Goal: Task Accomplishment & Management: Manage account settings

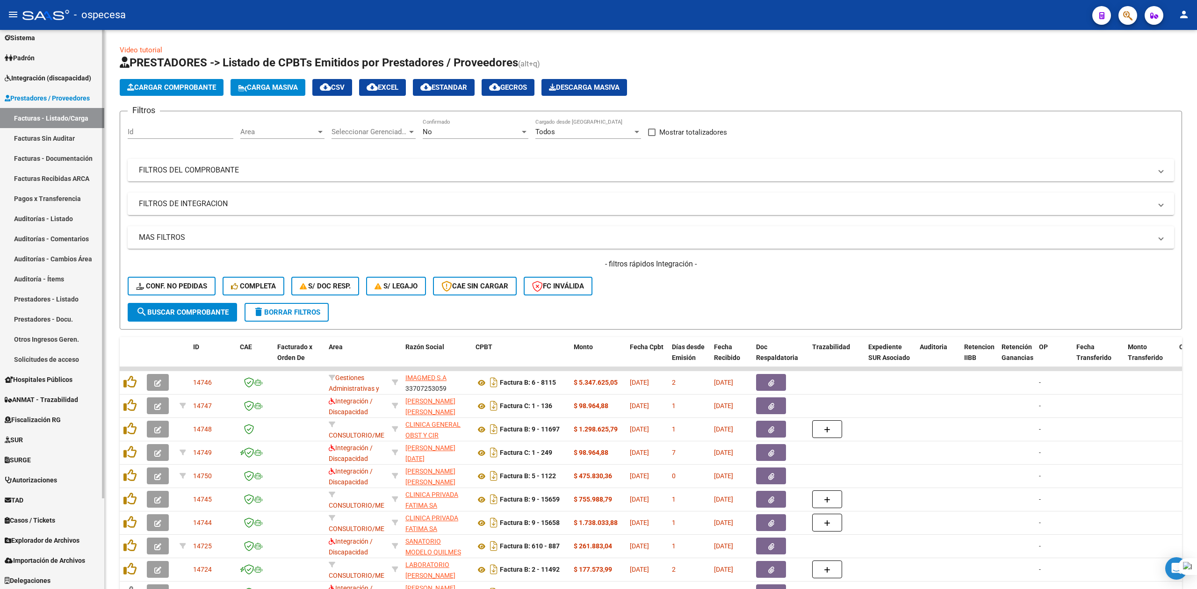
scroll to position [108, 0]
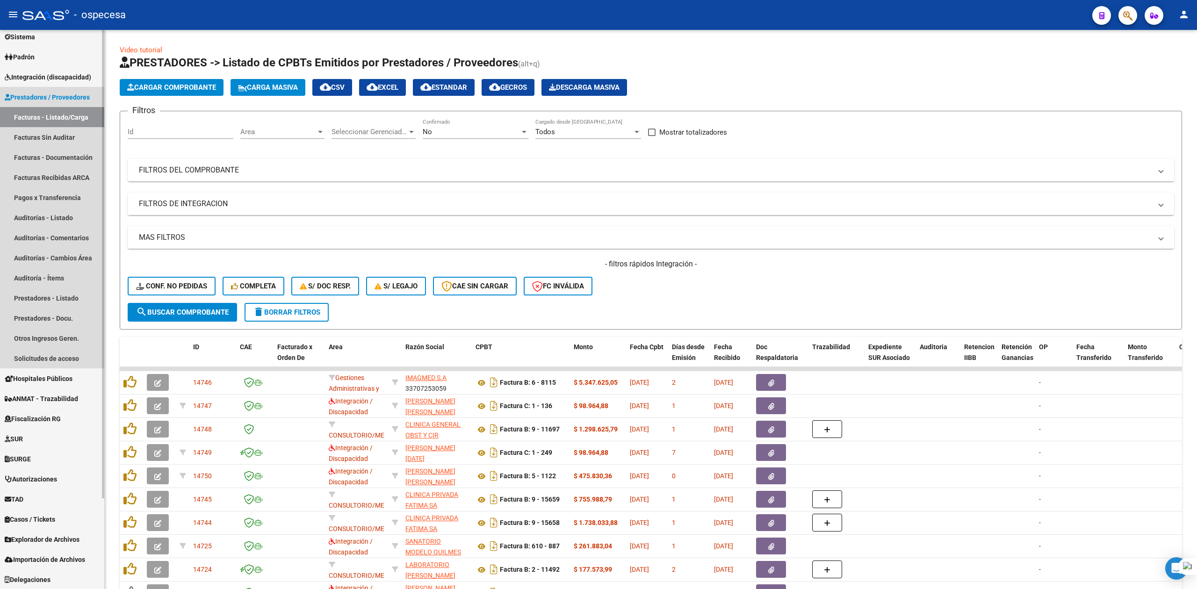
click at [27, 88] on link "Prestadores / Proveedores" at bounding box center [52, 97] width 104 height 20
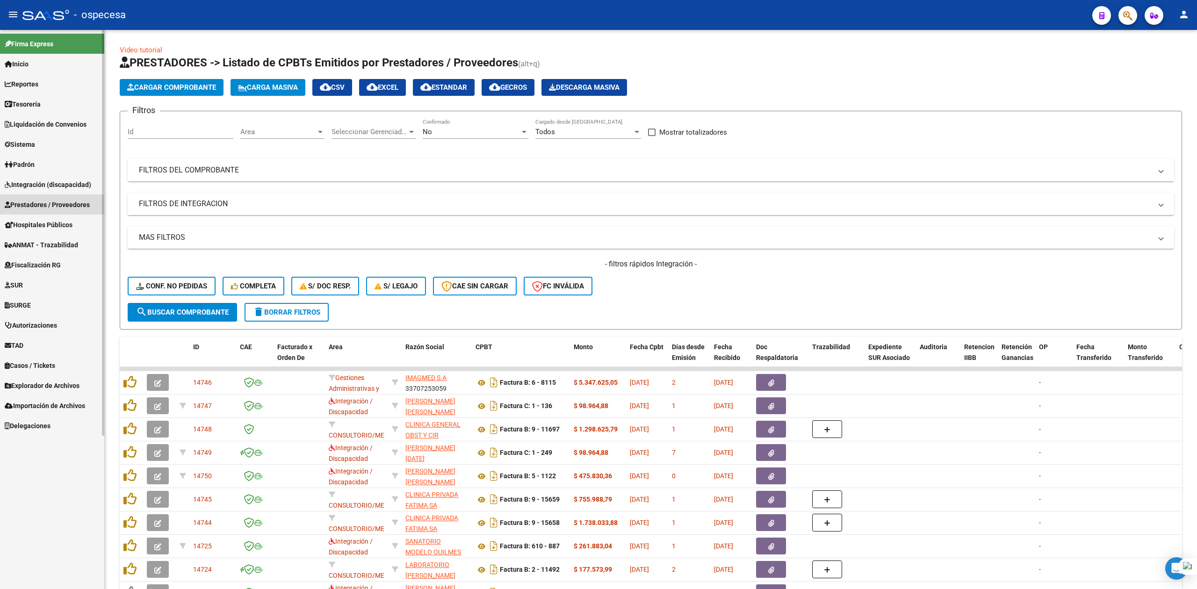
scroll to position [0, 0]
click at [38, 262] on span "Fiscalización RG" at bounding box center [33, 265] width 56 height 10
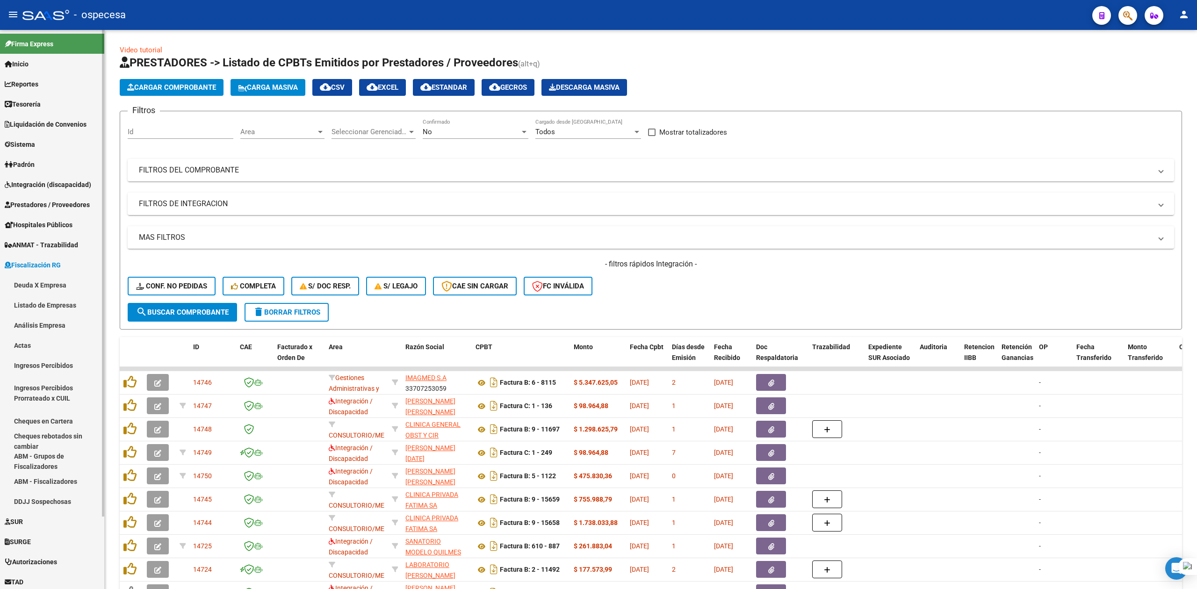
click at [38, 262] on span "Fiscalización RG" at bounding box center [33, 265] width 56 height 10
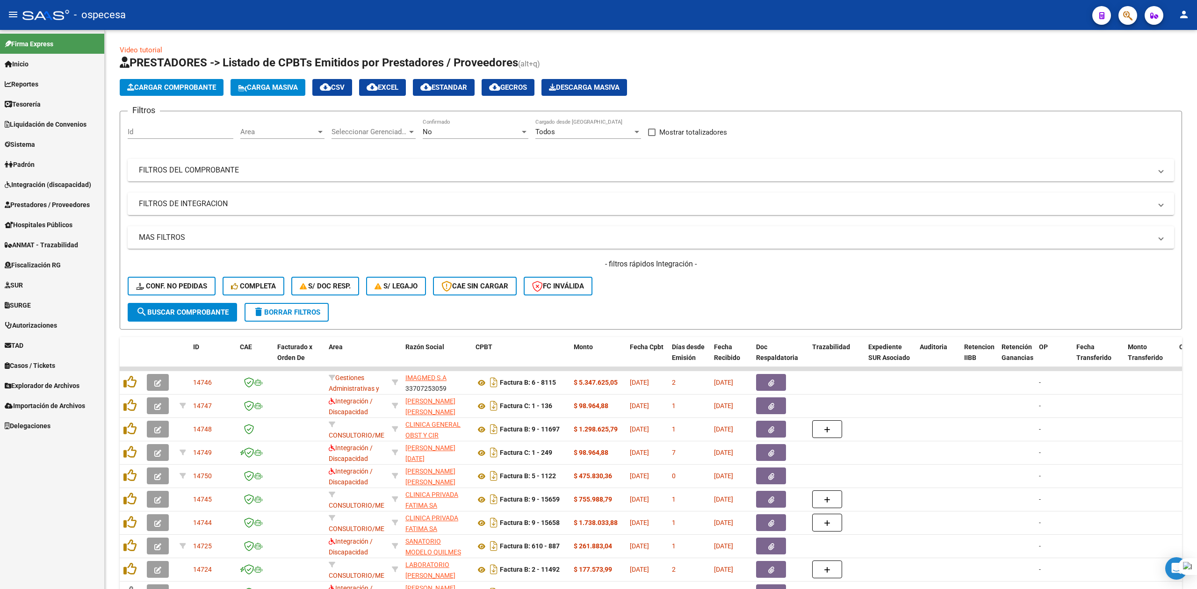
click at [34, 204] on span "Prestadores / Proveedores" at bounding box center [47, 205] width 85 height 10
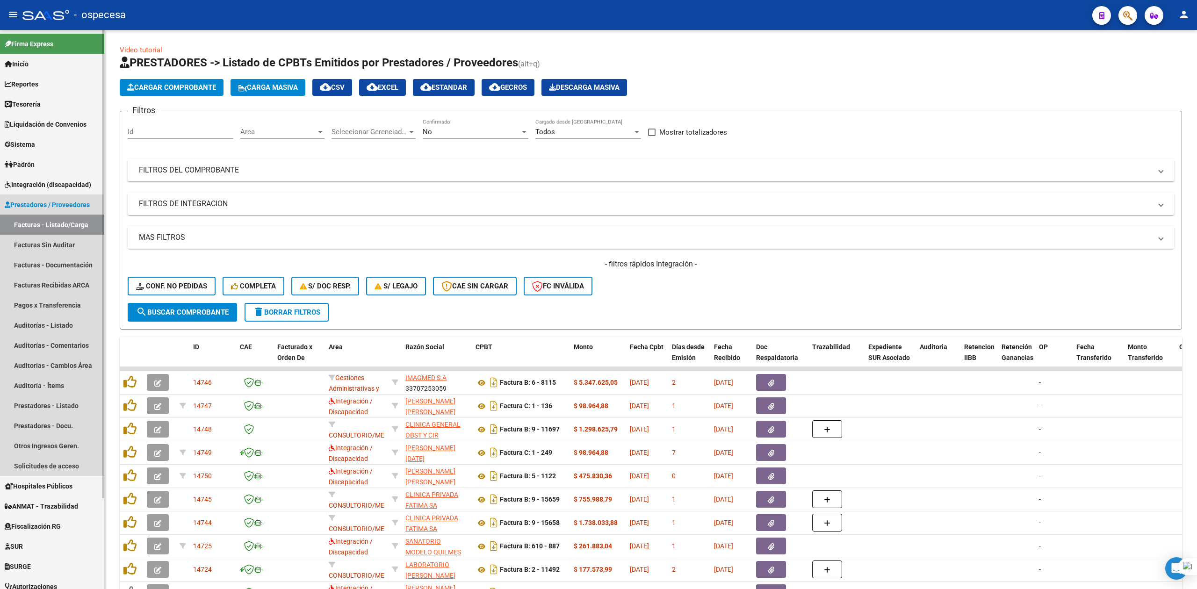
click at [34, 204] on span "Prestadores / Proveedores" at bounding box center [47, 205] width 85 height 10
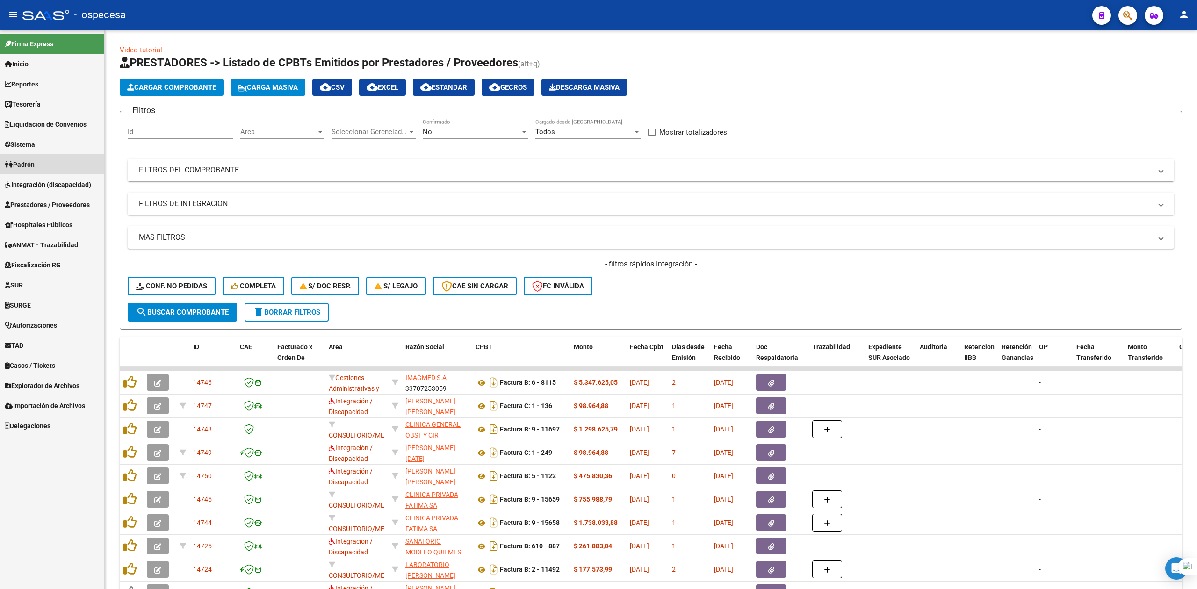
click at [30, 162] on span "Padrón" at bounding box center [20, 164] width 30 height 10
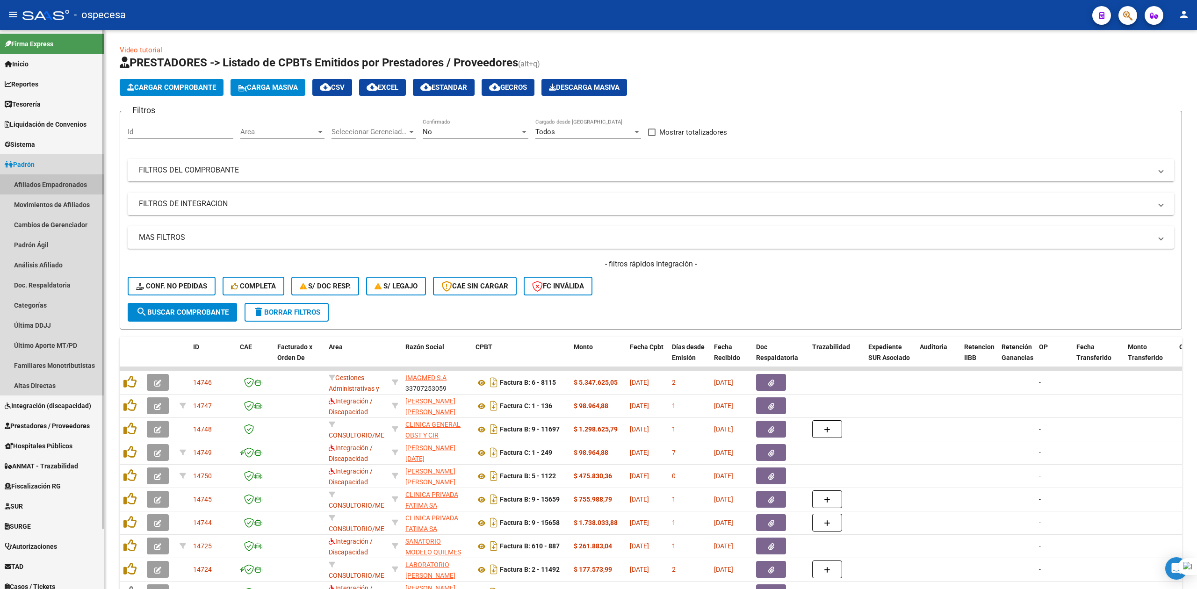
click at [44, 180] on link "Afiliados Empadronados" at bounding box center [52, 184] width 104 height 20
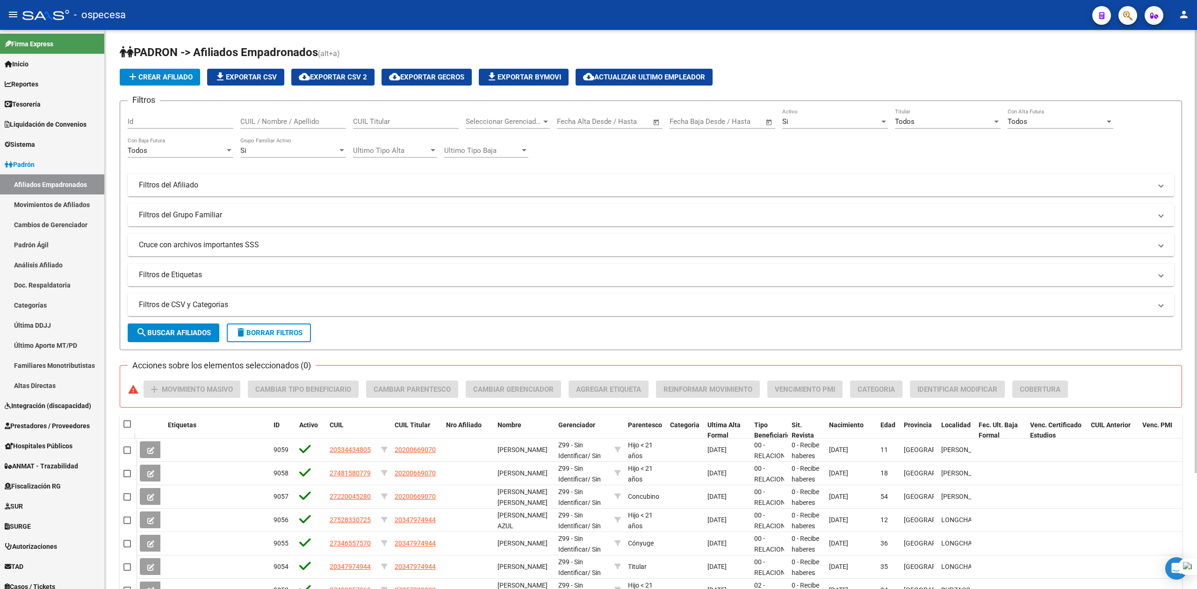
click at [271, 113] on div "CUIL / Nombre / Apellido" at bounding box center [293, 118] width 106 height 20
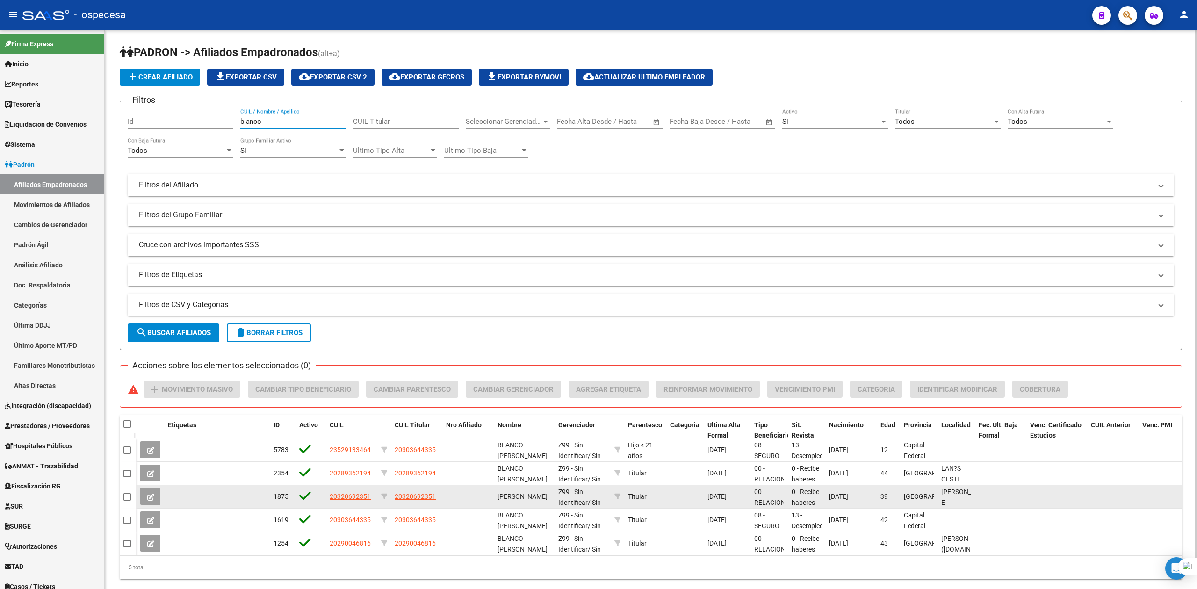
type input "blanco"
click at [150, 496] on icon at bounding box center [150, 497] width 7 height 7
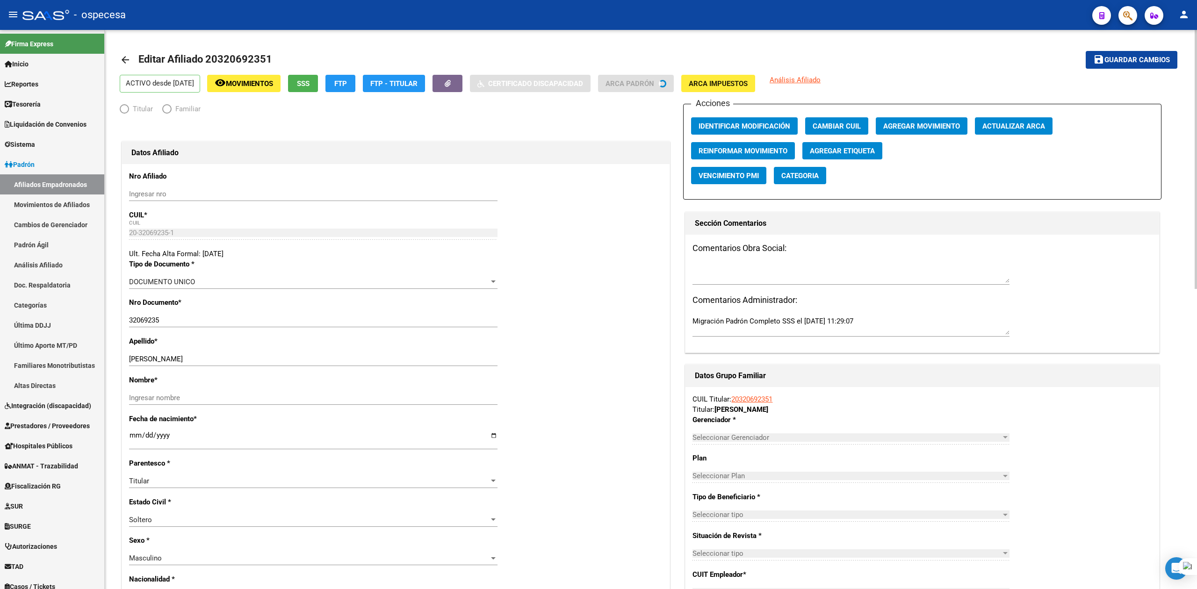
radio input "true"
type input "30-50305704-9"
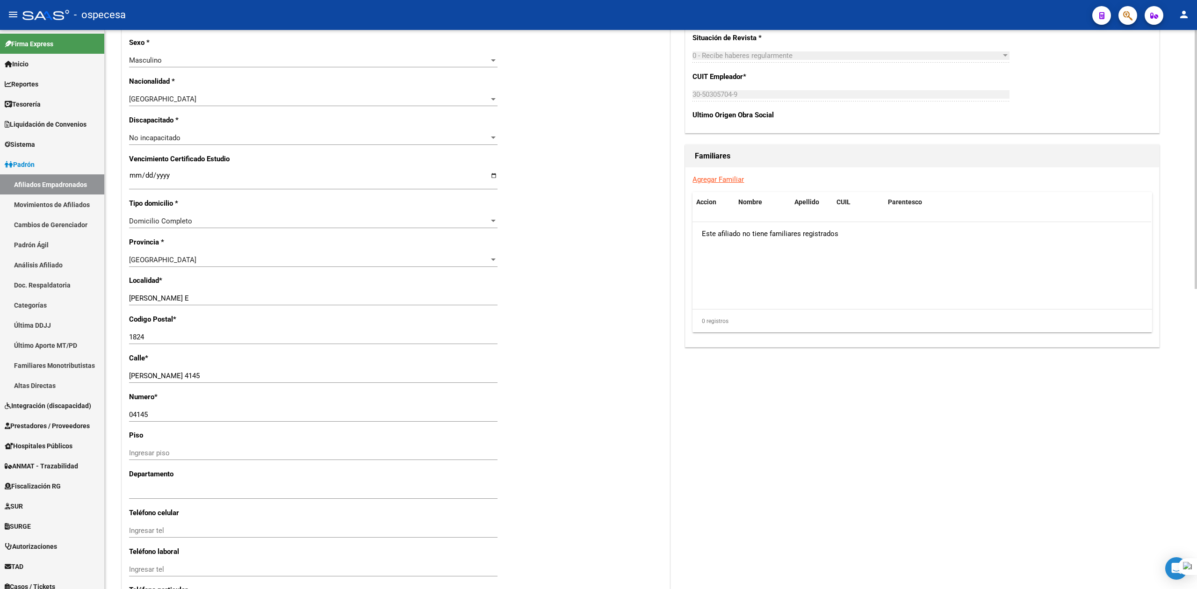
scroll to position [498, 0]
click at [206, 214] on div "Domicilio Completo Seleccionar tipo domicilio" at bounding box center [313, 221] width 368 height 14
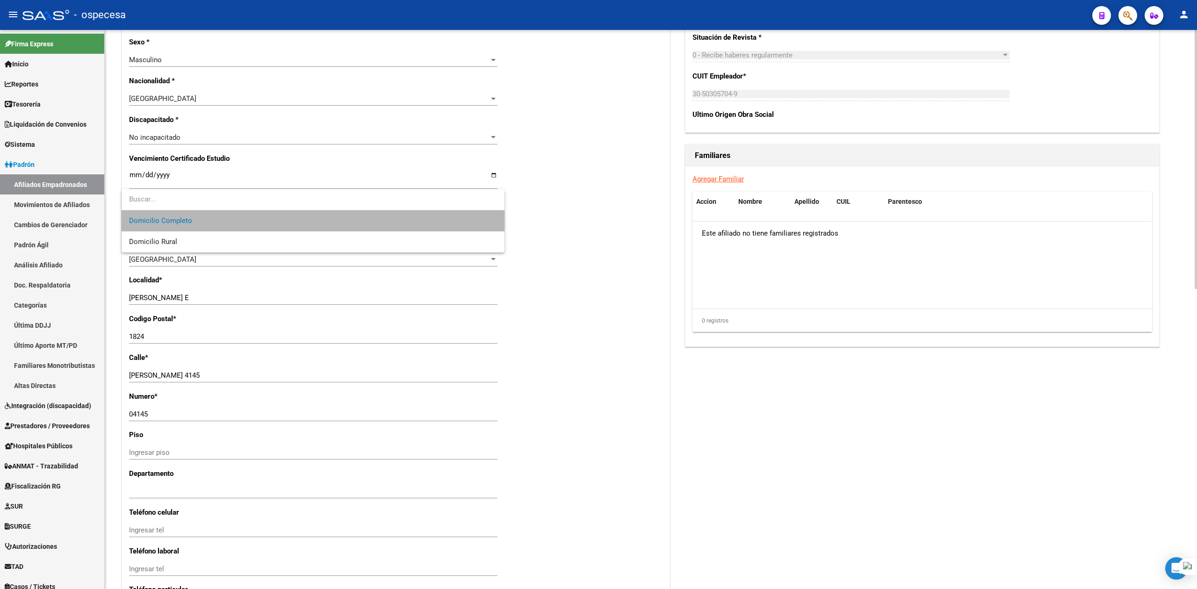
click at [206, 213] on span "Domicilio Completo" at bounding box center [313, 220] width 368 height 21
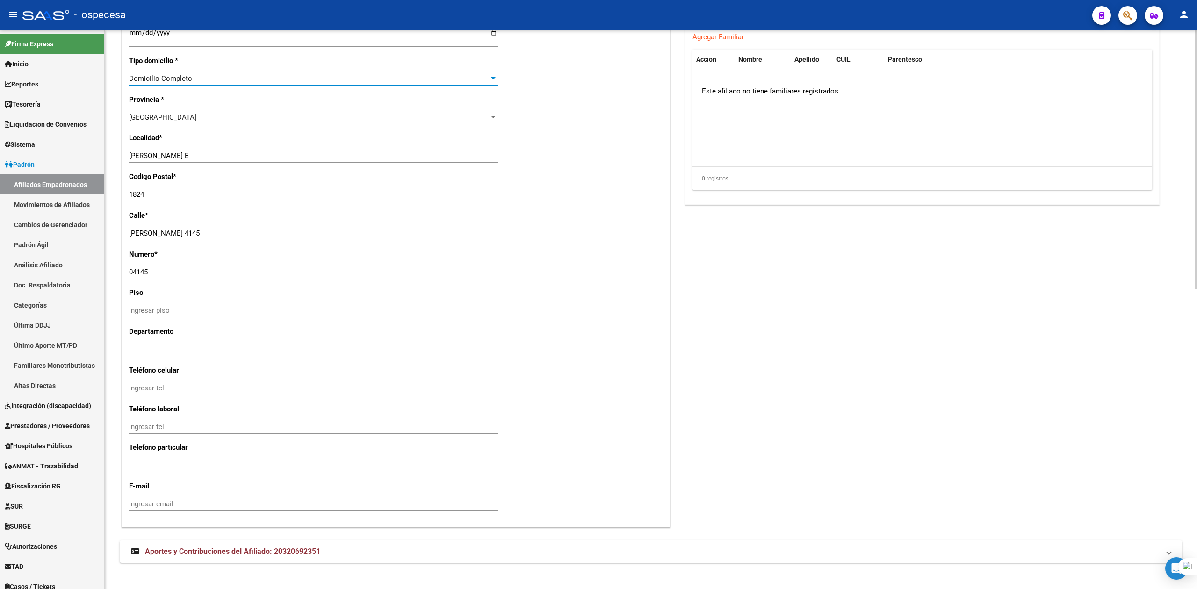
scroll to position [648, 0]
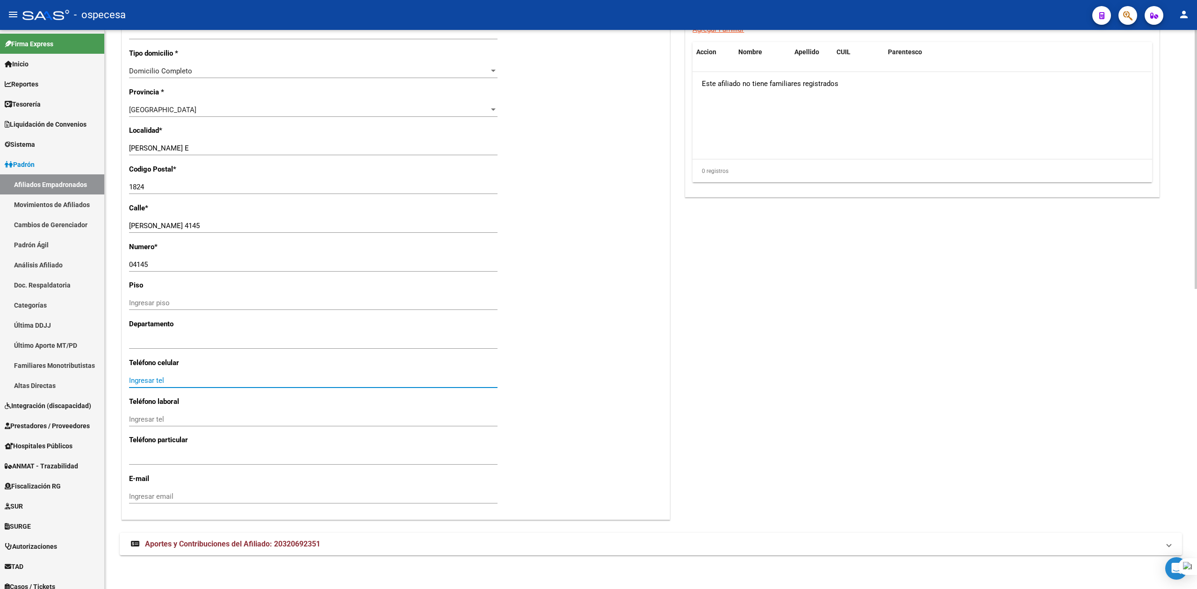
click at [218, 384] on input "Ingresar tel" at bounding box center [313, 380] width 368 height 8
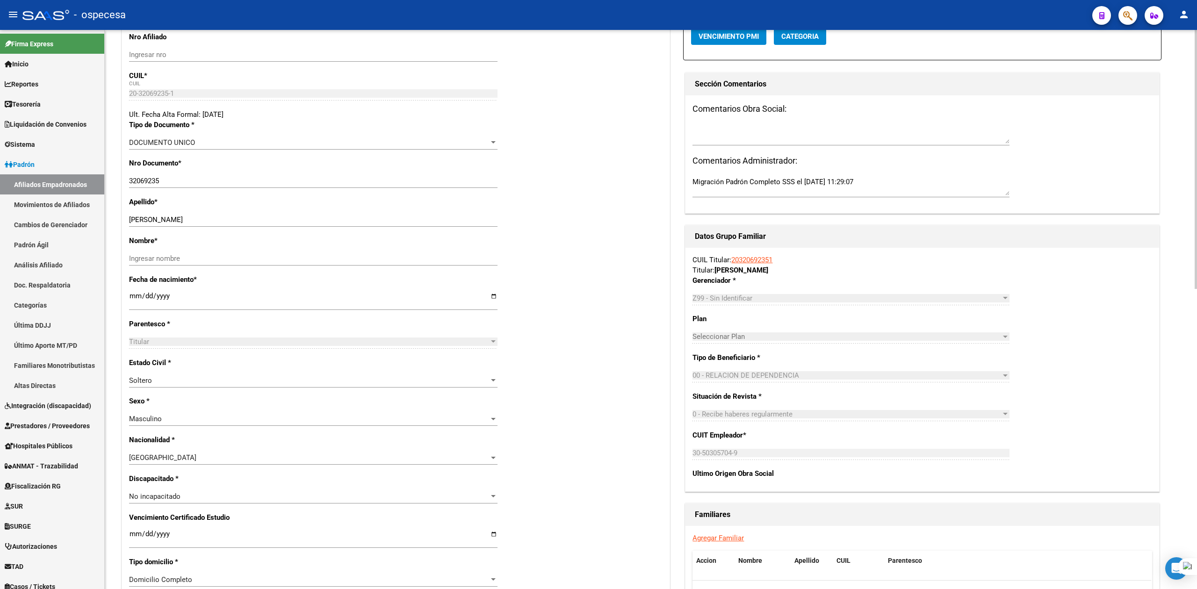
scroll to position [150, 0]
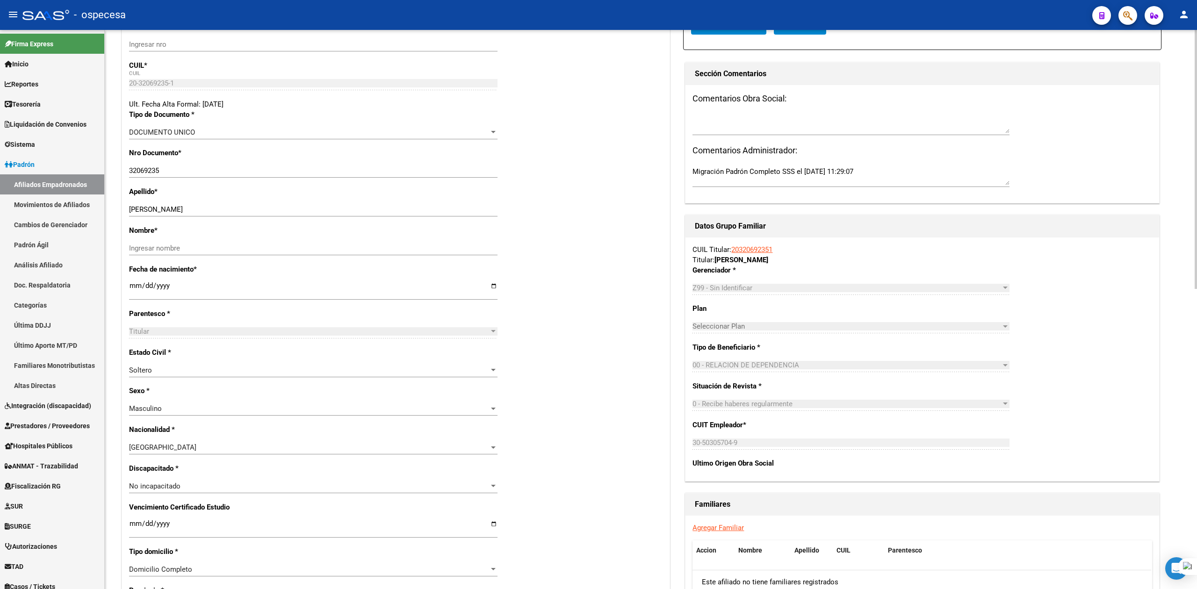
click at [799, 324] on span "Seleccionar Plan" at bounding box center [846, 326] width 309 height 8
click at [1011, 328] on app-drop-down-list "Plan Seleccionar Plan Seleccionar Plan" at bounding box center [854, 317] width 324 height 26
click at [1003, 328] on div at bounding box center [1005, 326] width 5 height 2
click at [1008, 288] on div at bounding box center [1005, 287] width 8 height 7
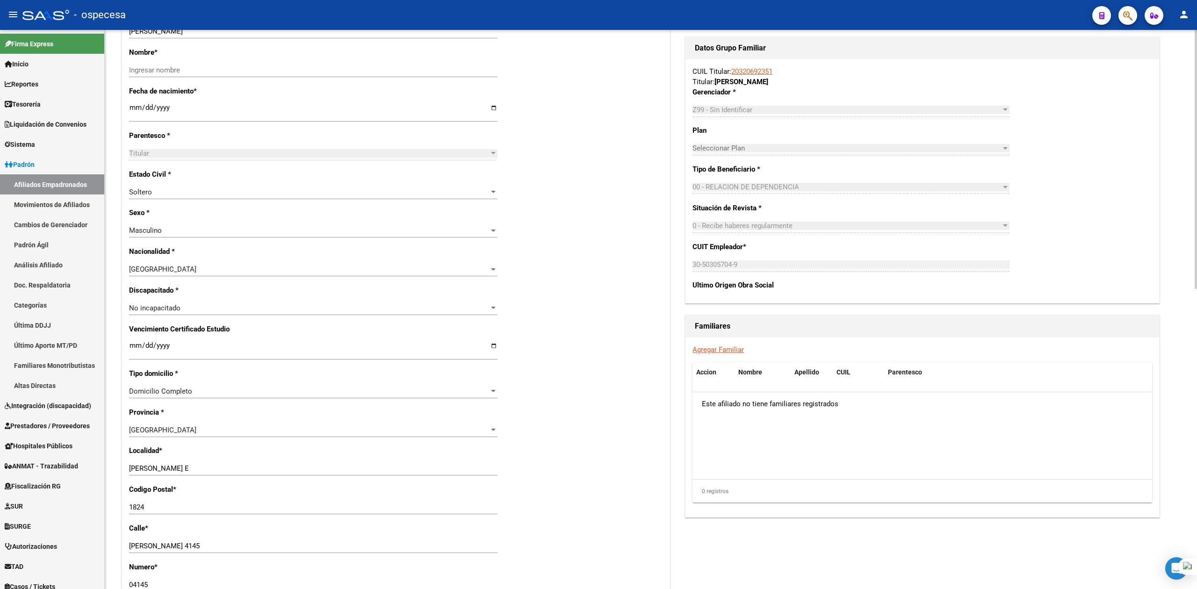
scroll to position [311, 0]
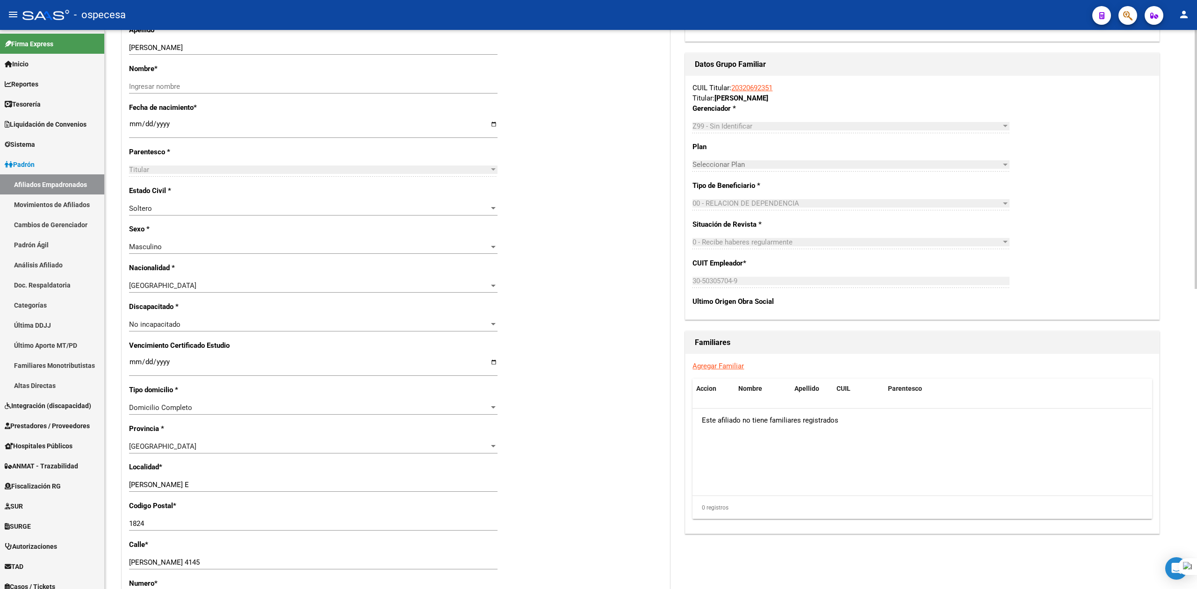
click at [756, 165] on span "Seleccionar Plan" at bounding box center [846, 164] width 309 height 8
click at [1005, 165] on div at bounding box center [1005, 165] width 5 height 2
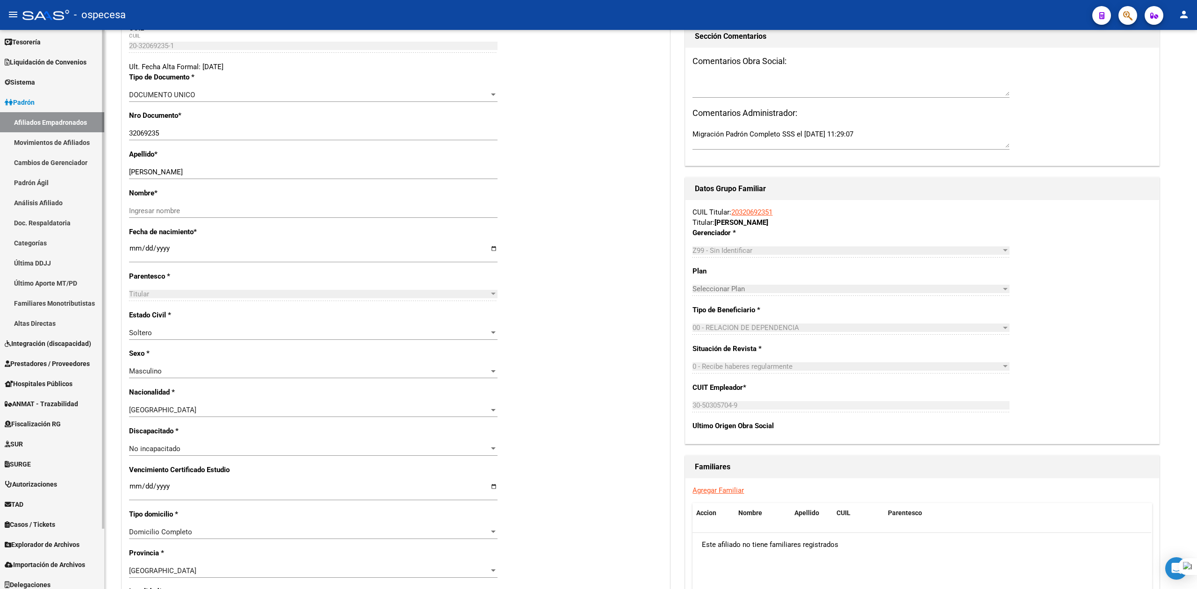
scroll to position [68, 0]
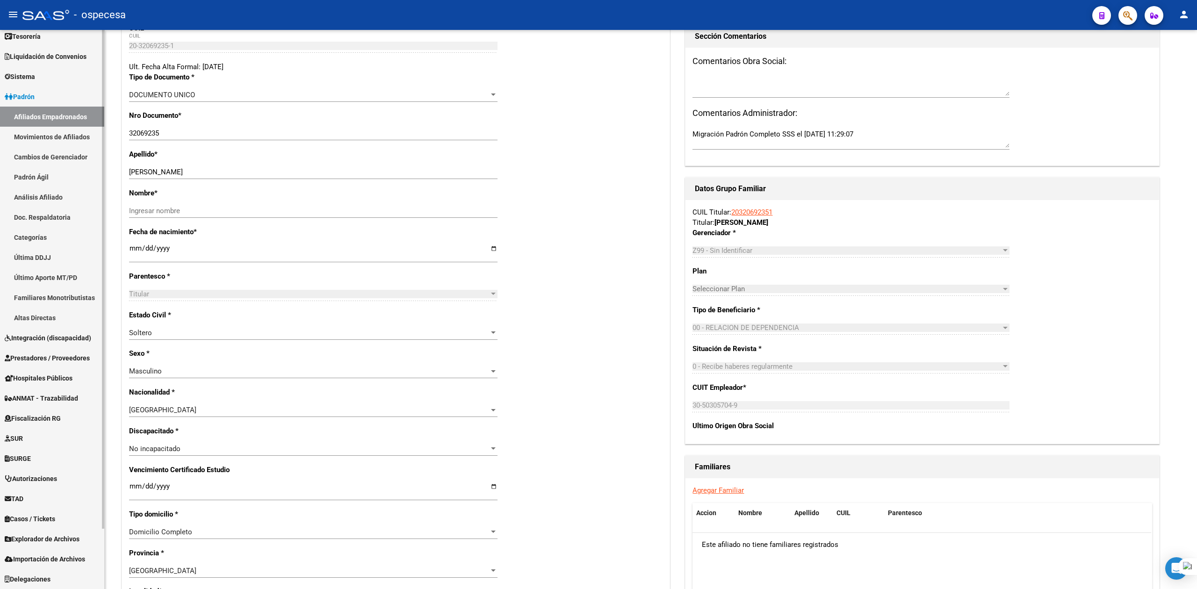
click at [25, 75] on span "Sistema" at bounding box center [20, 77] width 30 height 10
click at [24, 75] on span "Sistema" at bounding box center [20, 77] width 30 height 10
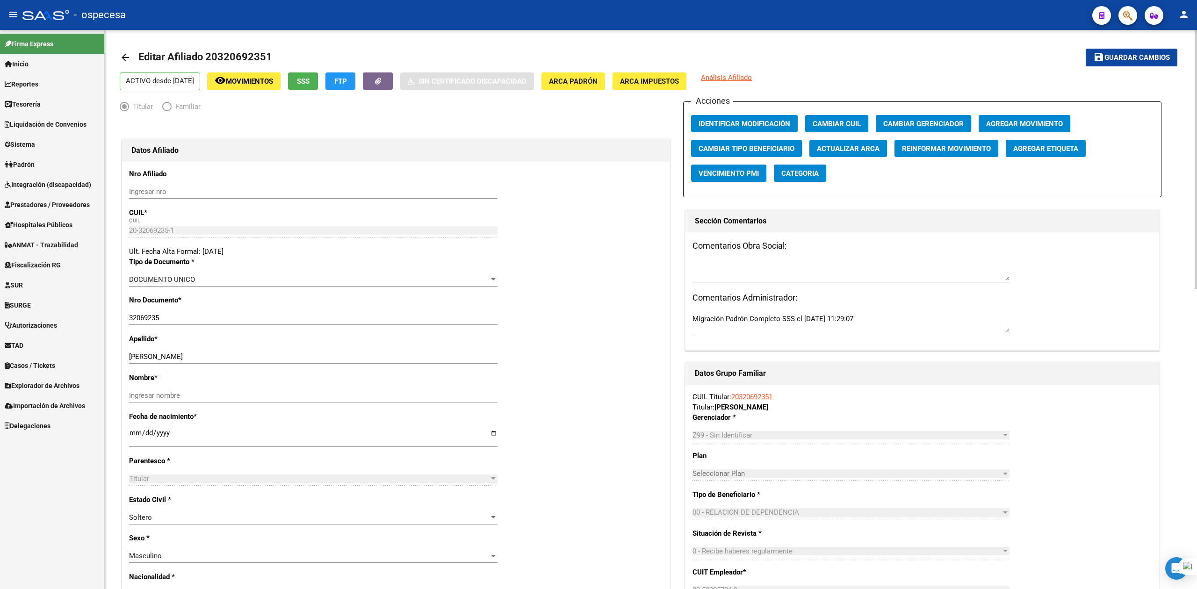
scroll to position [0, 0]
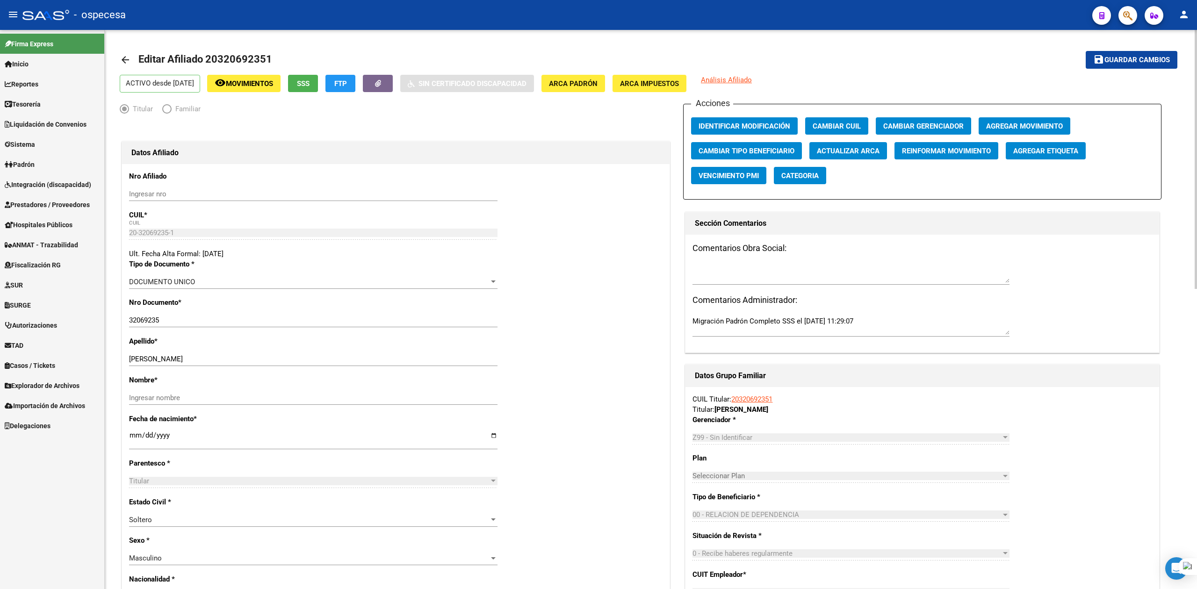
click at [150, 192] on input "Ingresar nro" at bounding box center [313, 194] width 368 height 8
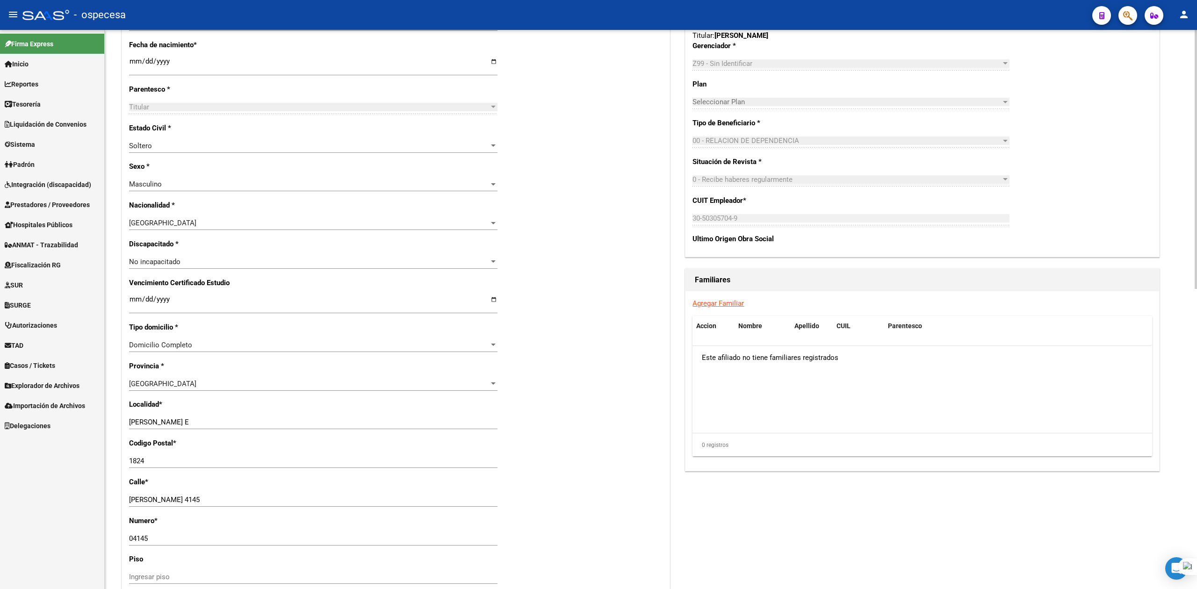
scroll to position [648, 0]
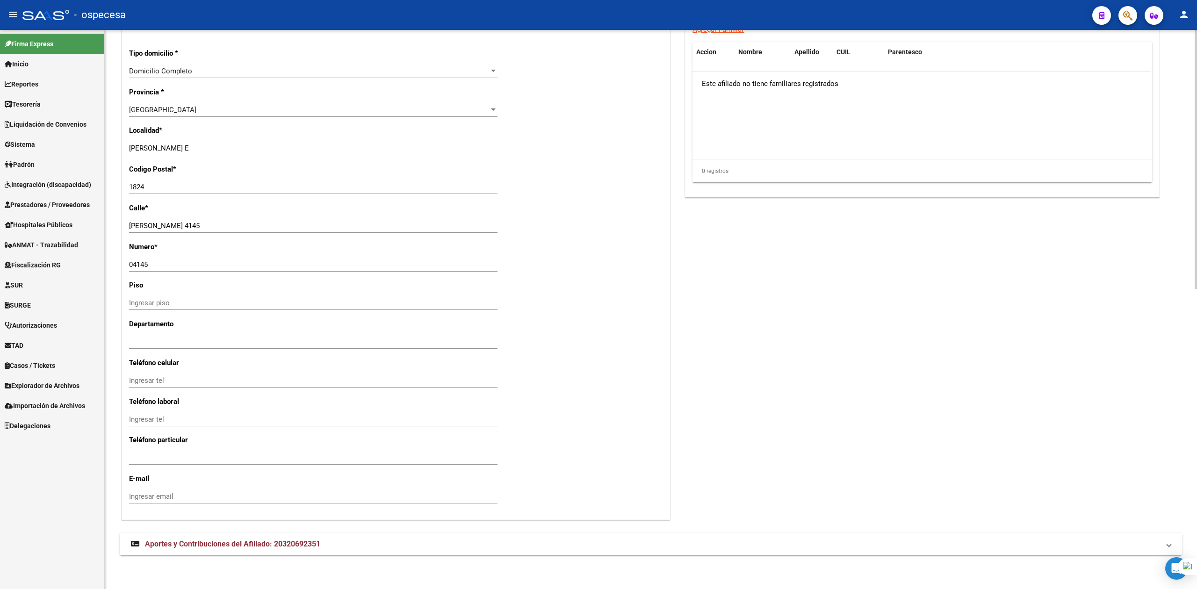
click at [208, 206] on p "Calle *" at bounding box center [209, 208] width 160 height 10
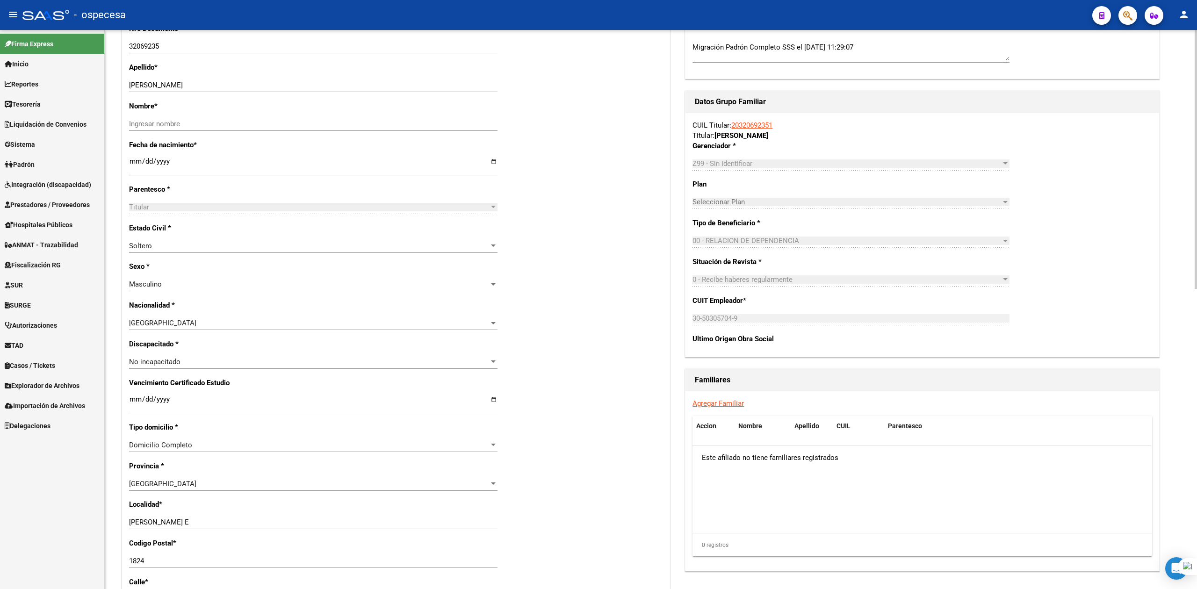
scroll to position [0, 0]
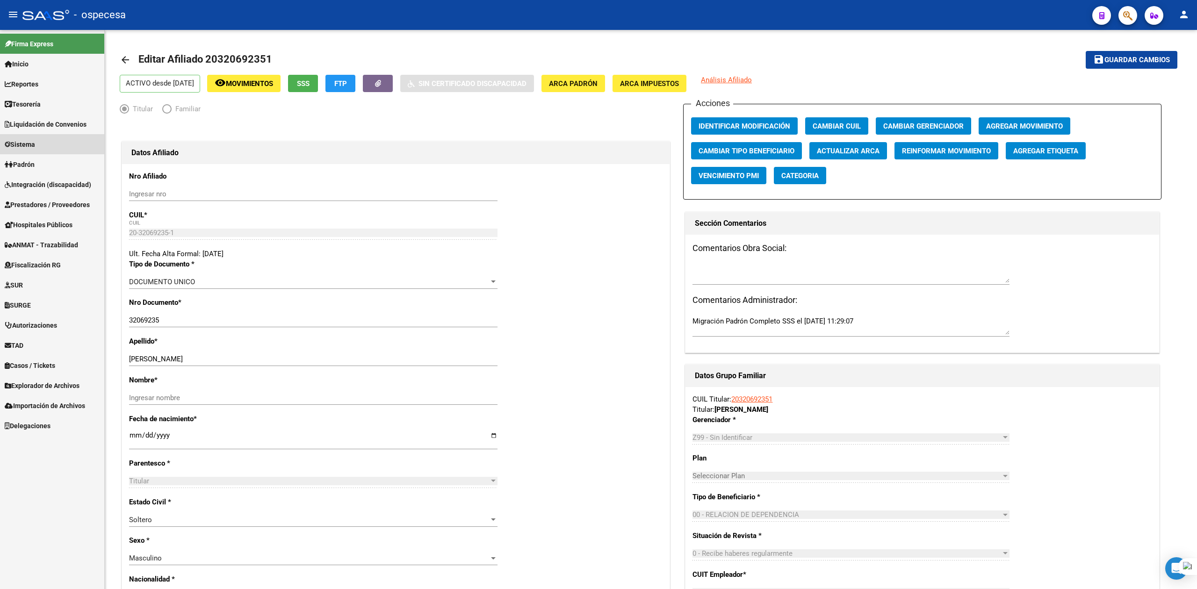
click at [63, 140] on link "Sistema" at bounding box center [52, 144] width 104 height 20
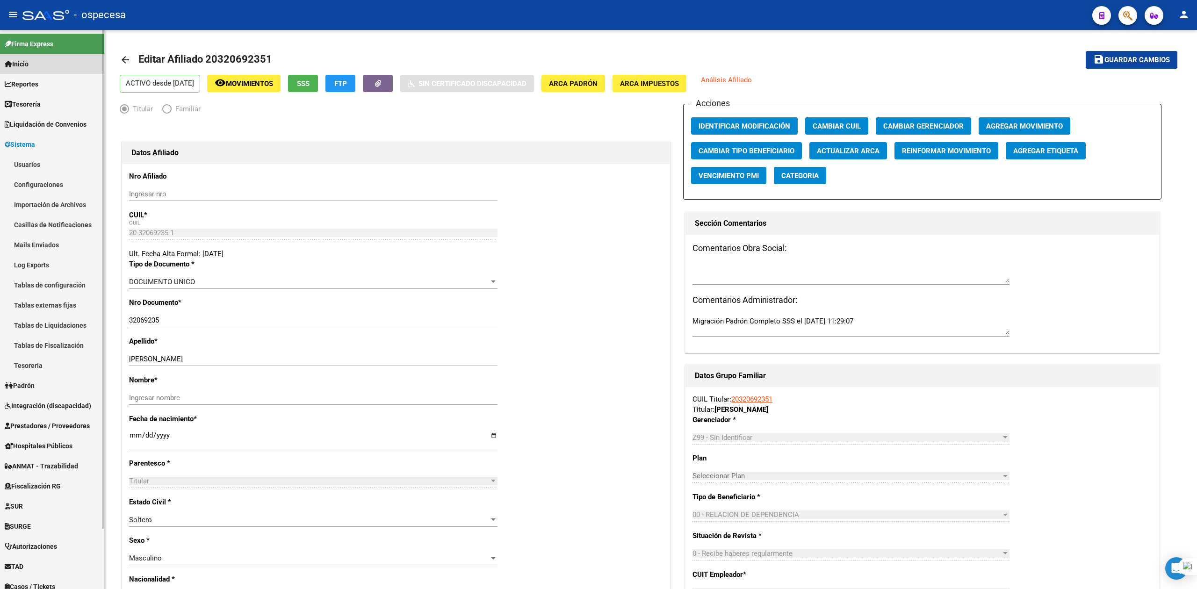
click at [27, 68] on span "Inicio" at bounding box center [17, 64] width 24 height 10
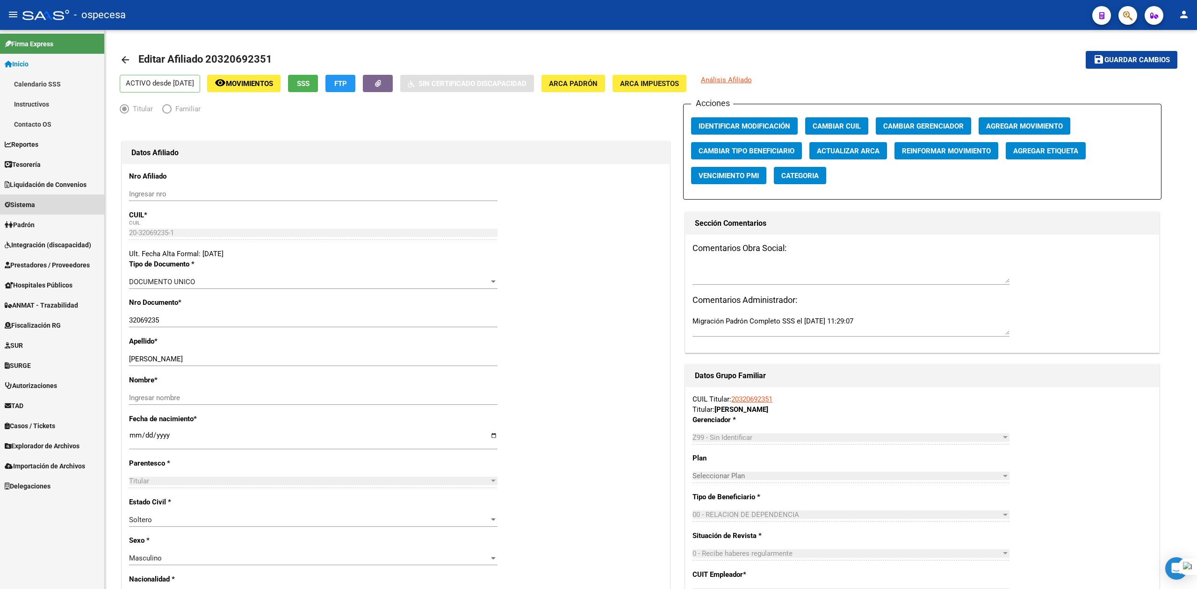
click at [42, 197] on link "Sistema" at bounding box center [52, 204] width 104 height 20
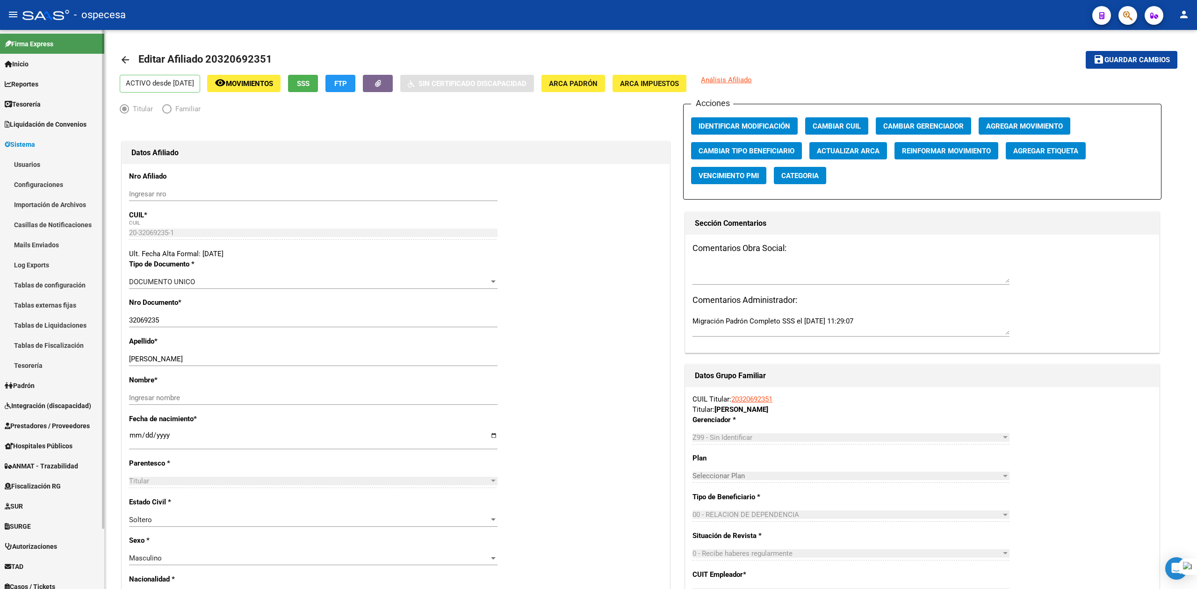
click at [17, 140] on span "Sistema" at bounding box center [20, 144] width 30 height 10
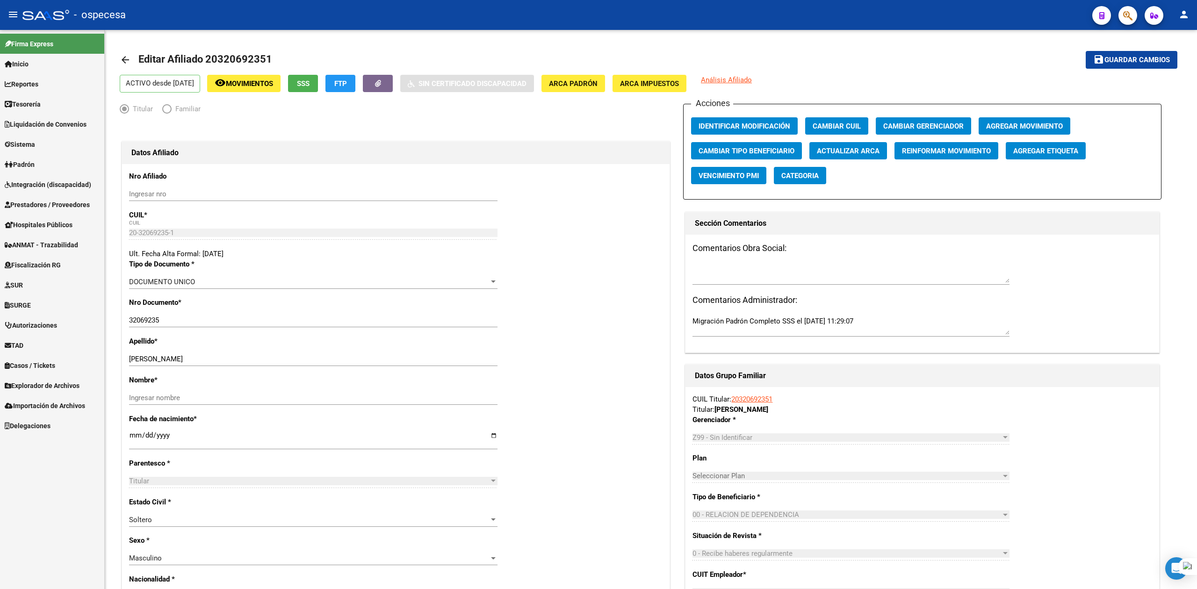
click at [25, 137] on link "Sistema" at bounding box center [52, 144] width 104 height 20
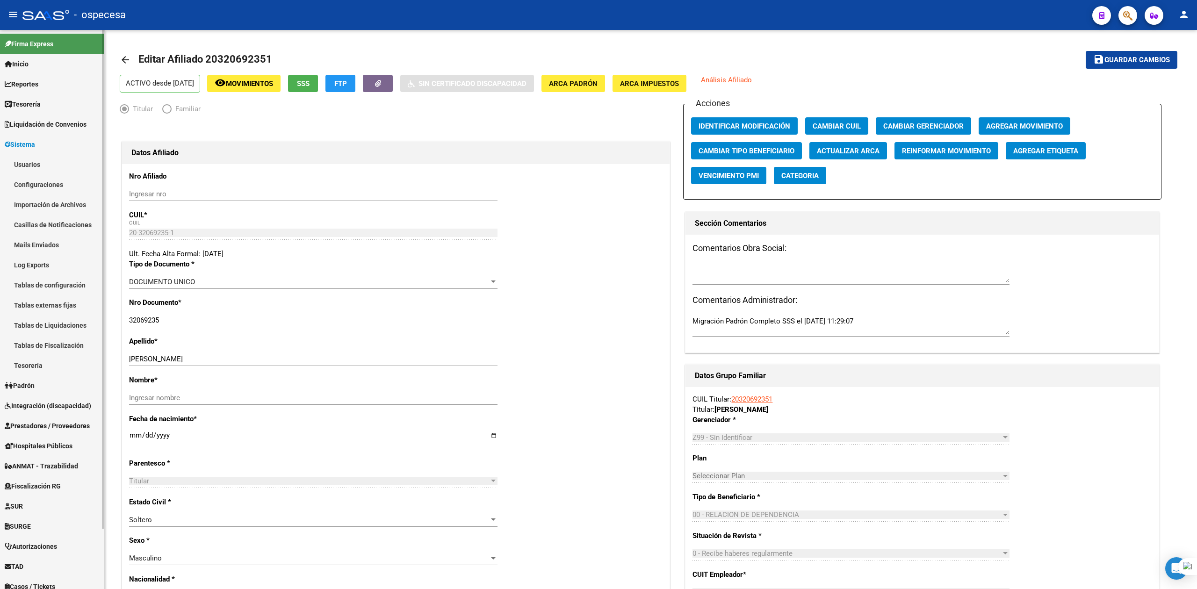
click at [25, 137] on link "Sistema" at bounding box center [52, 144] width 104 height 20
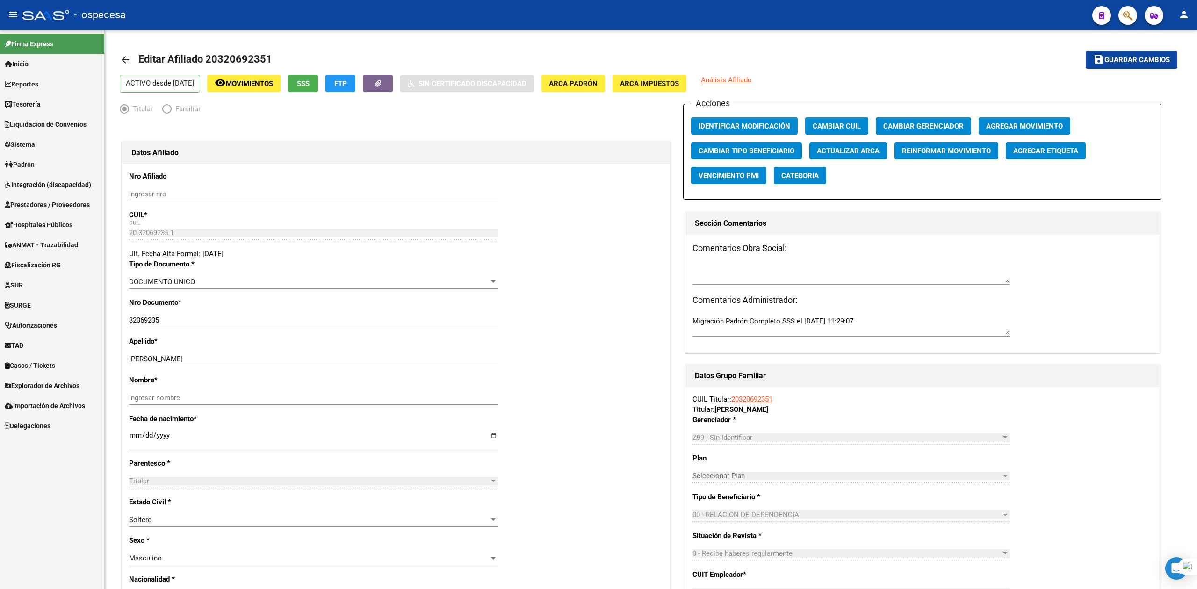
click at [27, 162] on span "Padrón" at bounding box center [20, 164] width 30 height 10
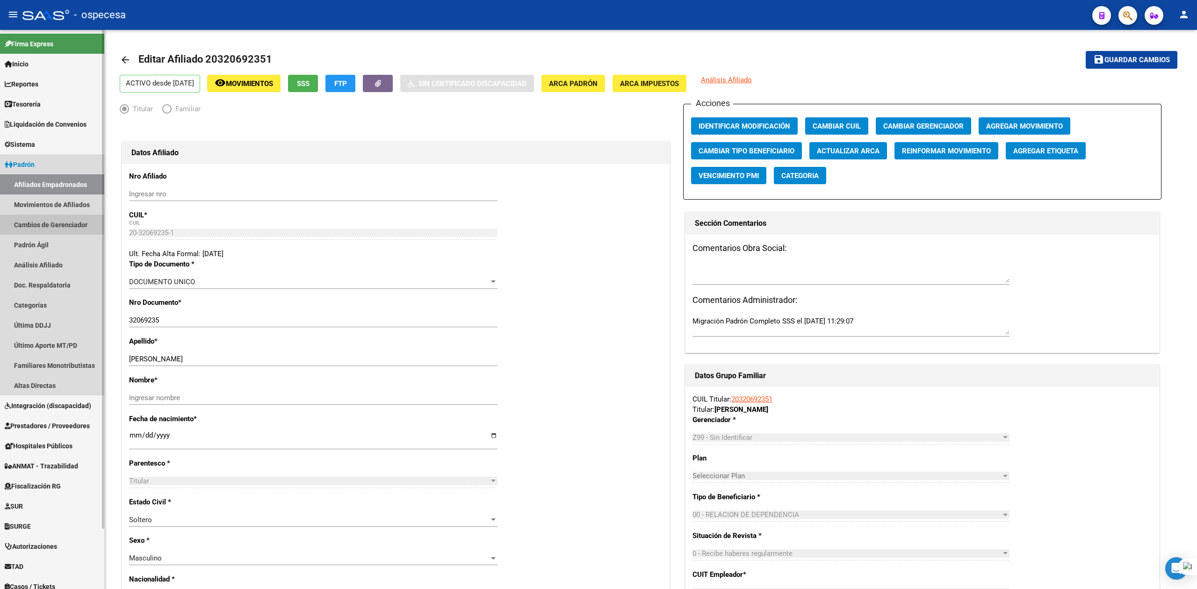
click at [47, 221] on link "Cambios de Gerenciador" at bounding box center [52, 225] width 104 height 20
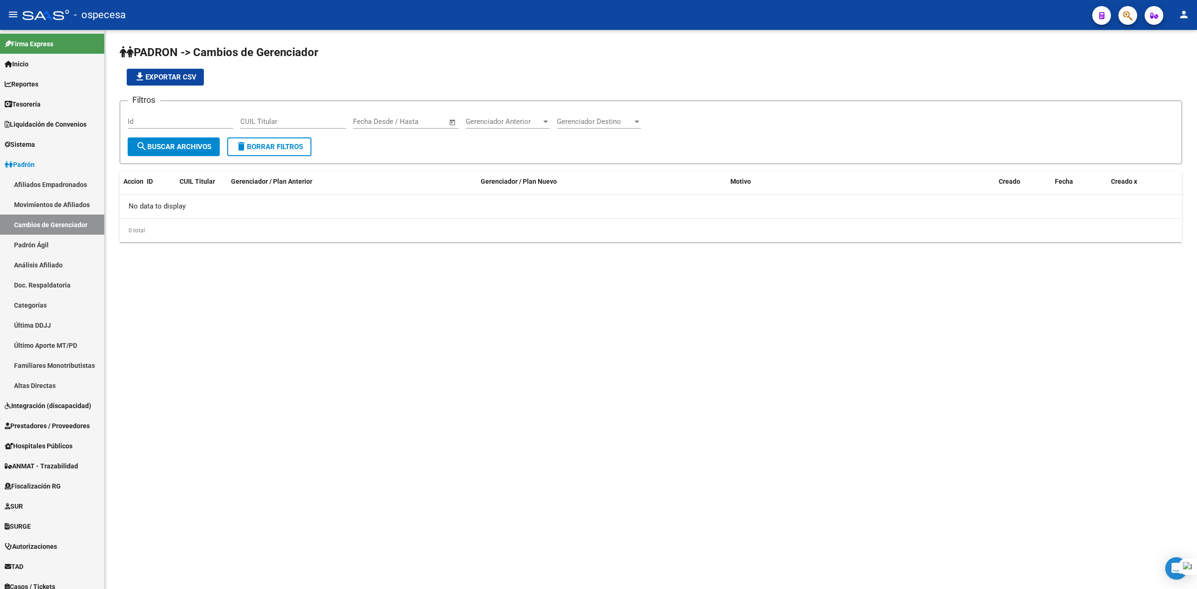
click at [500, 122] on span "Gerenciador Anterior" at bounding box center [504, 121] width 76 height 8
click at [741, 137] on div at bounding box center [598, 294] width 1197 height 589
click at [153, 151] on button "search Buscar Archivos" at bounding box center [174, 146] width 92 height 19
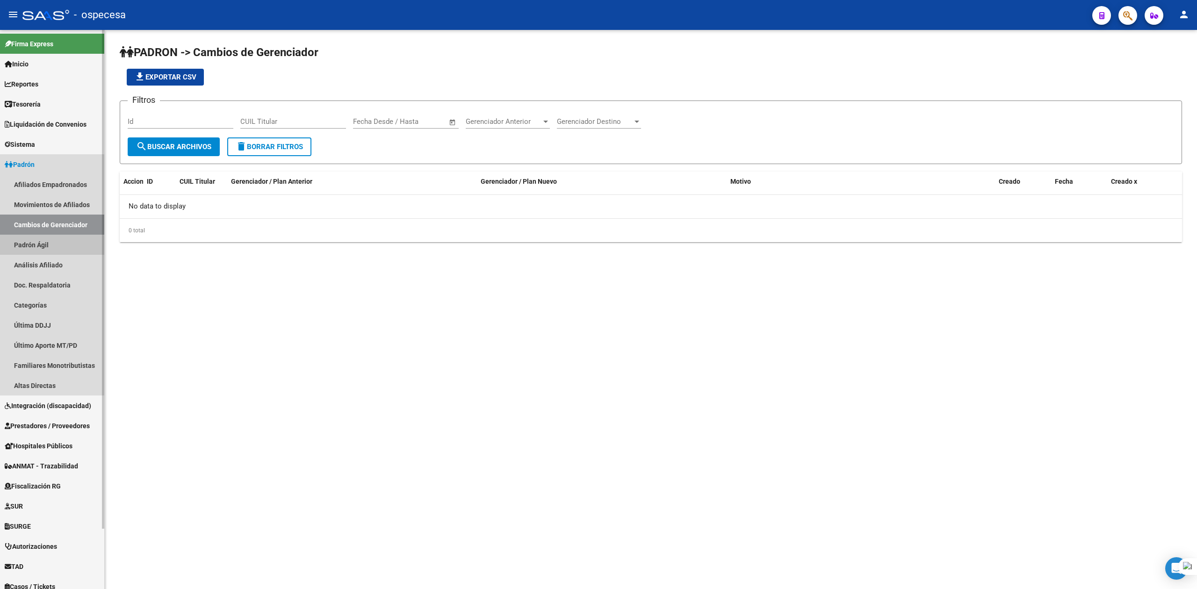
click at [46, 246] on link "Padrón Ágil" at bounding box center [52, 245] width 104 height 20
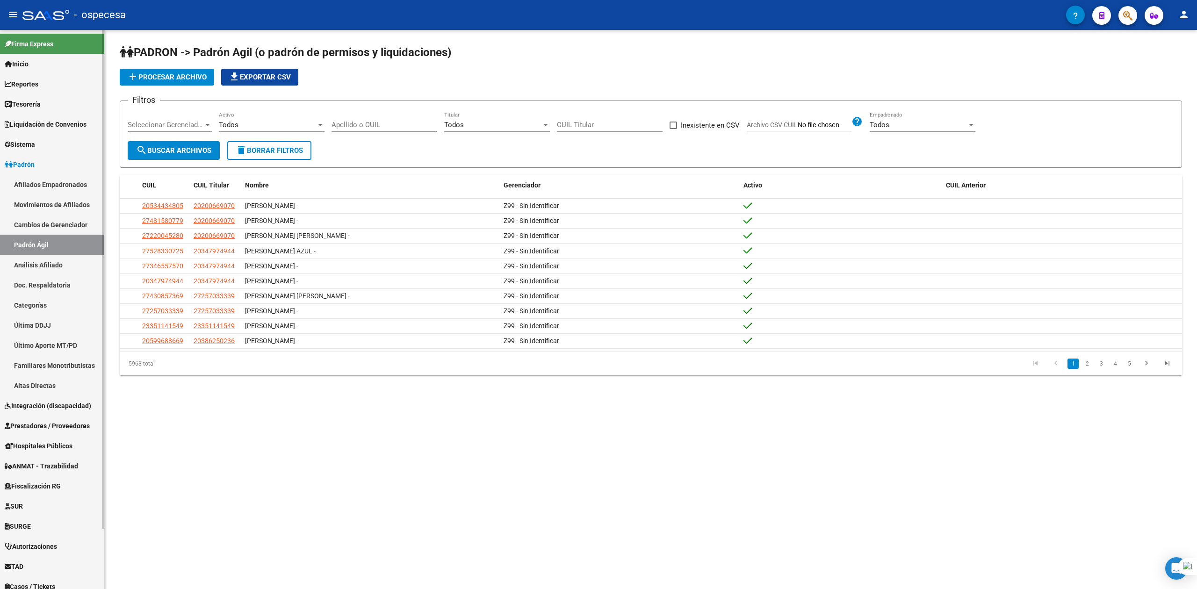
click at [45, 260] on link "Análisis Afiliado" at bounding box center [52, 265] width 104 height 20
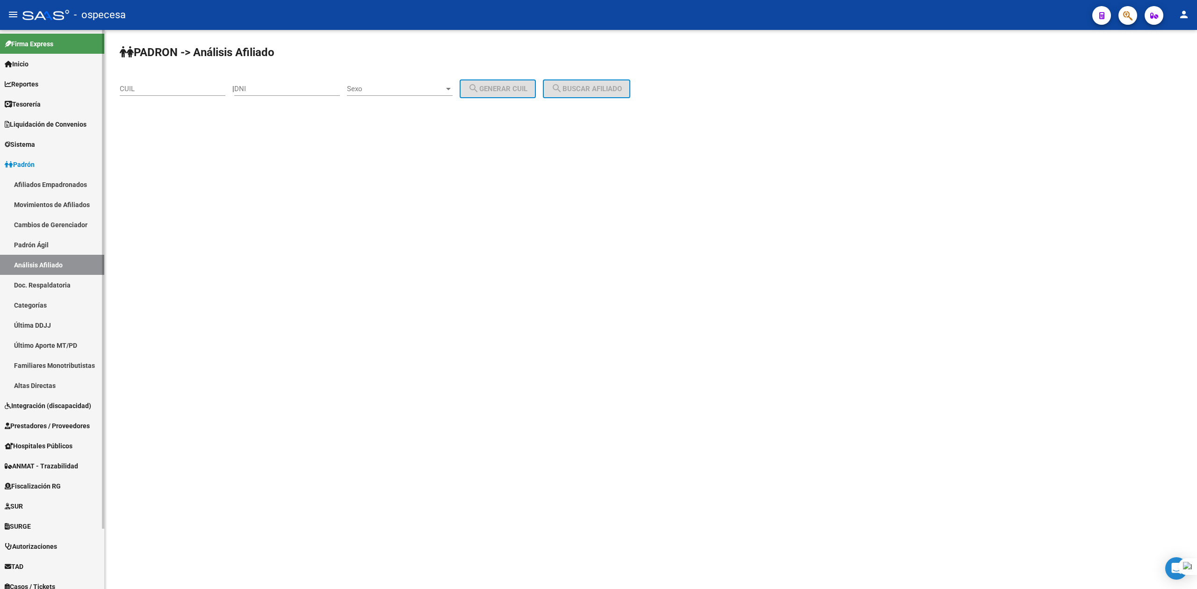
click at [46, 281] on link "Doc. Respaldatoria" at bounding box center [52, 285] width 104 height 20
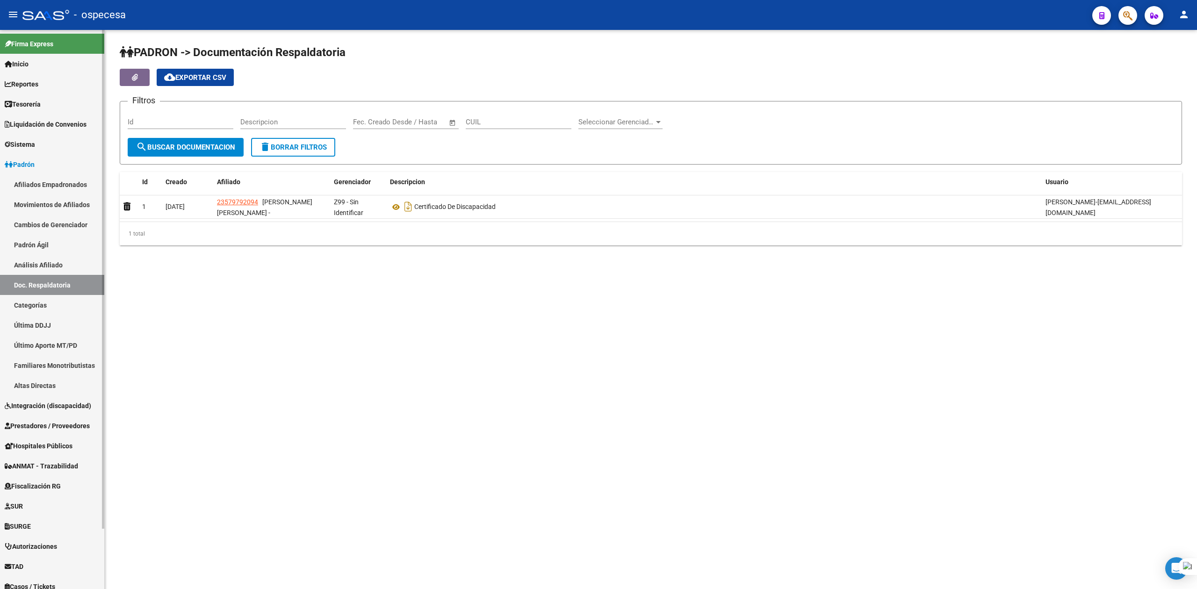
click at [38, 298] on link "Categorías" at bounding box center [52, 305] width 104 height 20
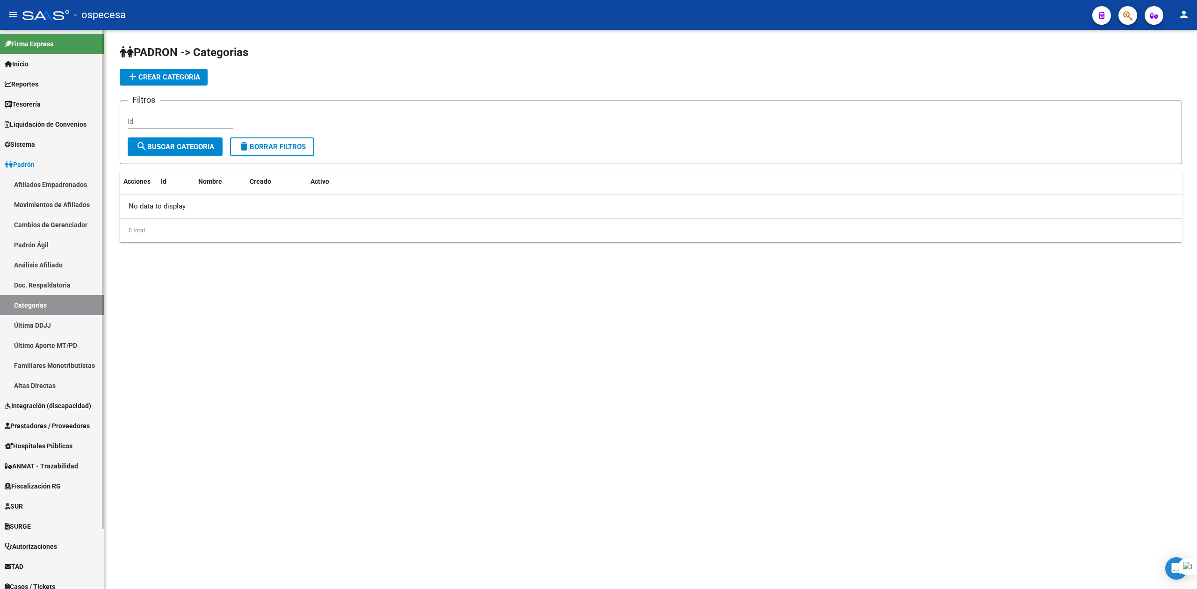
click at [38, 326] on link "Última DDJJ" at bounding box center [52, 325] width 104 height 20
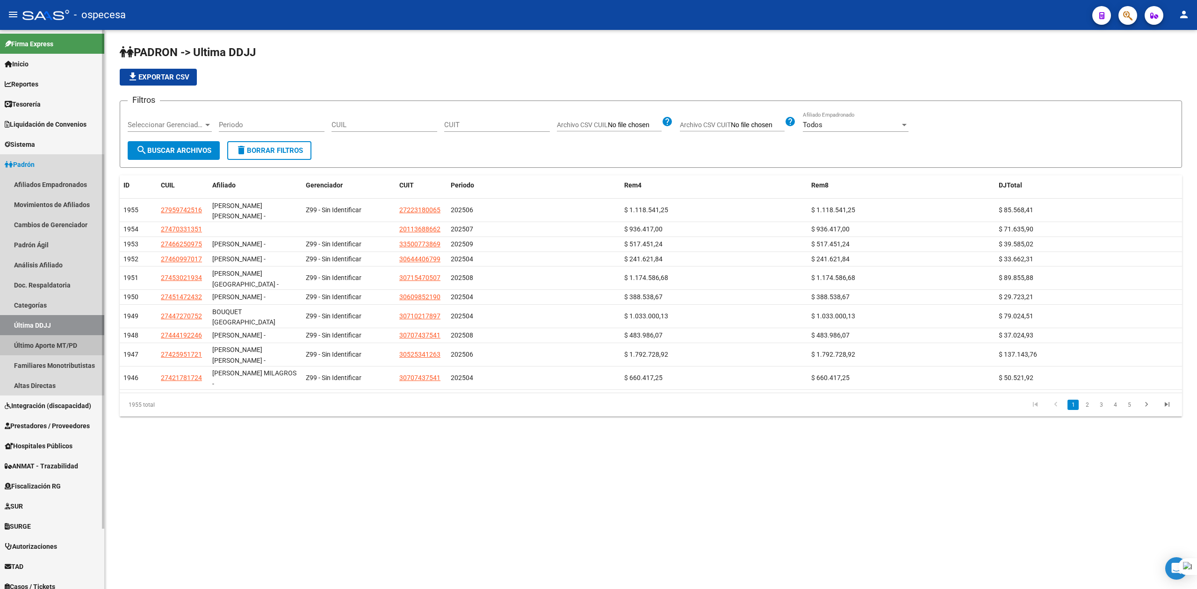
click at [41, 352] on link "Último Aporte MT/PD" at bounding box center [52, 345] width 104 height 20
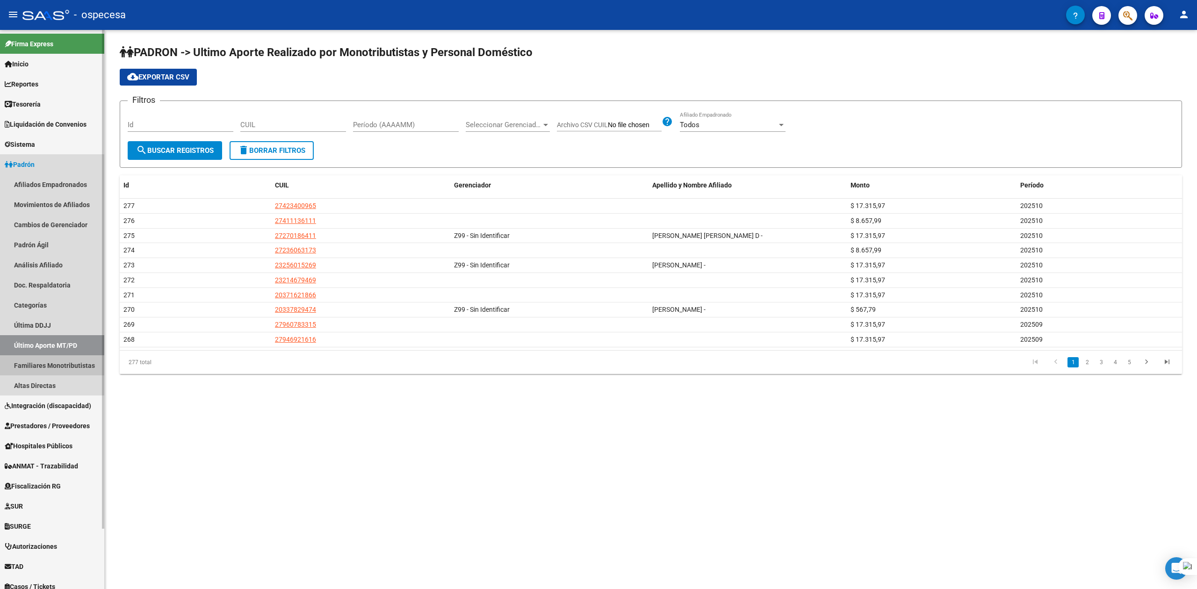
click at [47, 368] on link "Familiares Monotributistas" at bounding box center [52, 365] width 104 height 20
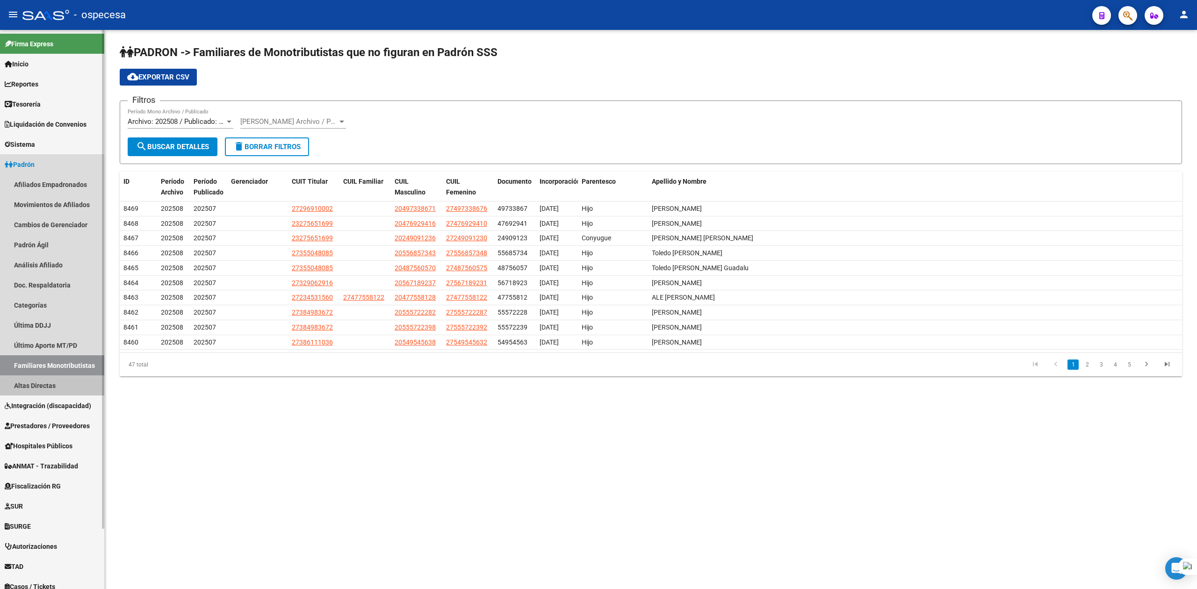
click at [45, 385] on link "Altas Directas" at bounding box center [52, 385] width 104 height 20
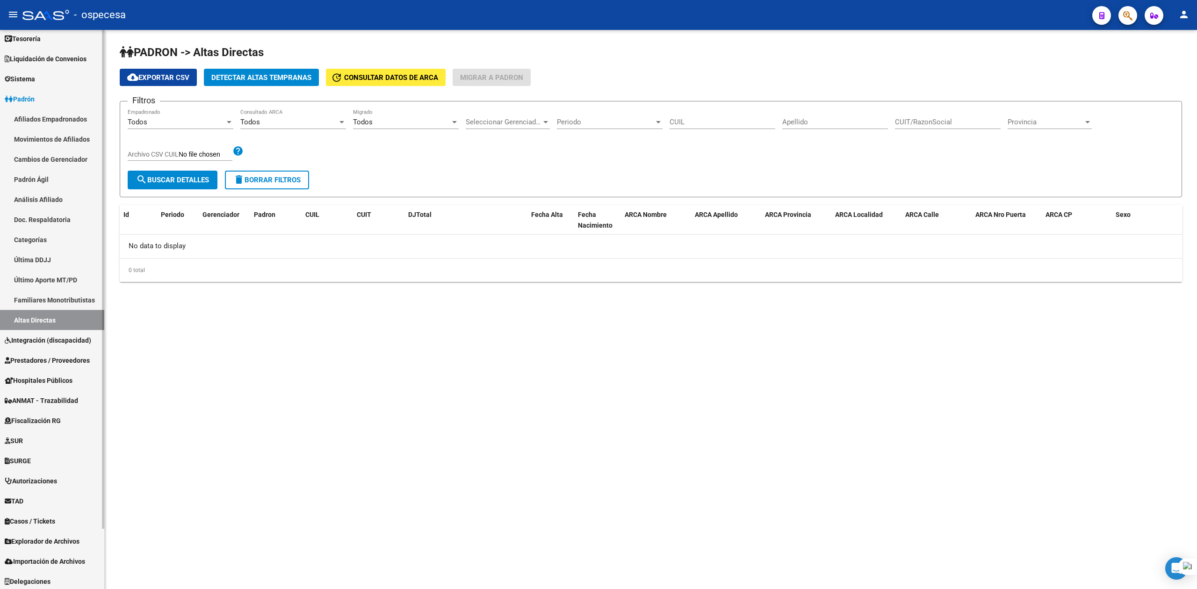
scroll to position [68, 0]
click at [25, 99] on span "Padrón" at bounding box center [20, 97] width 30 height 10
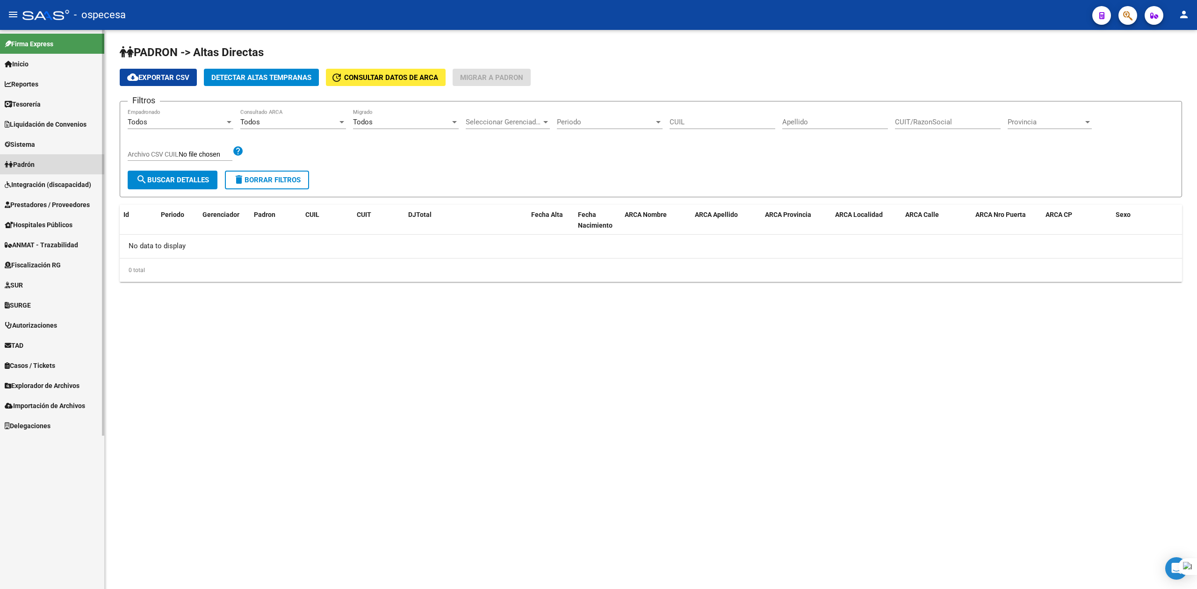
scroll to position [0, 0]
click at [40, 424] on span "Delegaciones" at bounding box center [28, 426] width 46 height 10
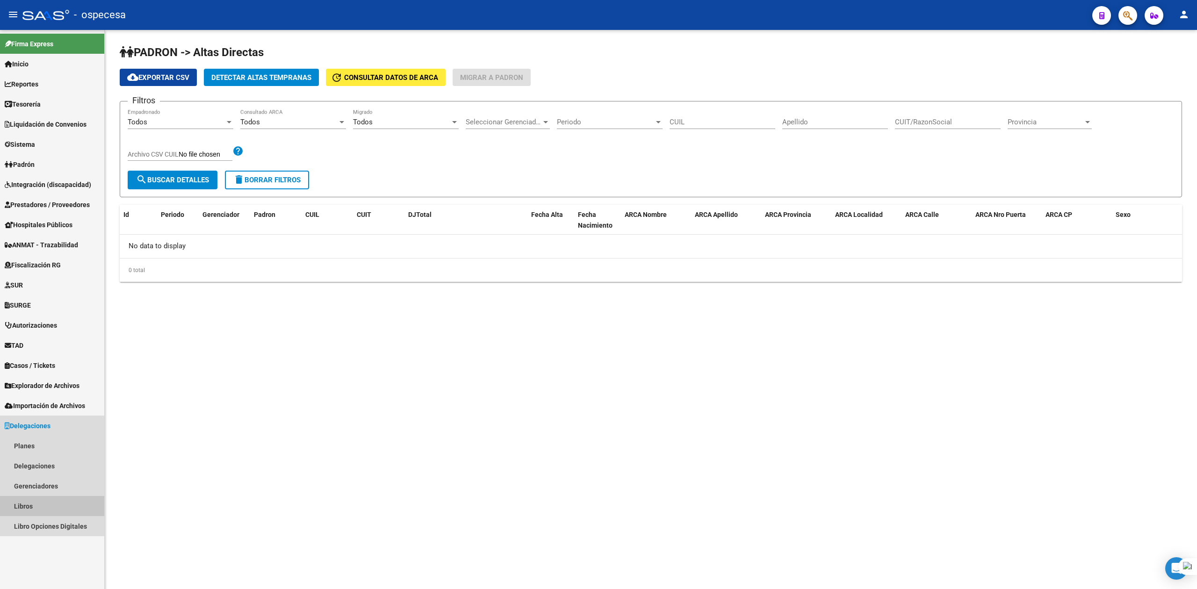
click at [58, 512] on link "Libros" at bounding box center [52, 506] width 104 height 20
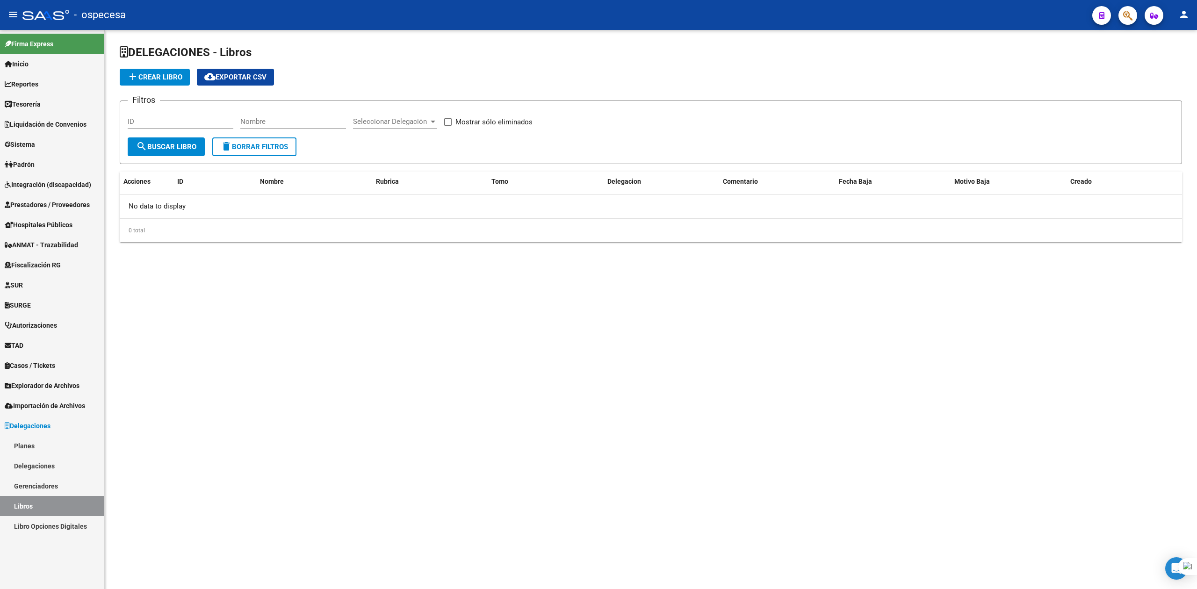
click at [50, 486] on link "Gerenciadores" at bounding box center [52, 486] width 104 height 20
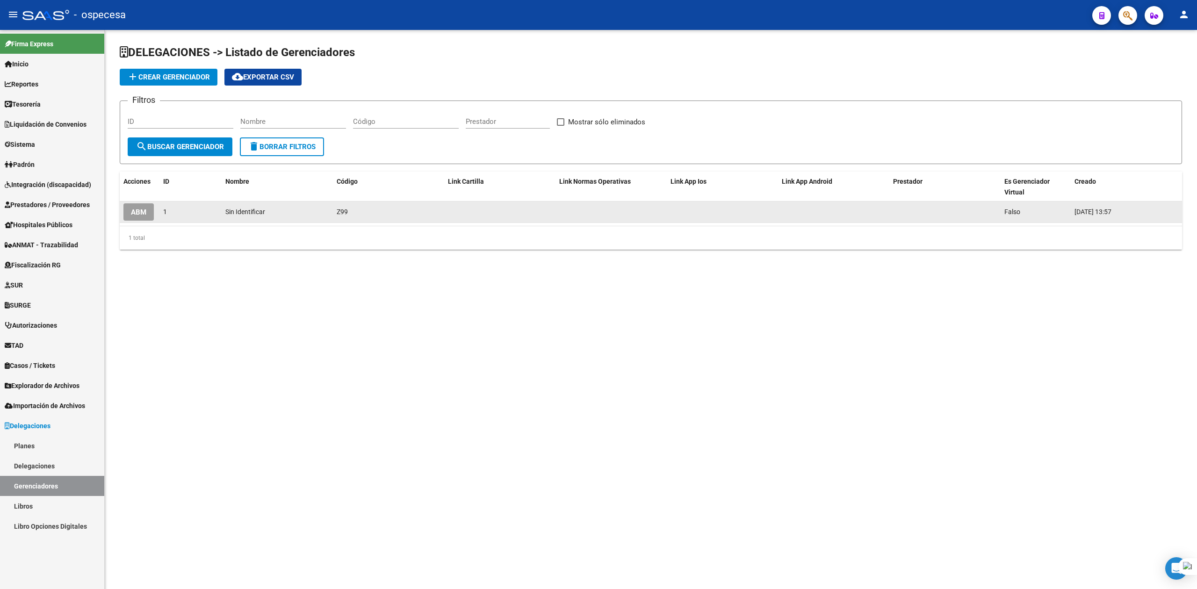
click at [323, 204] on datatable-body-cell "Sin Identificar" at bounding box center [277, 211] width 111 height 21
click at [134, 211] on span "ABM" at bounding box center [138, 212] width 15 height 8
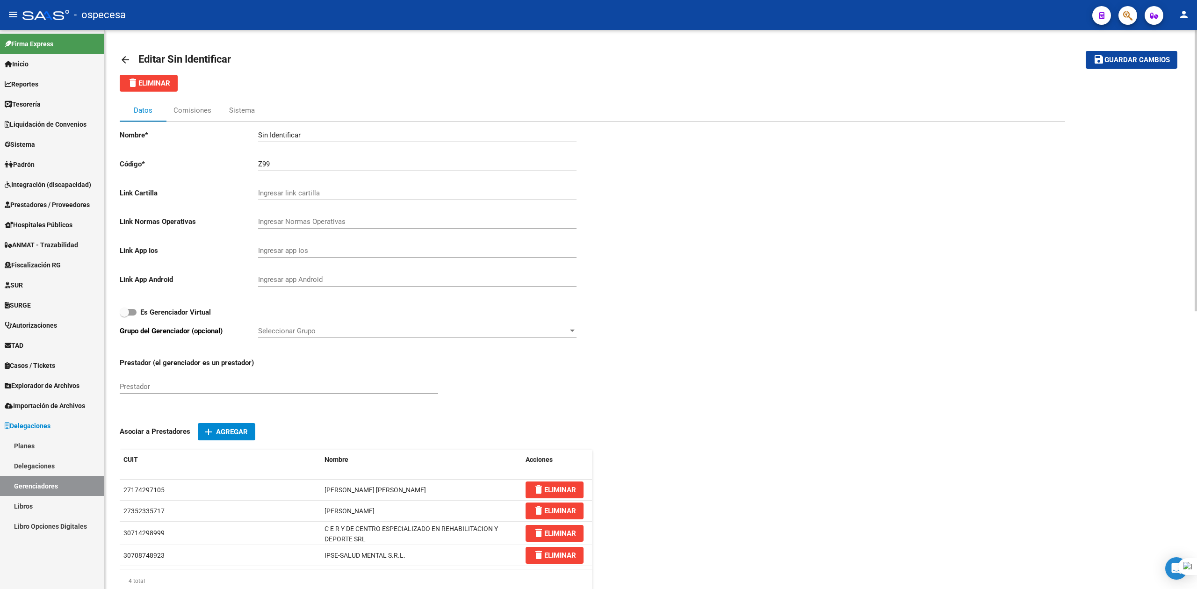
click at [281, 165] on input "Z99" at bounding box center [417, 164] width 318 height 8
type input "O"
click at [352, 137] on input "Sin Identificar" at bounding box center [417, 135] width 318 height 8
click at [277, 165] on input "Ingresar código" at bounding box center [417, 164] width 318 height 8
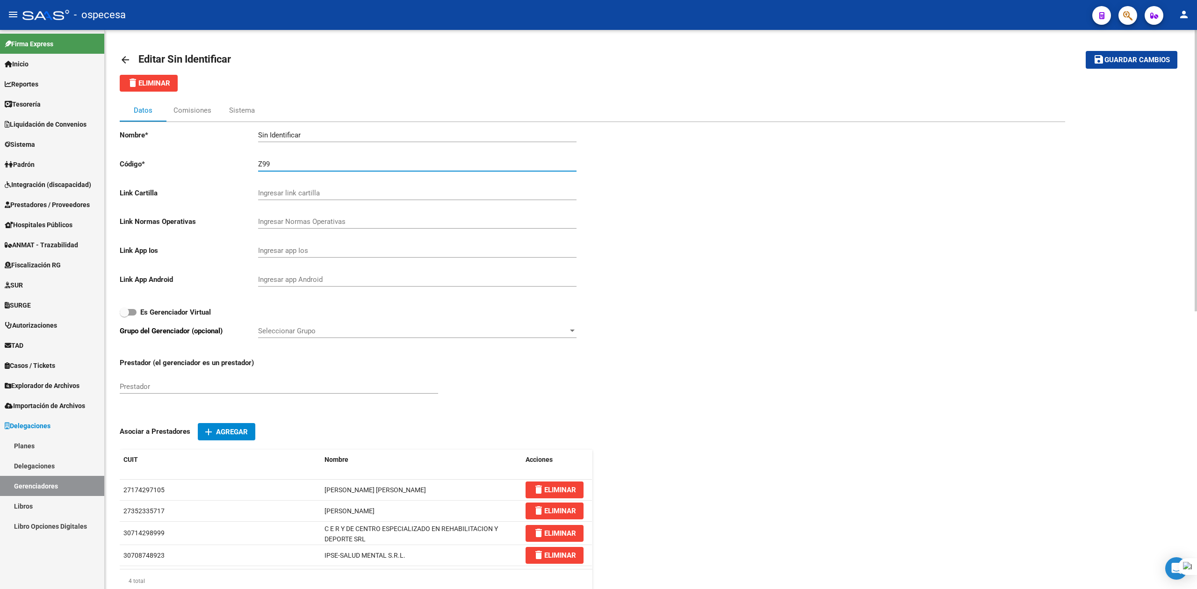
type input "Z99"
click at [331, 137] on input "Sin Identificar" at bounding box center [417, 135] width 318 height 8
type input "o"
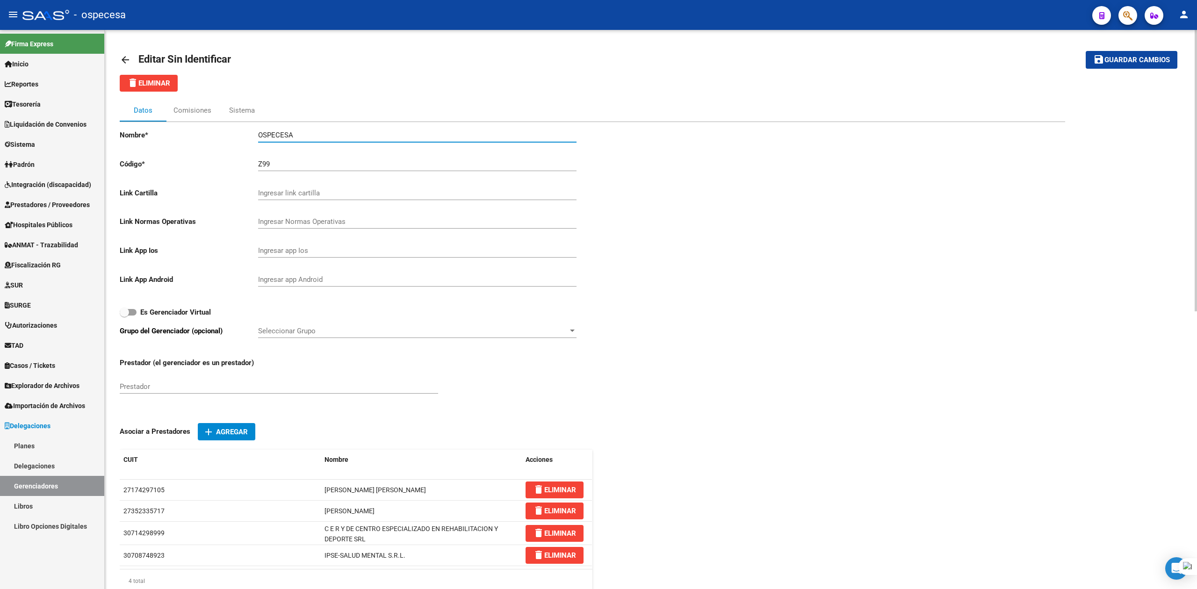
type input "OSPECESA"
click at [281, 251] on input "Ingresar app Ios" at bounding box center [417, 250] width 318 height 8
click at [1132, 58] on span "Guardar cambios" at bounding box center [1136, 60] width 65 height 8
click at [35, 165] on span "Padrón" at bounding box center [20, 164] width 30 height 10
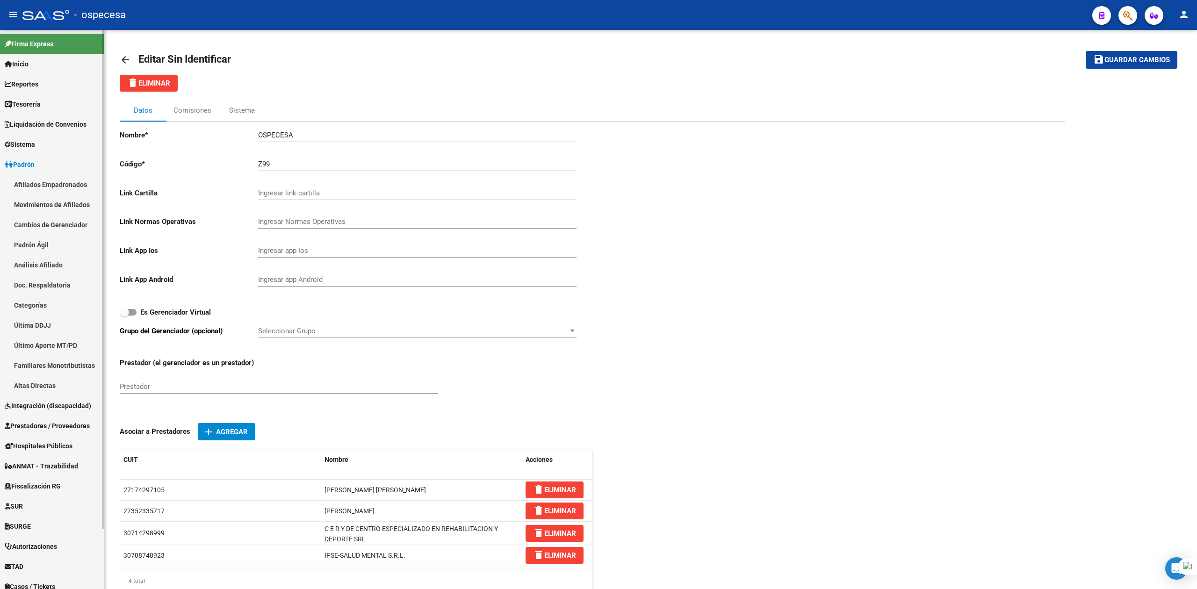
click at [37, 180] on link "Afiliados Empadronados" at bounding box center [52, 184] width 104 height 20
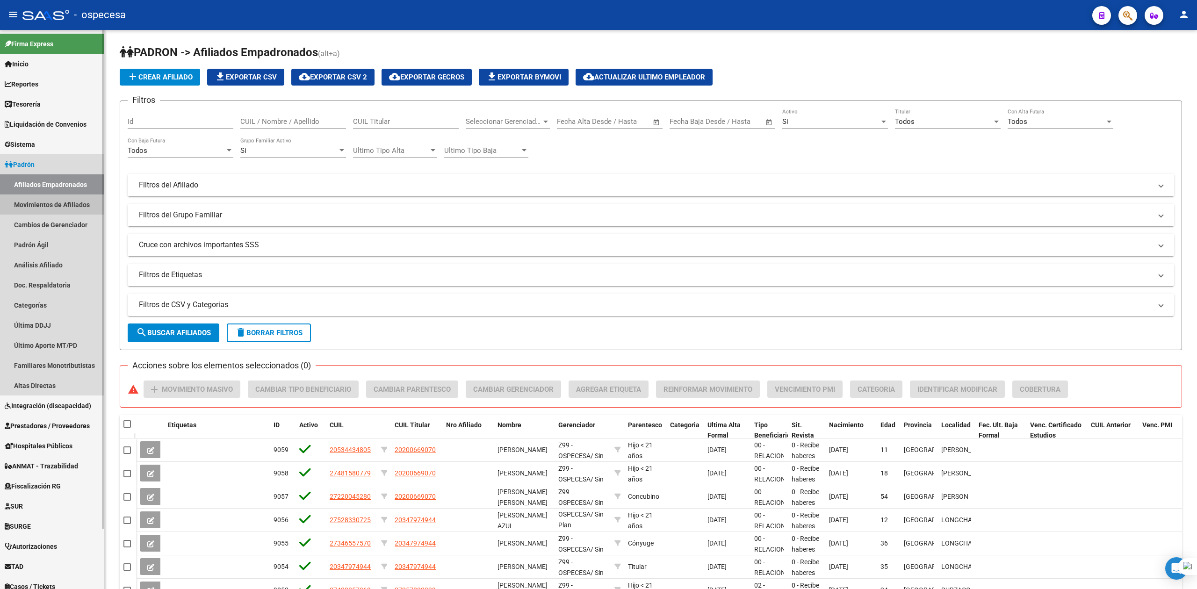
click at [38, 201] on link "Movimientos de Afiliados" at bounding box center [52, 204] width 104 height 20
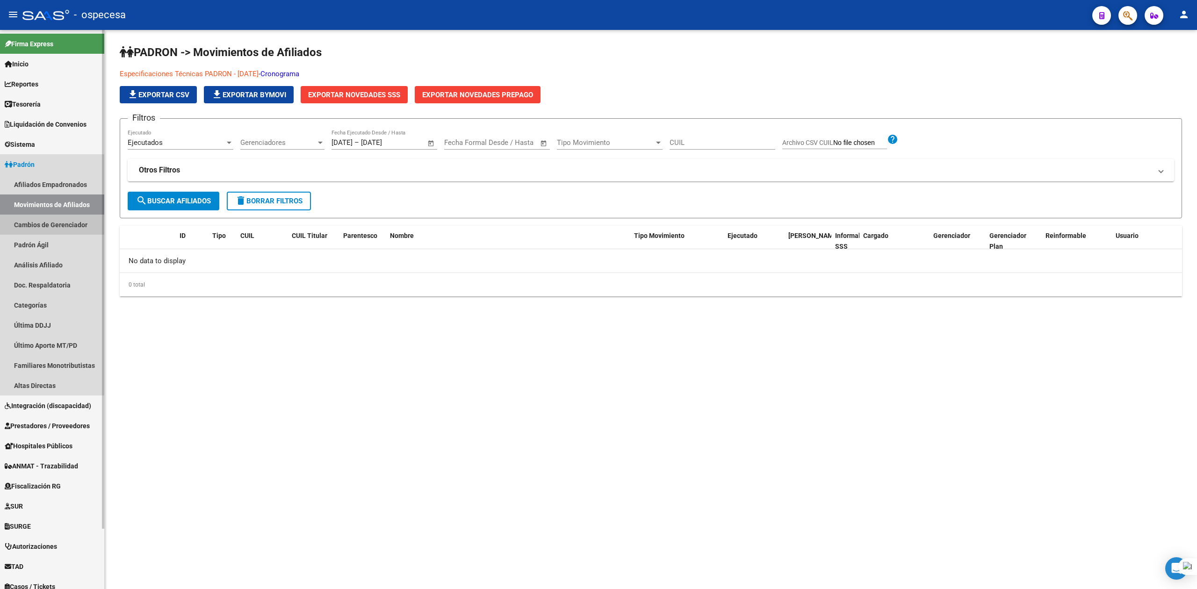
click at [41, 221] on link "Cambios de Gerenciador" at bounding box center [52, 225] width 104 height 20
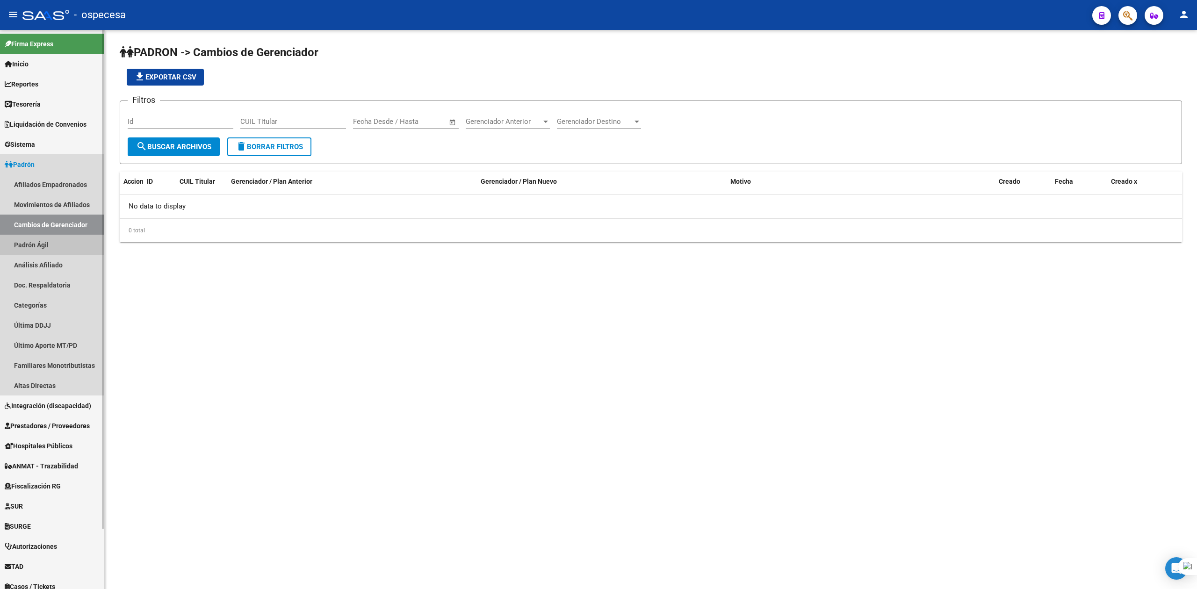
click at [40, 242] on link "Padrón Ágil" at bounding box center [52, 245] width 104 height 20
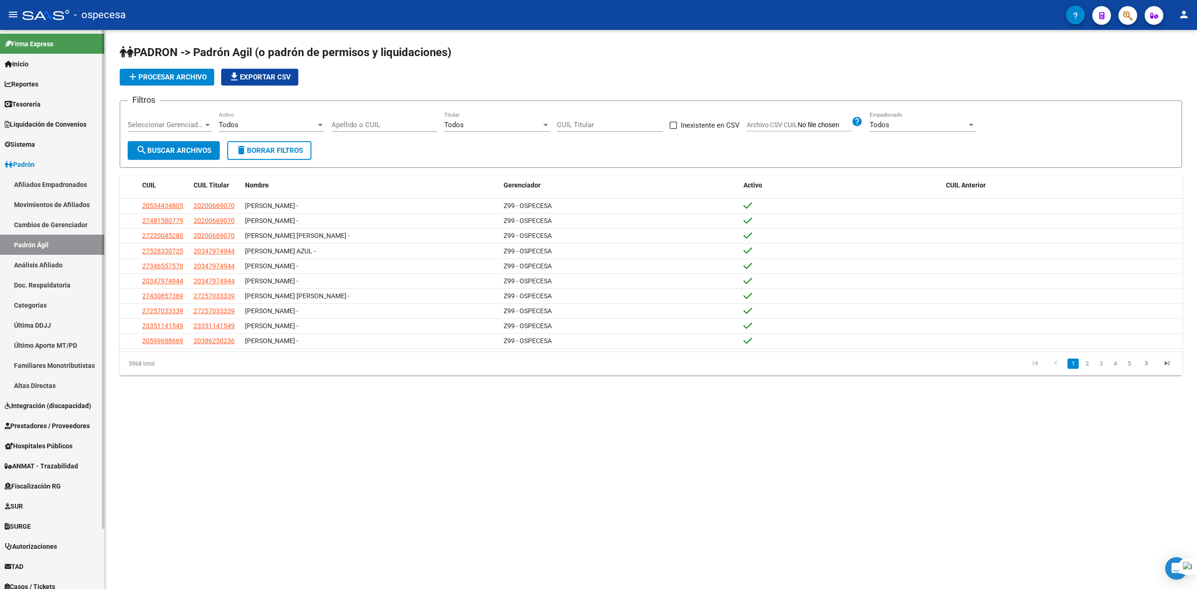
click at [50, 349] on link "Último Aporte MT/PD" at bounding box center [52, 345] width 104 height 20
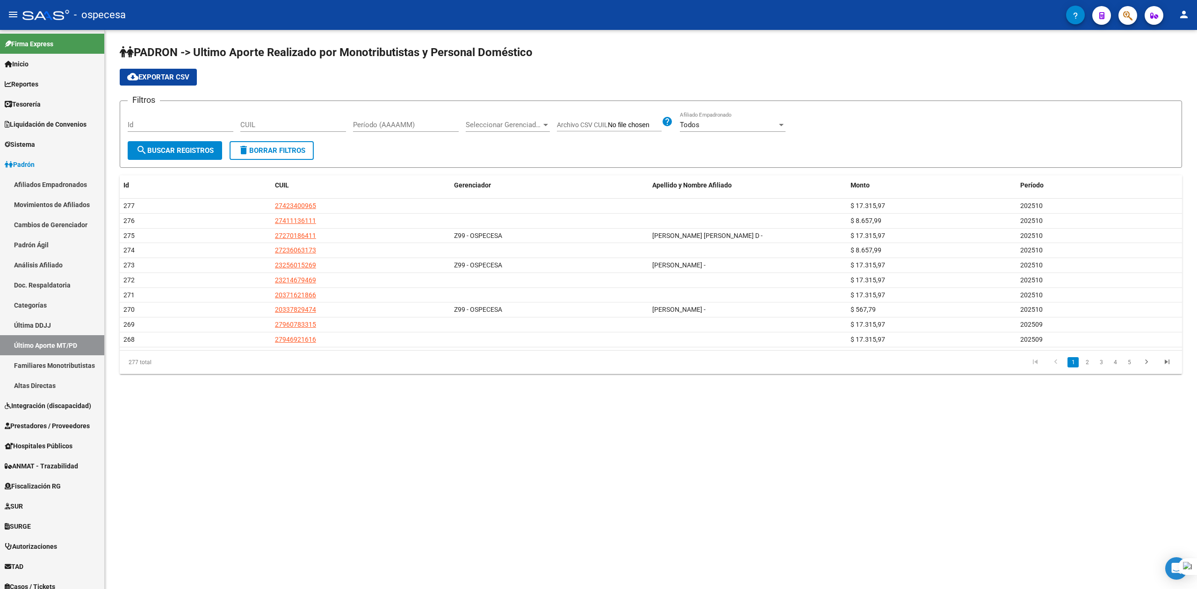
click at [1086, 365] on link "2" at bounding box center [1086, 362] width 11 height 10
click at [1102, 367] on link "3" at bounding box center [1100, 362] width 11 height 10
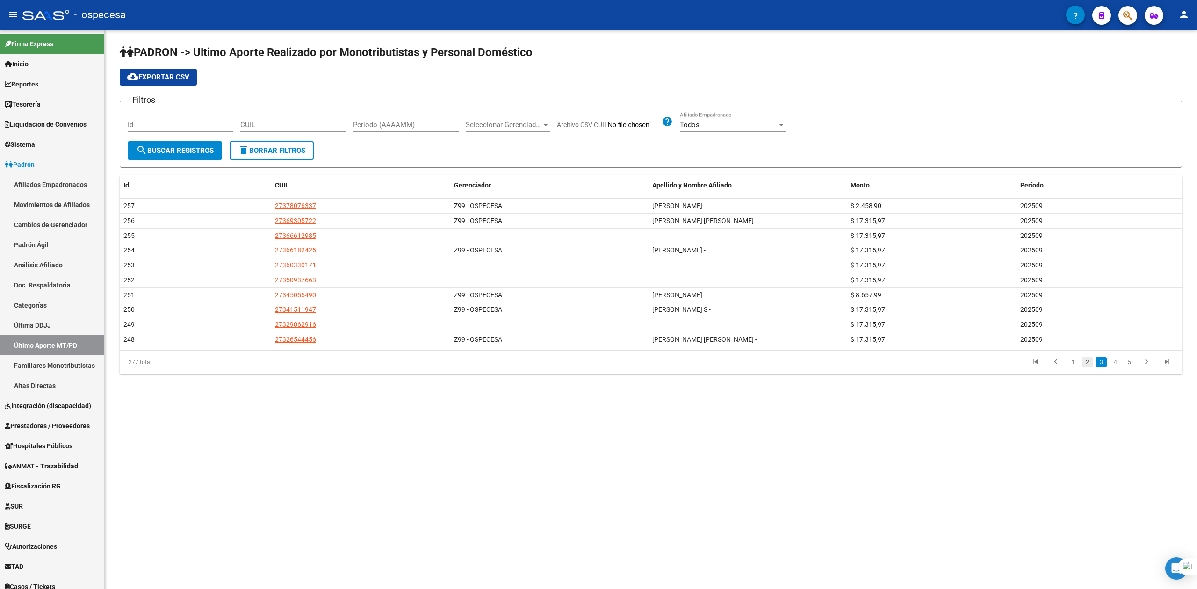
click at [1087, 367] on link "2" at bounding box center [1086, 362] width 11 height 10
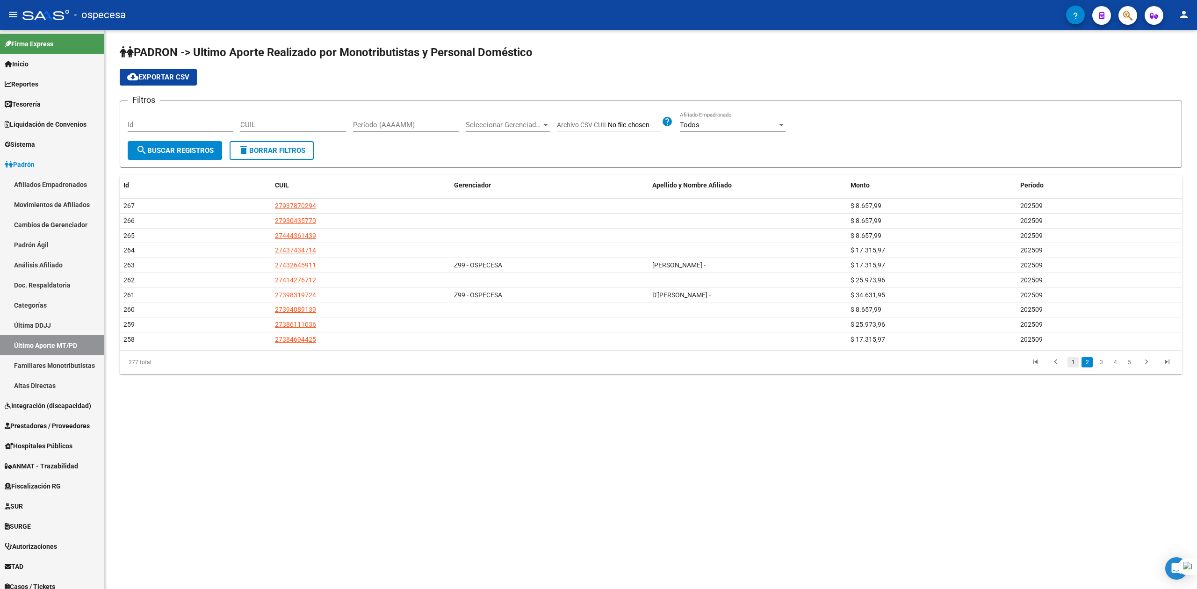
click at [1075, 367] on link "1" at bounding box center [1072, 362] width 11 height 10
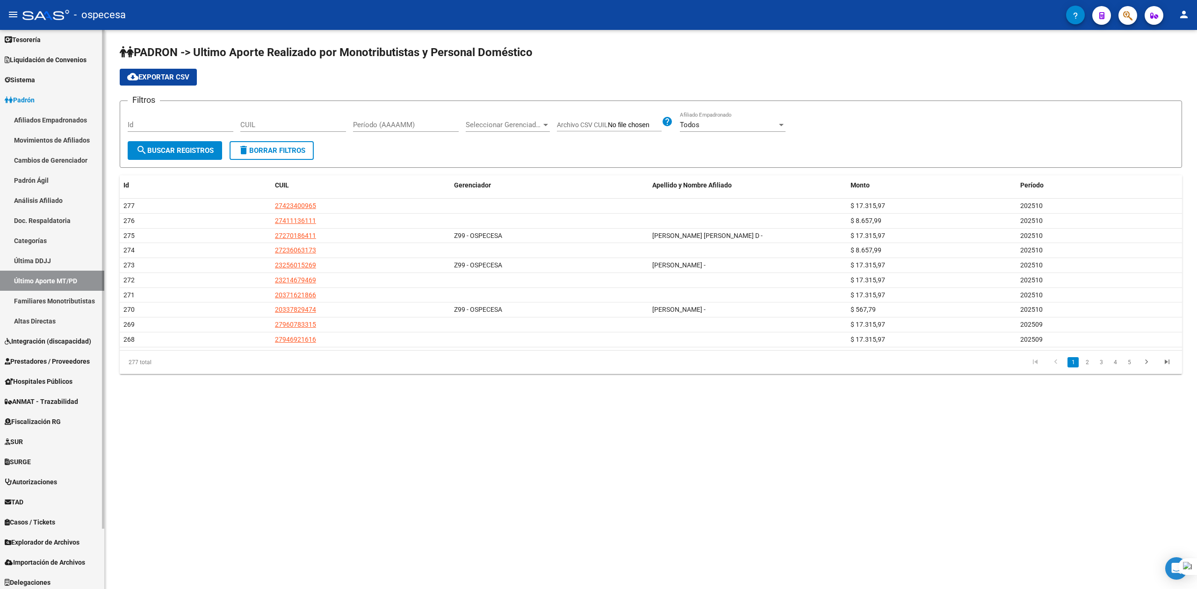
scroll to position [68, 0]
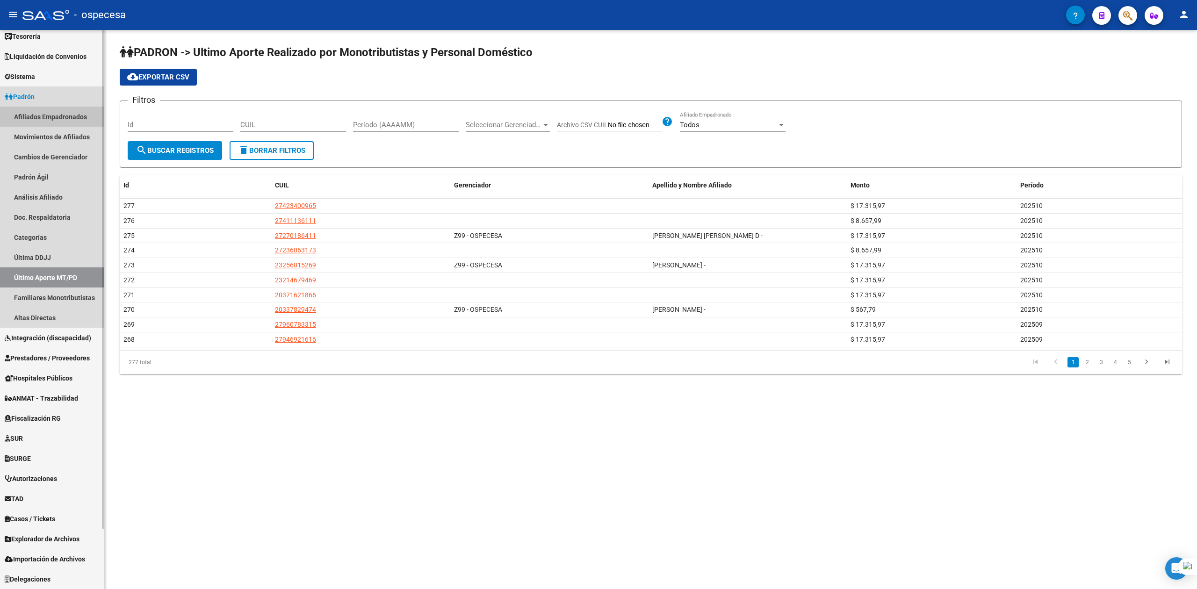
click at [46, 118] on link "Afiliados Empadronados" at bounding box center [52, 117] width 104 height 20
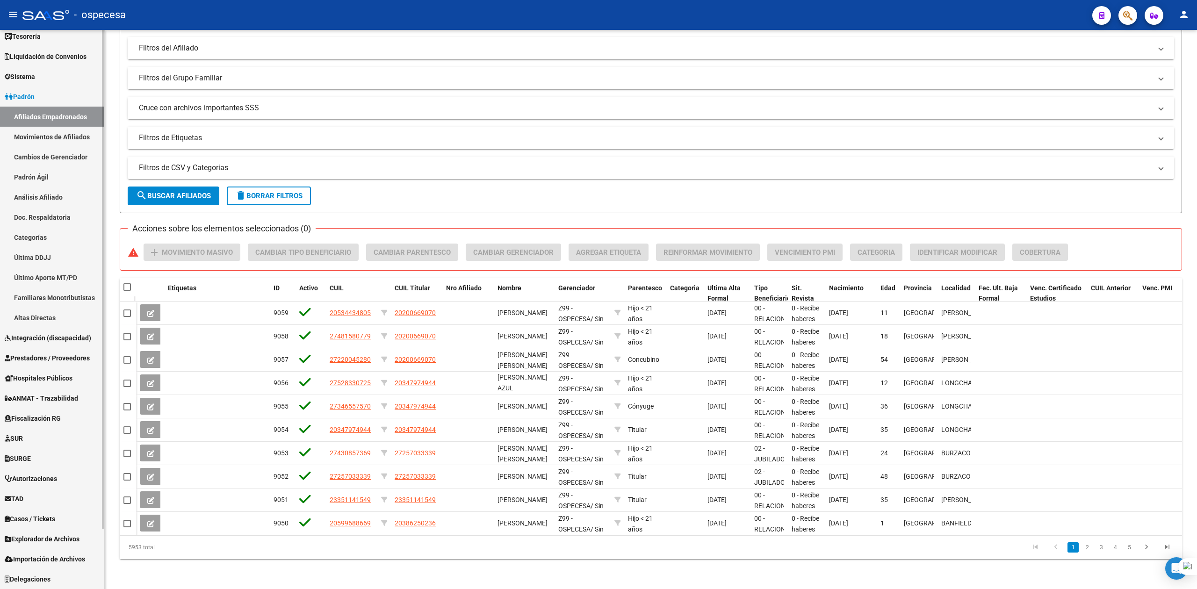
click at [36, 575] on span "Delegaciones" at bounding box center [28, 579] width 46 height 10
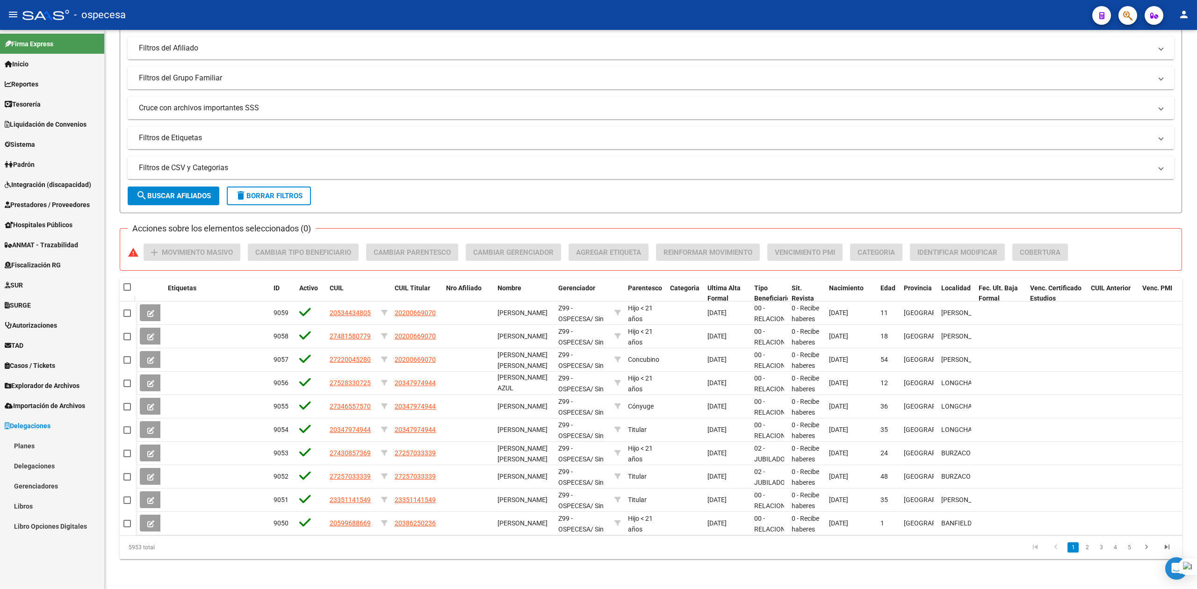
click at [46, 462] on link "Delegaciones" at bounding box center [52, 466] width 104 height 20
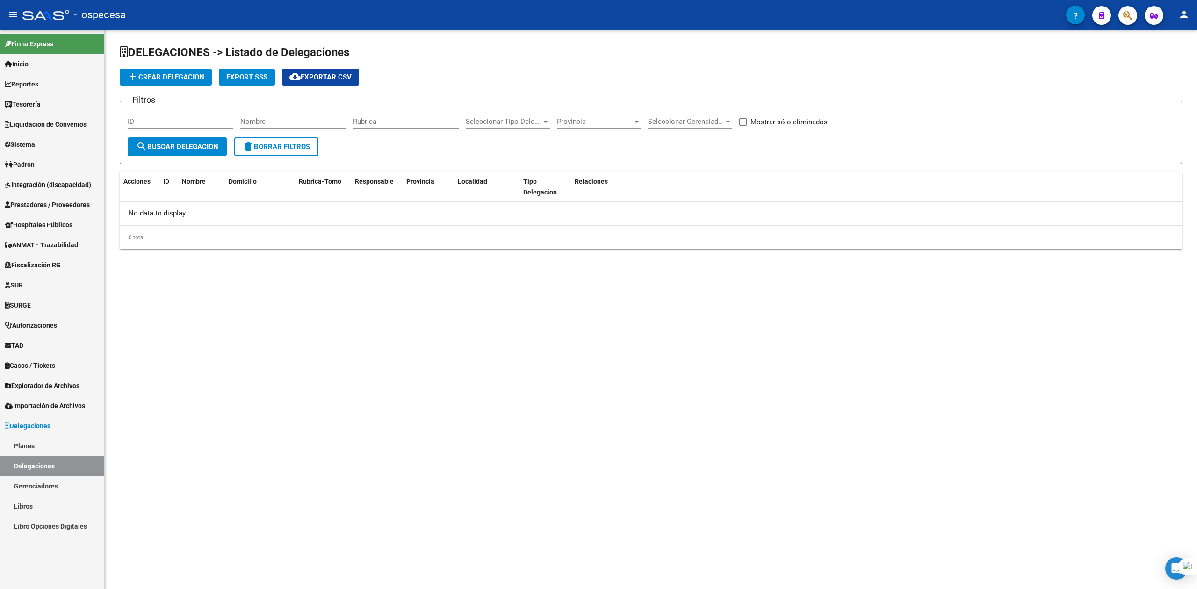
click at [46, 479] on link "Gerenciadores" at bounding box center [52, 486] width 104 height 20
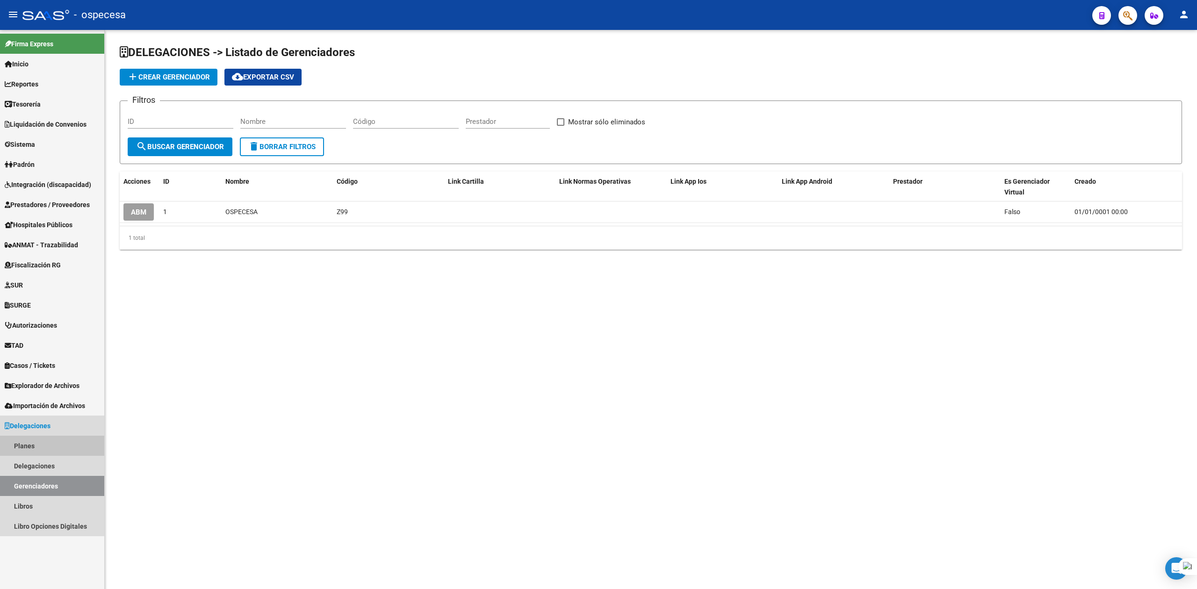
click at [42, 449] on link "Planes" at bounding box center [52, 446] width 104 height 20
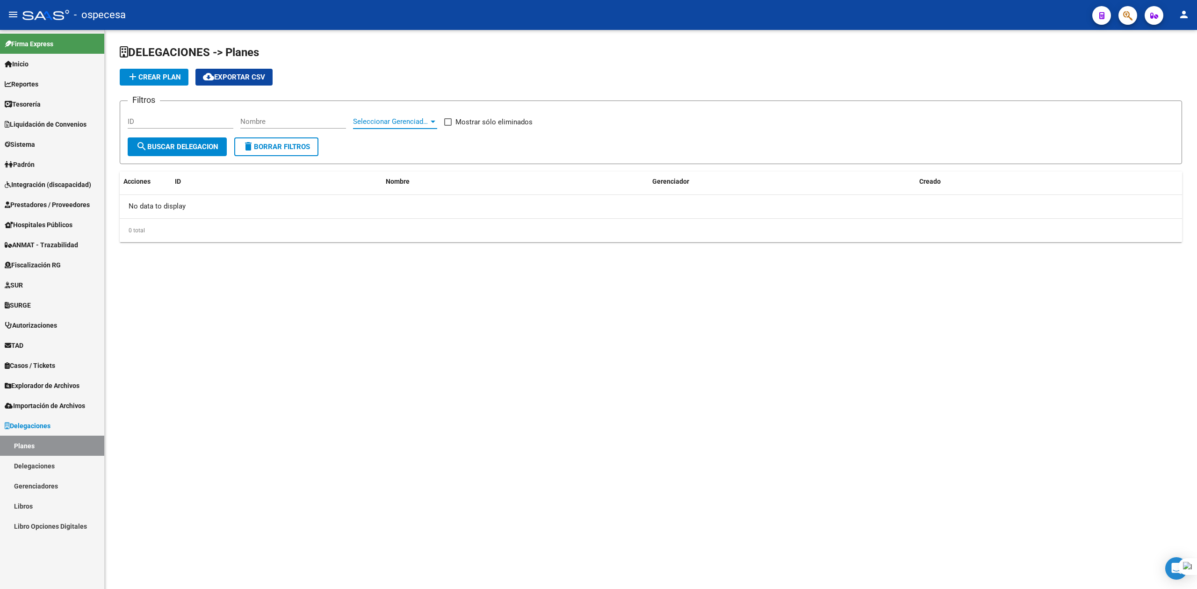
click at [403, 120] on span "Seleccionar Gerenciador" at bounding box center [391, 121] width 76 height 8
click at [572, 105] on div at bounding box center [598, 294] width 1197 height 589
click at [170, 74] on span "add Crear Plan" at bounding box center [154, 77] width 54 height 8
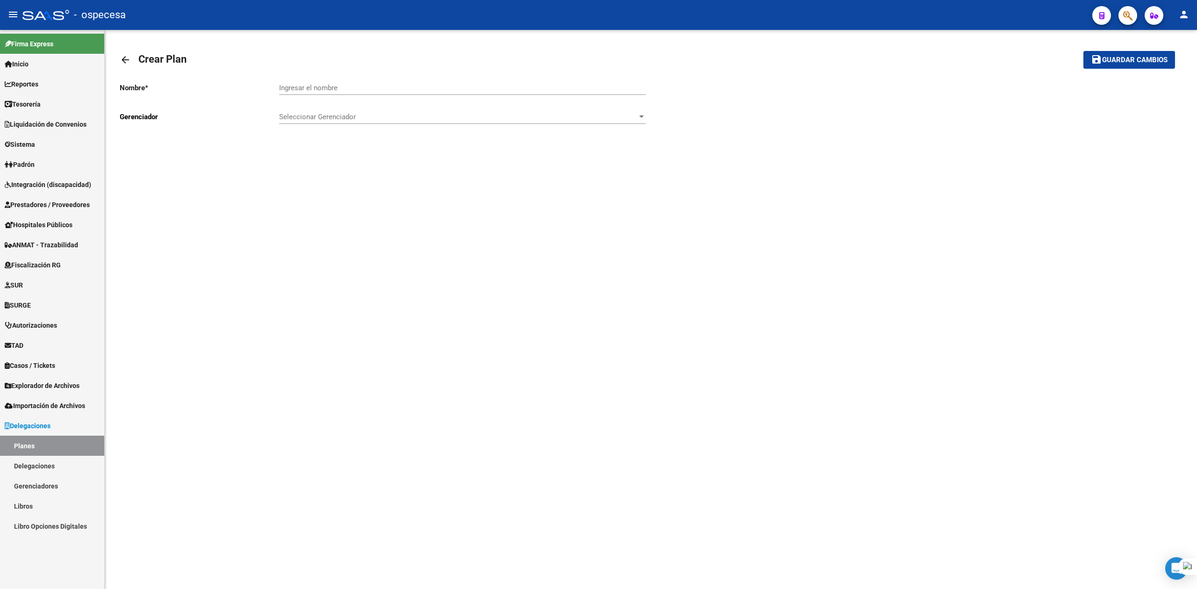
click at [331, 89] on input "Ingresar el nombre" at bounding box center [462, 88] width 367 height 8
type input "NARANJA"
click at [350, 110] on div "Seleccionar Gerenciador Seleccionar Gerenciador" at bounding box center [462, 114] width 367 height 20
type input "Z"
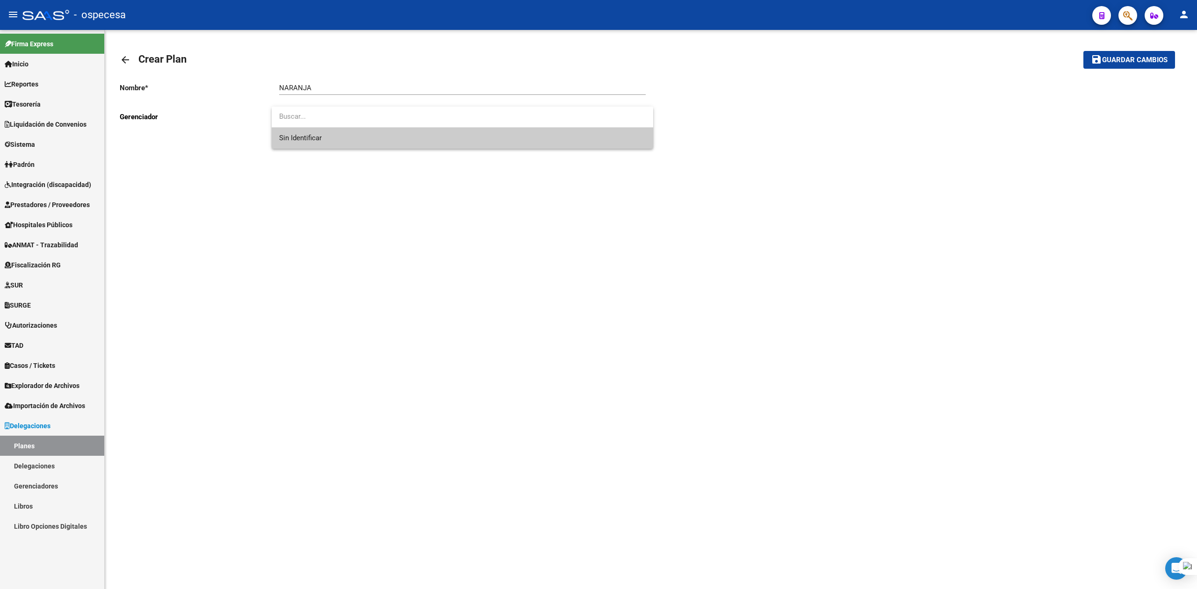
click at [390, 265] on div at bounding box center [598, 294] width 1197 height 589
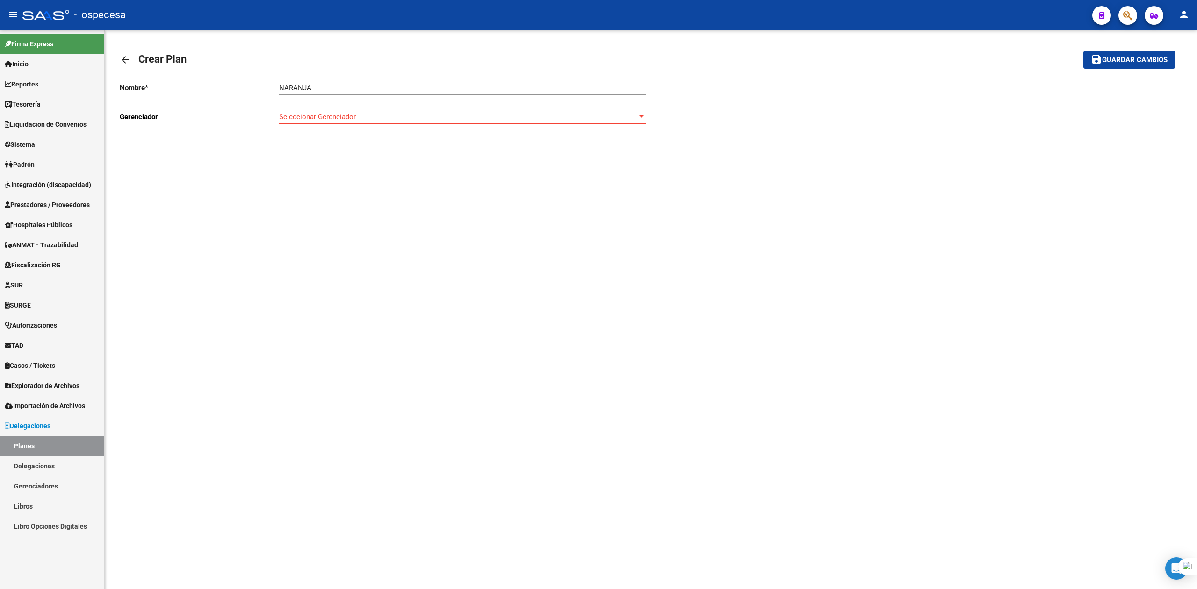
click at [465, 121] on span "Seleccionar Gerenciador" at bounding box center [458, 117] width 358 height 8
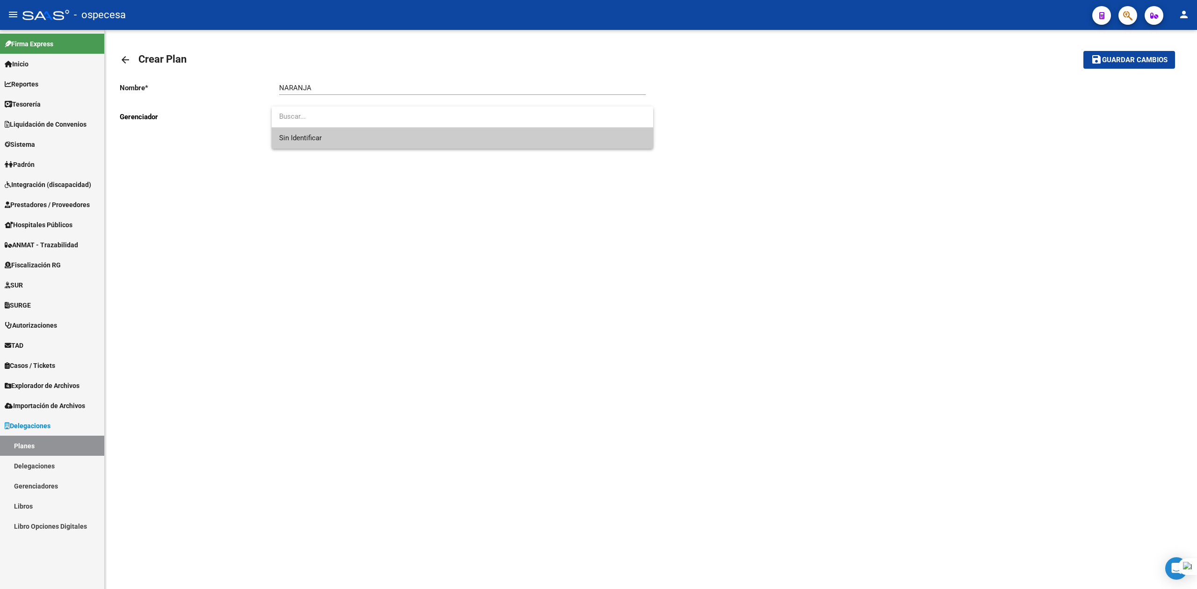
click at [385, 223] on div at bounding box center [598, 294] width 1197 height 589
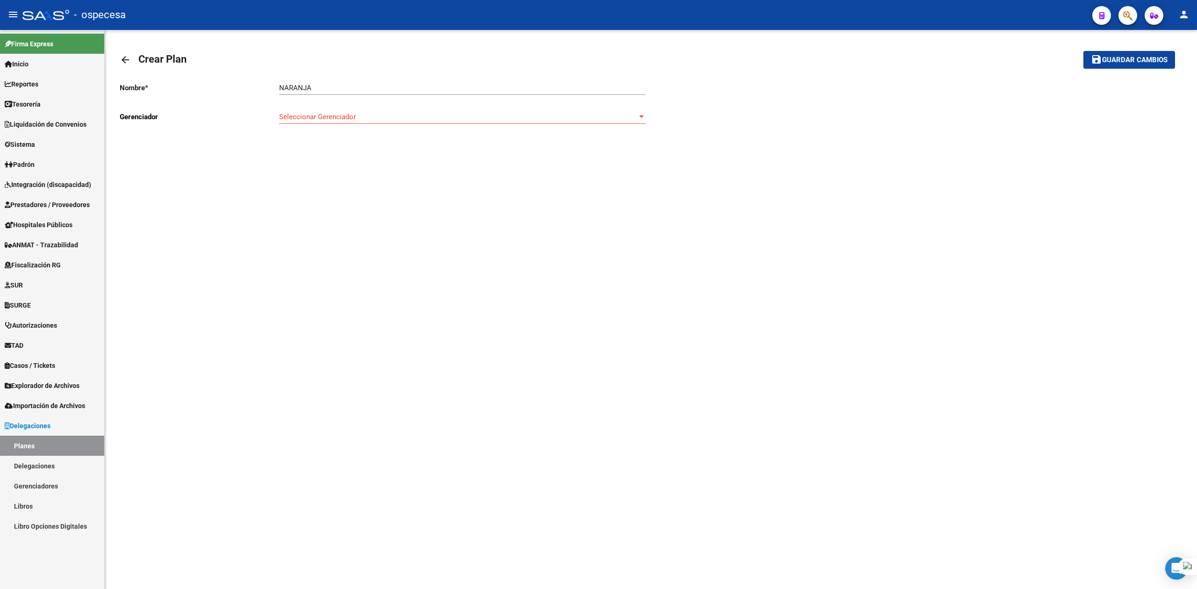
click at [122, 55] on mat-icon "arrow_back" at bounding box center [125, 59] width 11 height 11
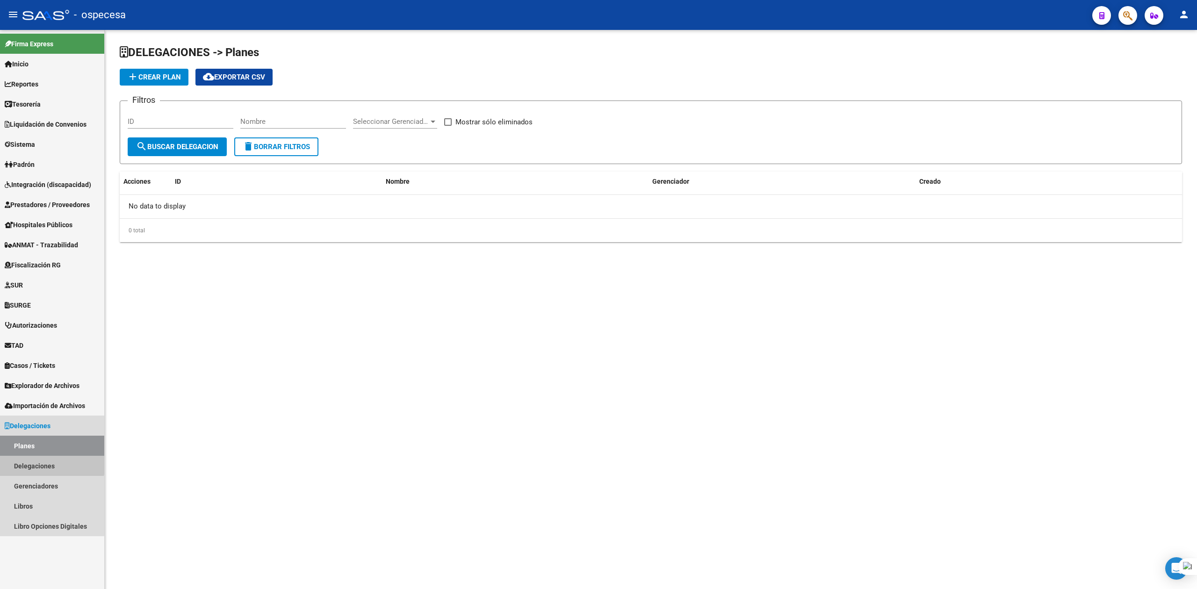
click at [49, 462] on link "Delegaciones" at bounding box center [52, 466] width 104 height 20
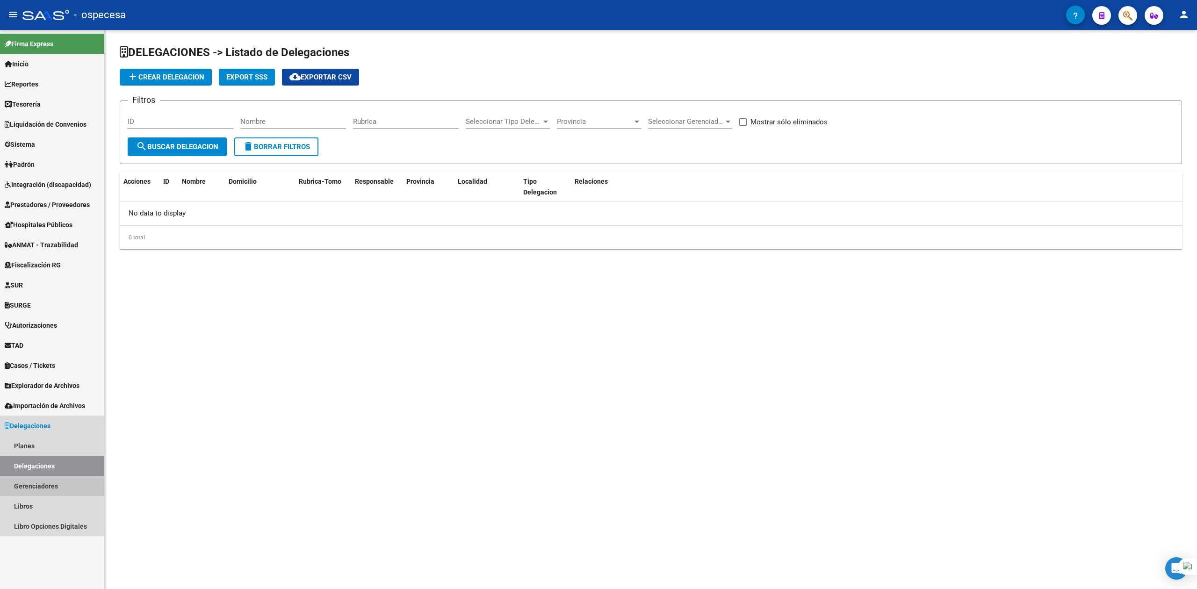
click at [54, 482] on link "Gerenciadores" at bounding box center [52, 486] width 104 height 20
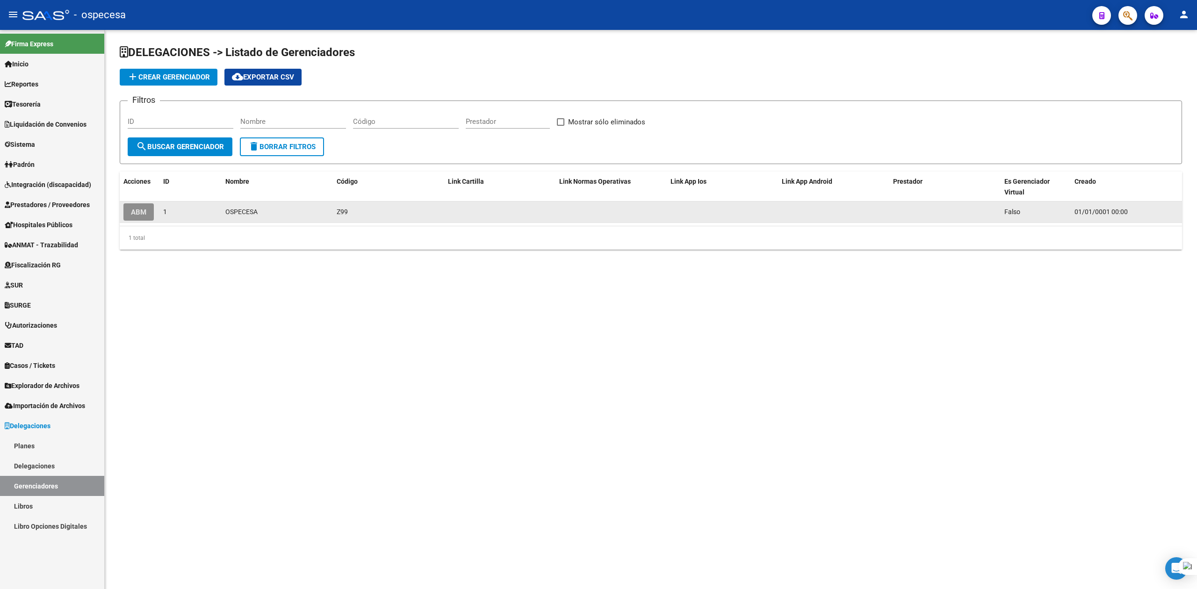
click at [149, 208] on button "ABM" at bounding box center [138, 211] width 30 height 17
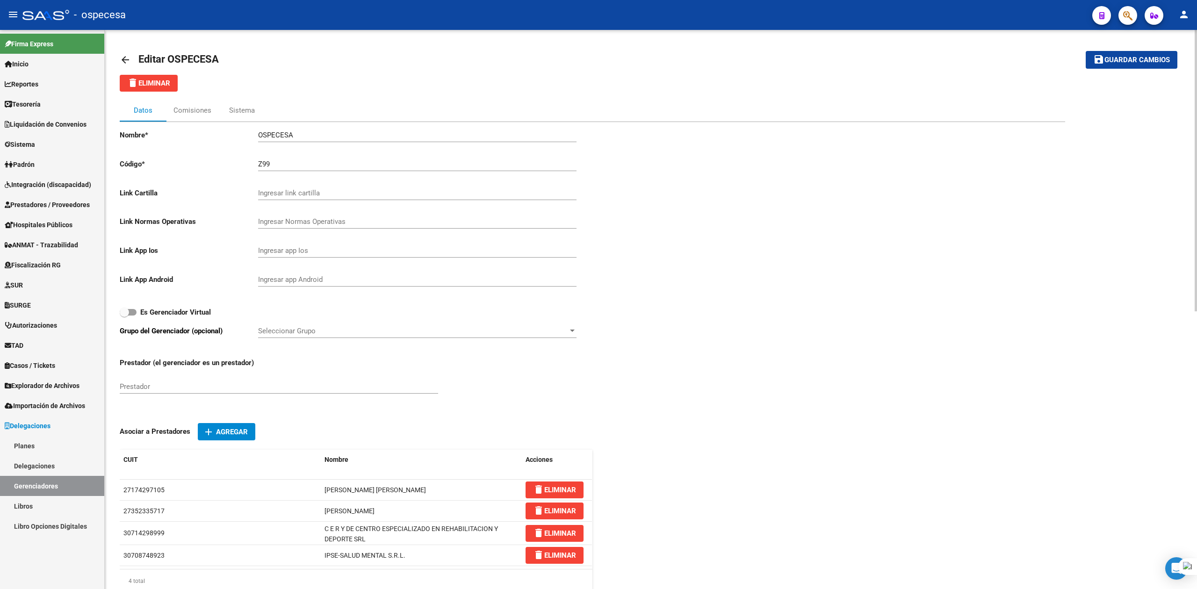
click at [285, 167] on input "Z99" at bounding box center [417, 164] width 318 height 8
type input "0"
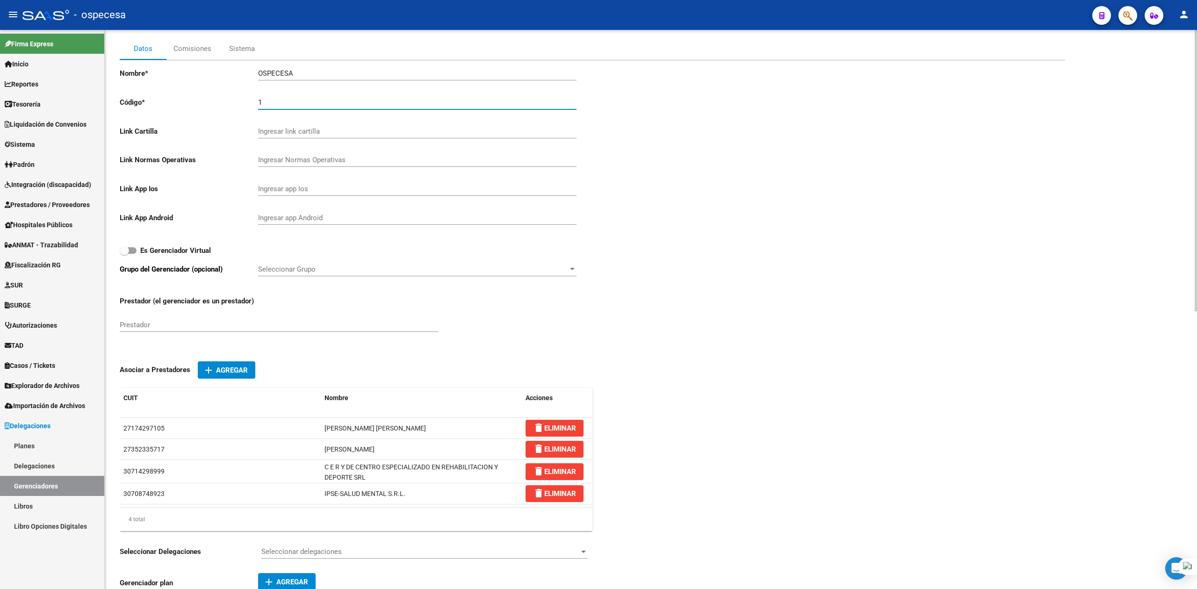
scroll to position [62, 0]
click at [287, 107] on div "1 Ingresar código" at bounding box center [417, 99] width 318 height 20
click at [259, 100] on input "1" at bounding box center [417, 102] width 318 height 8
type input "001"
click at [295, 147] on div "Ingresar Normas Operativas" at bounding box center [417, 156] width 318 height 20
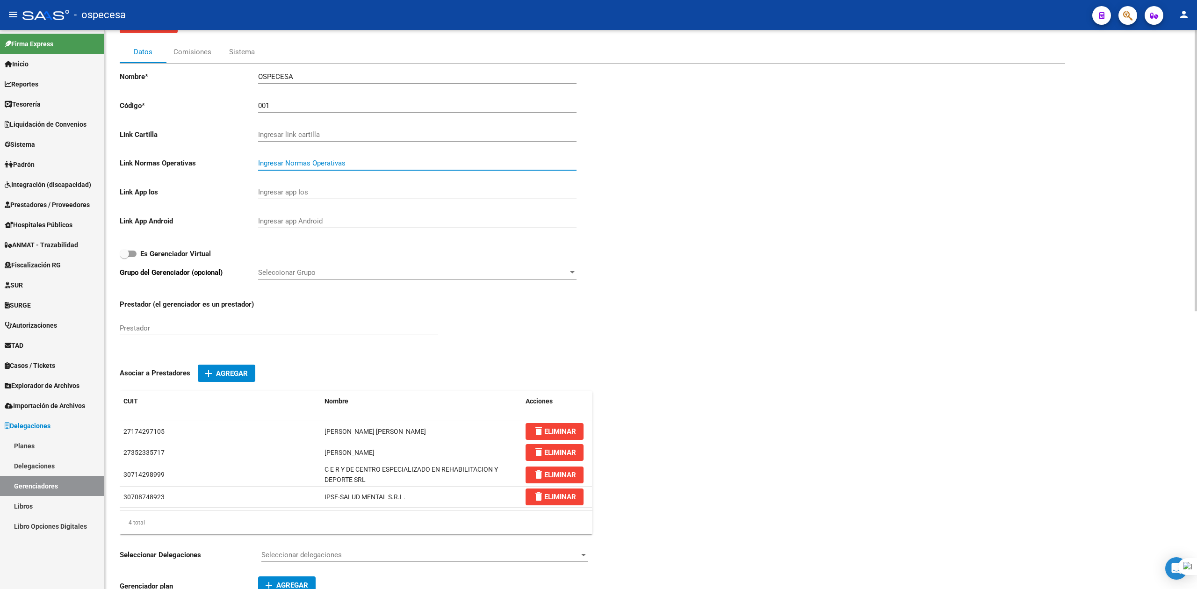
scroll to position [0, 0]
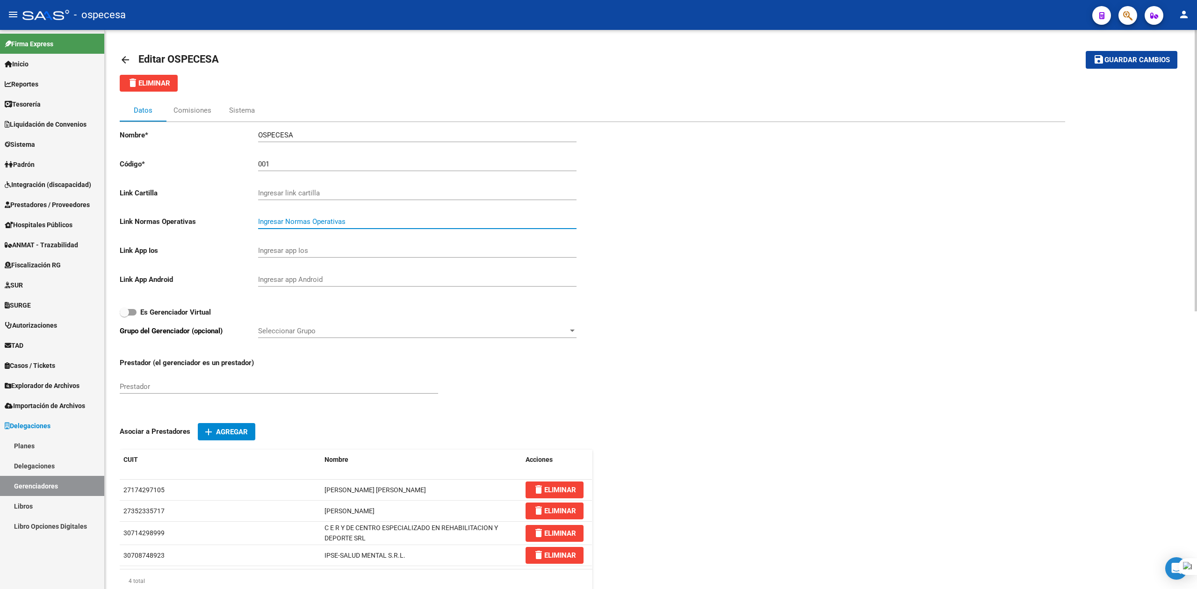
click at [1122, 62] on span "Guardar cambios" at bounding box center [1136, 60] width 65 height 8
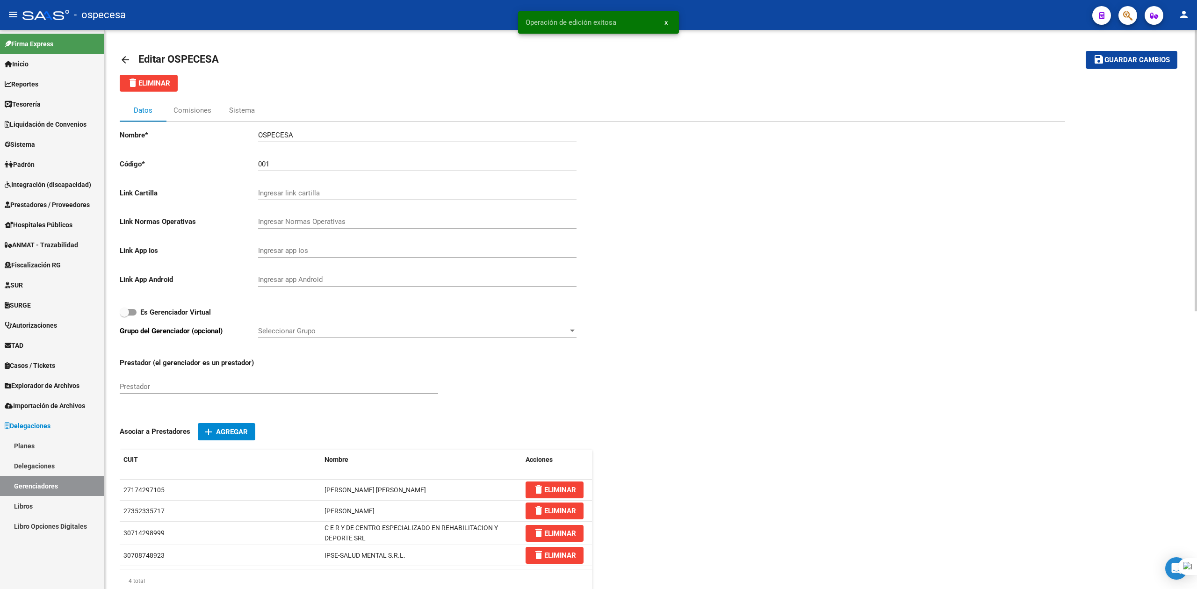
click at [124, 54] on mat-icon "arrow_back" at bounding box center [125, 59] width 11 height 11
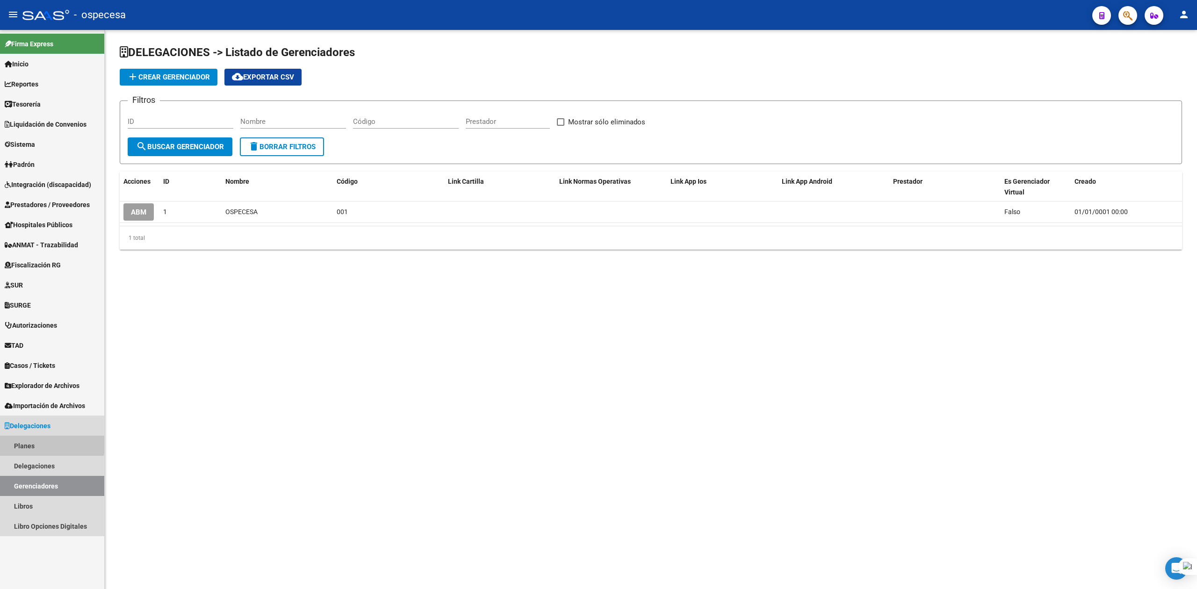
click at [25, 442] on link "Planes" at bounding box center [52, 446] width 104 height 20
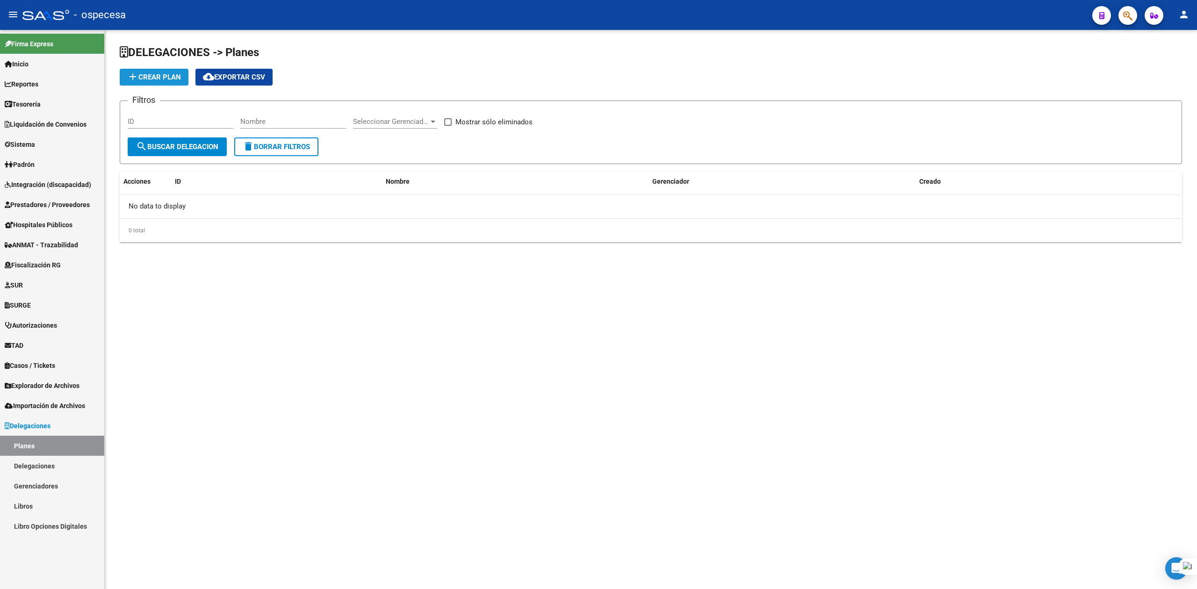
click at [154, 79] on span "add Crear Plan" at bounding box center [154, 77] width 54 height 8
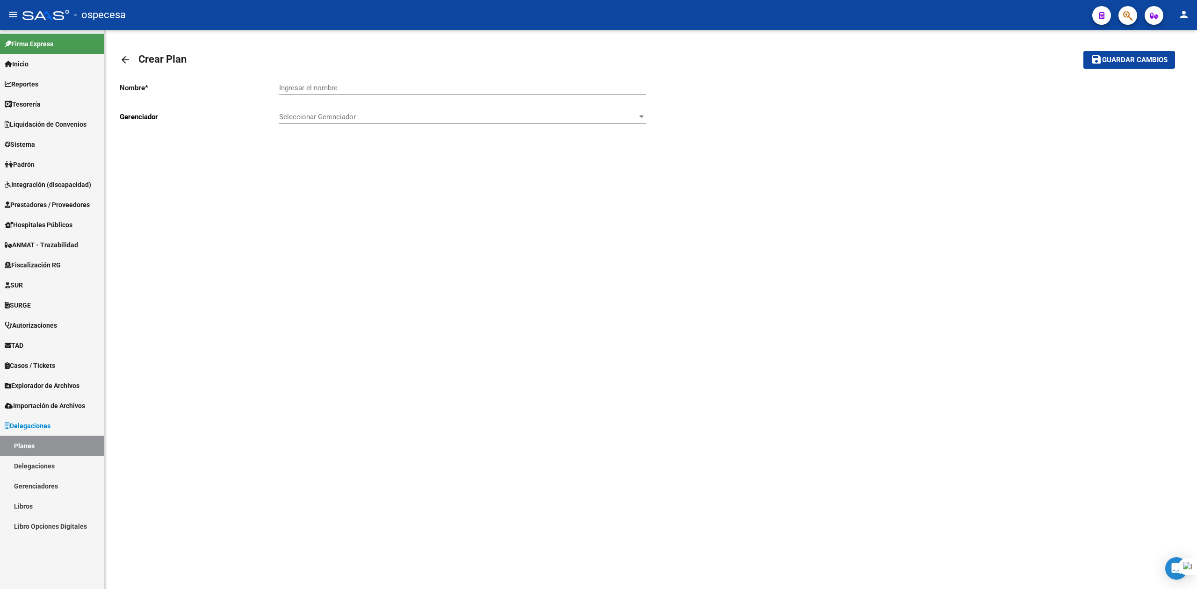
click at [300, 90] on input "Ingresar el nombre" at bounding box center [462, 88] width 367 height 8
click at [314, 122] on div "Seleccionar Gerenciador Seleccionar Gerenciador" at bounding box center [462, 114] width 367 height 20
type input "0"
type input "OSPECESA"
click at [337, 395] on div at bounding box center [598, 294] width 1197 height 589
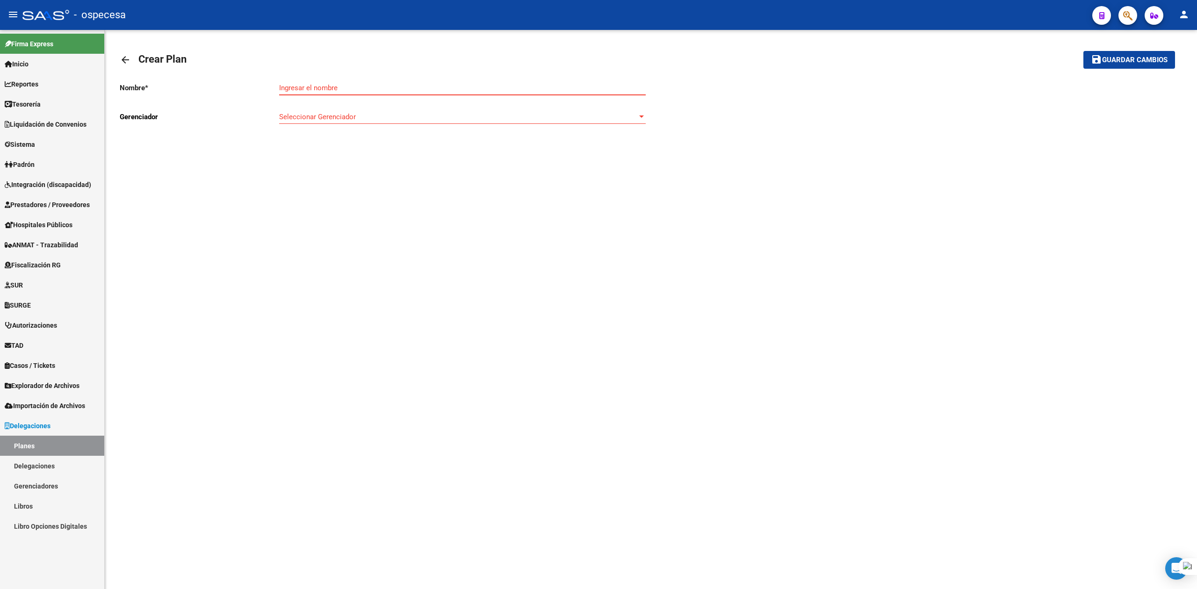
click at [328, 89] on input "Ingresar el nombre" at bounding box center [462, 88] width 367 height 8
type input "NARANJA"
click at [361, 118] on span "Seleccionar Gerenciador" at bounding box center [458, 117] width 358 height 8
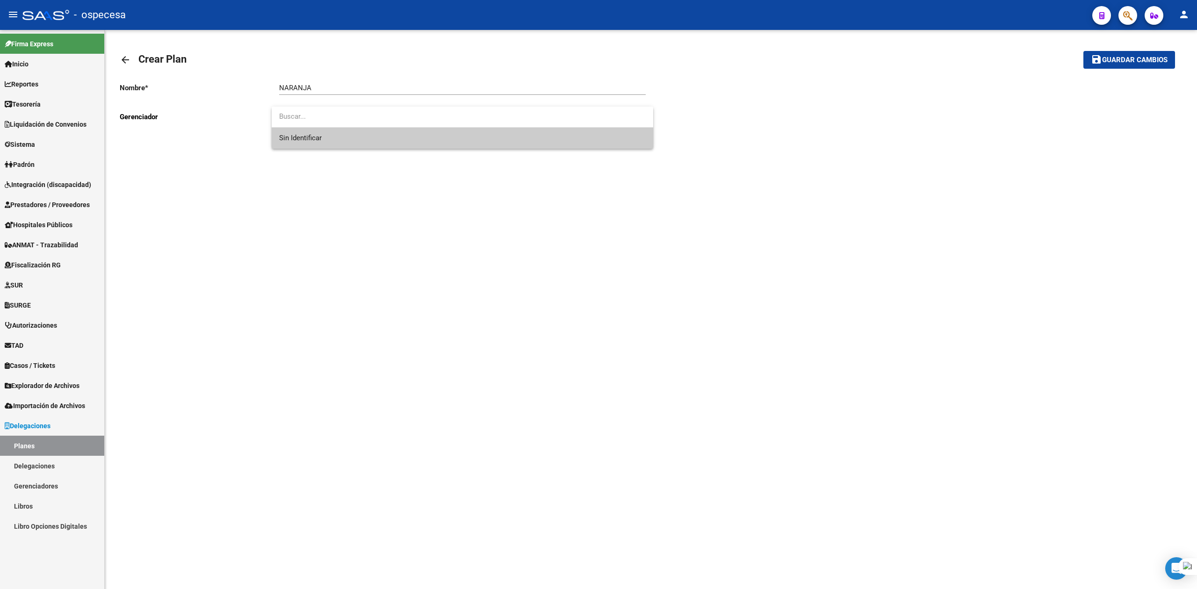
click at [317, 100] on div at bounding box center [598, 294] width 1197 height 589
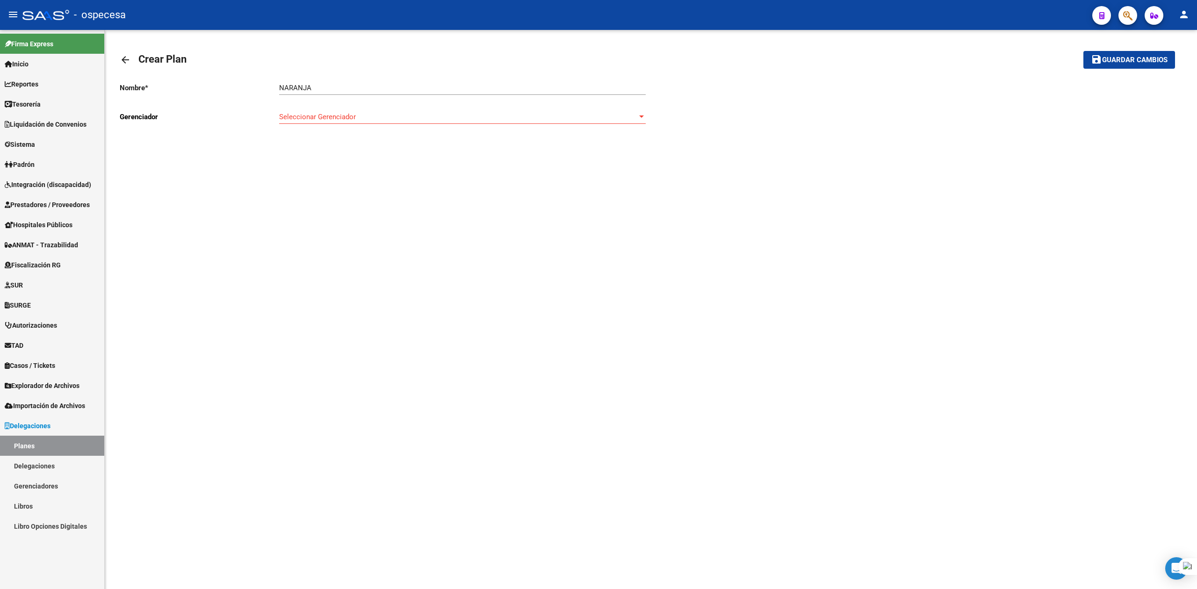
click at [320, 111] on div "Seleccionar Gerenciador Seleccionar Gerenciador" at bounding box center [462, 114] width 367 height 20
type input "O"
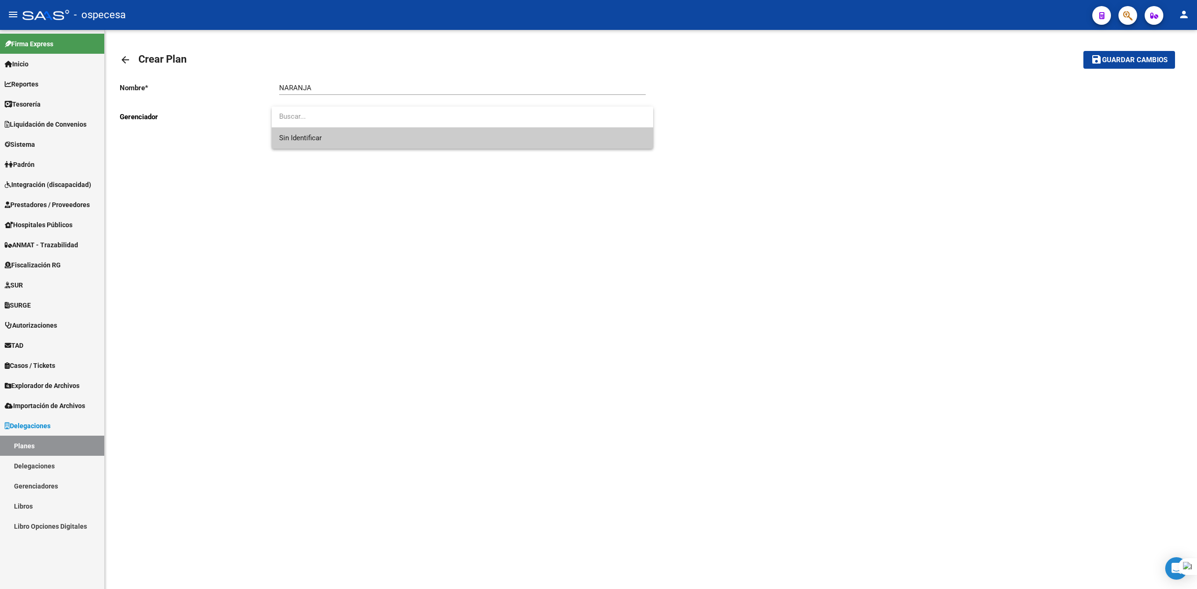
click at [162, 309] on div at bounding box center [598, 294] width 1197 height 589
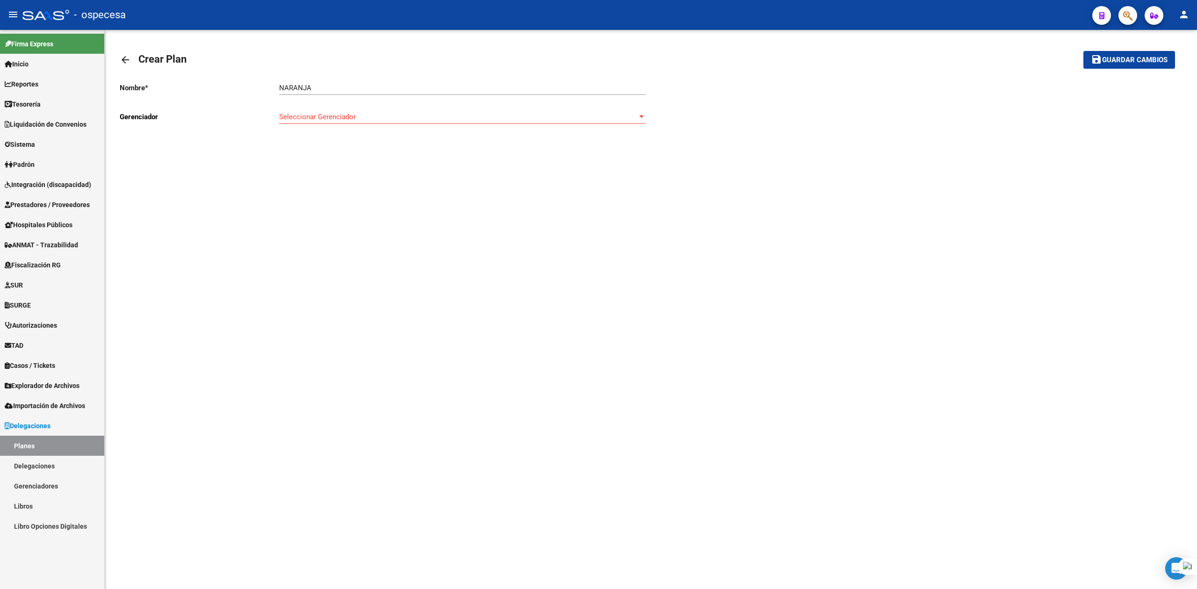
click at [45, 202] on span "Prestadores / Proveedores" at bounding box center [47, 205] width 85 height 10
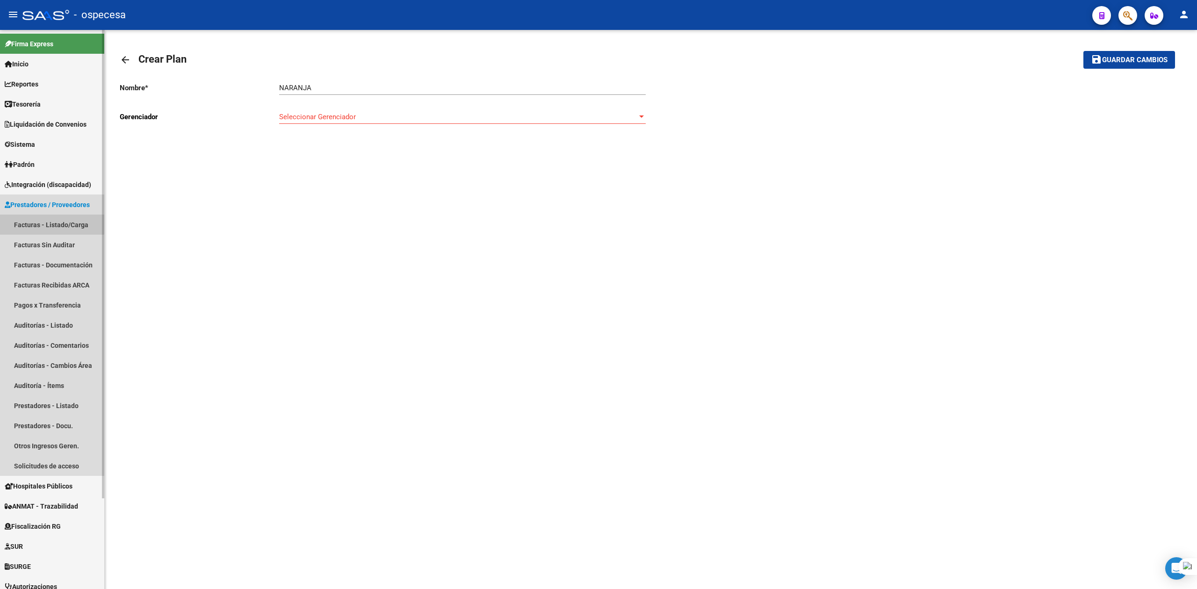
click at [42, 219] on link "Facturas - Listado/Carga" at bounding box center [52, 225] width 104 height 20
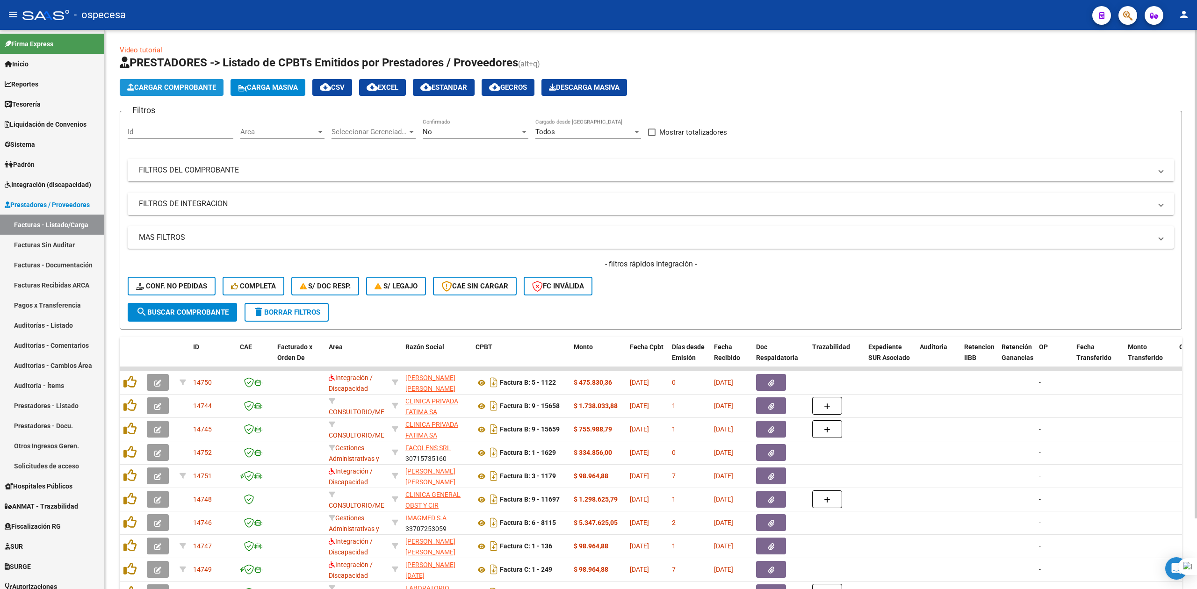
click at [171, 91] on span "Cargar Comprobante" at bounding box center [171, 87] width 89 height 8
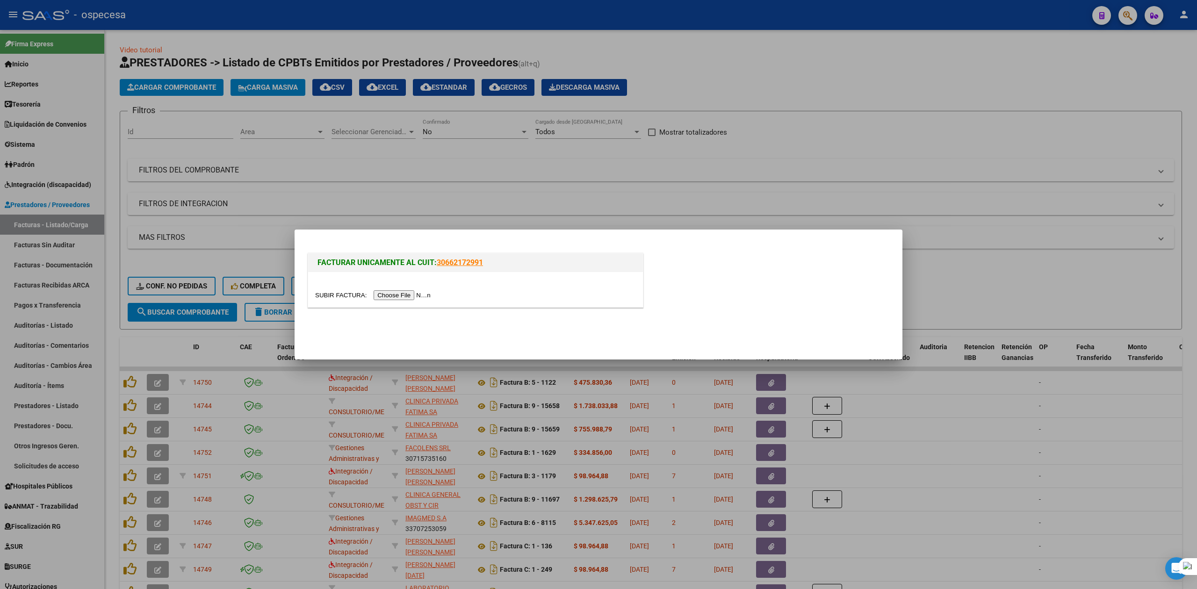
click at [139, 348] on div at bounding box center [598, 294] width 1197 height 589
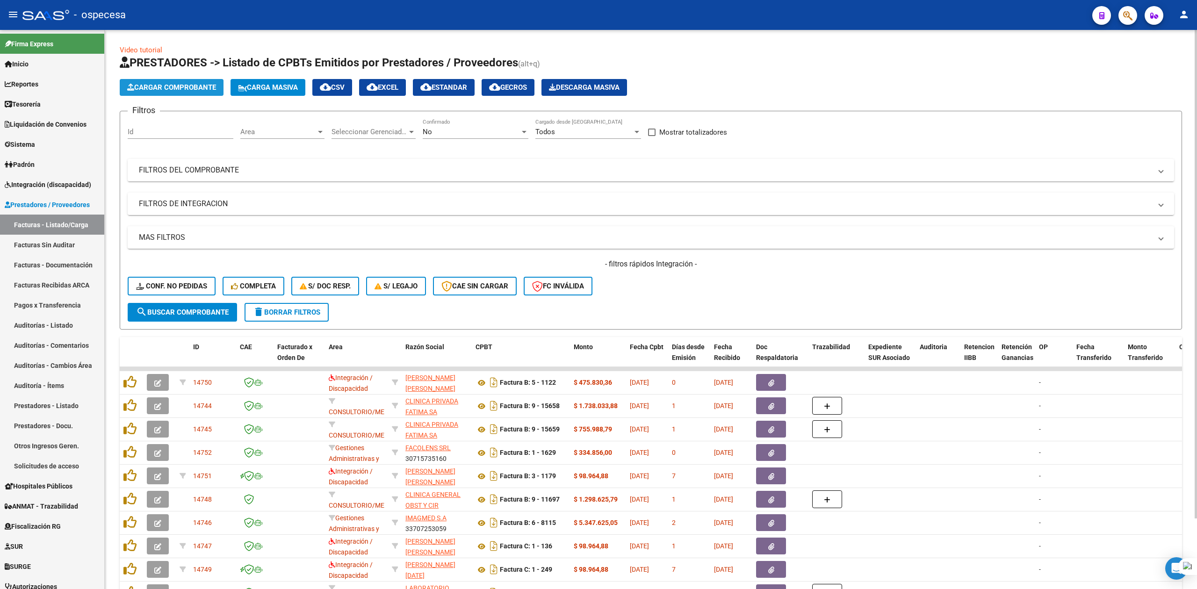
click at [158, 85] on span "Cargar Comprobante" at bounding box center [171, 87] width 89 height 8
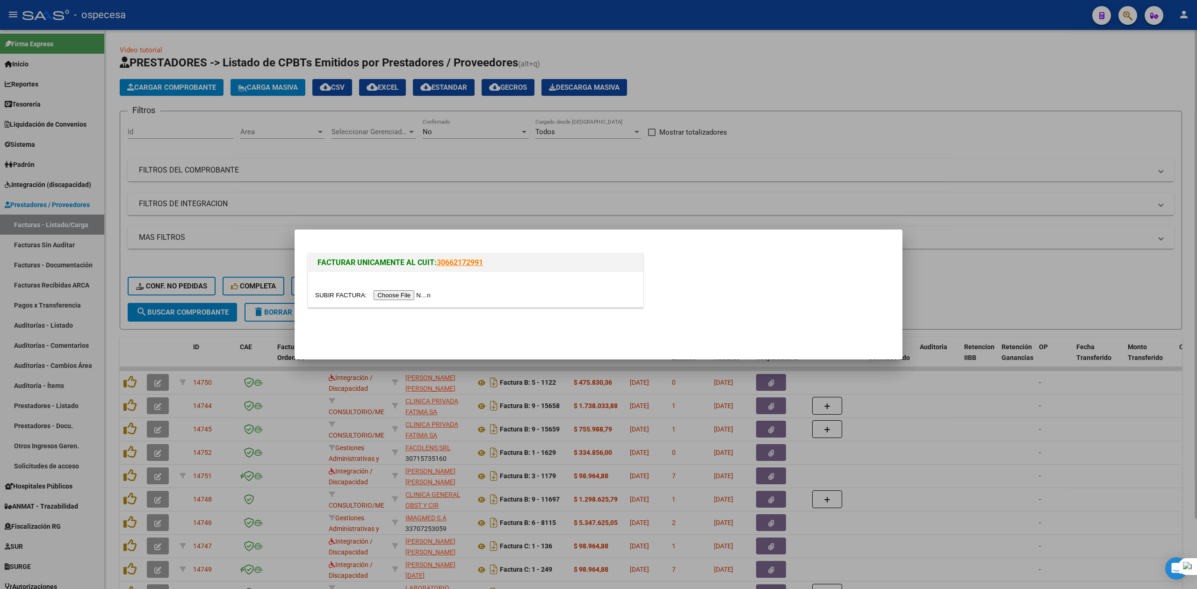
drag, startPoint x: 934, startPoint y: 93, endPoint x: 554, endPoint y: 81, distance: 380.2
click at [933, 92] on div at bounding box center [598, 294] width 1197 height 589
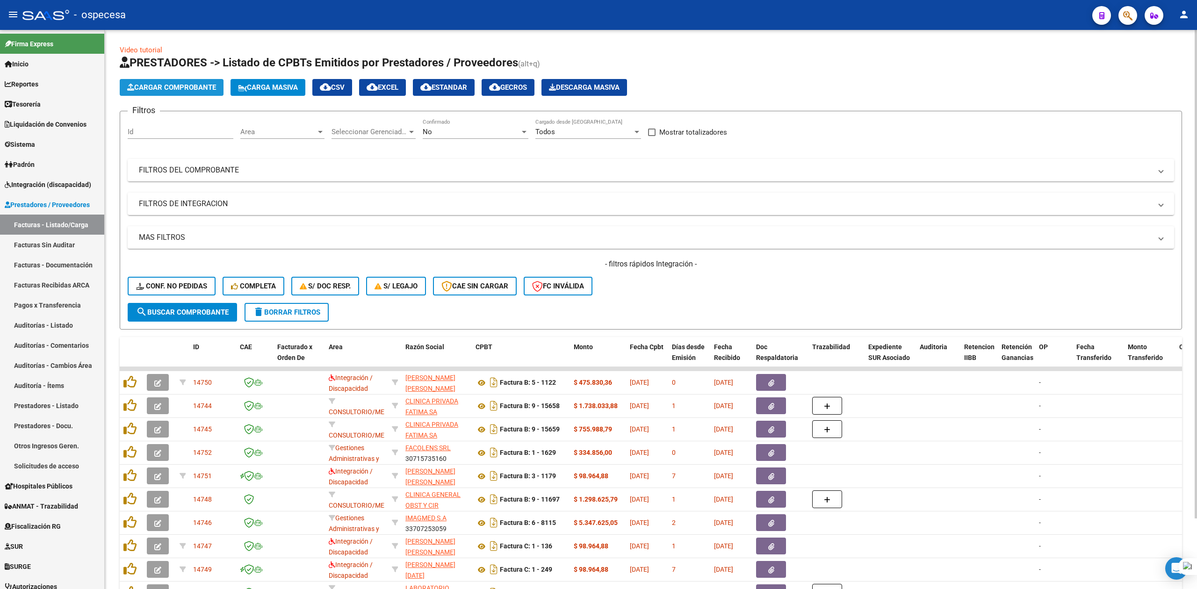
click at [173, 85] on span "Cargar Comprobante" at bounding box center [171, 87] width 89 height 8
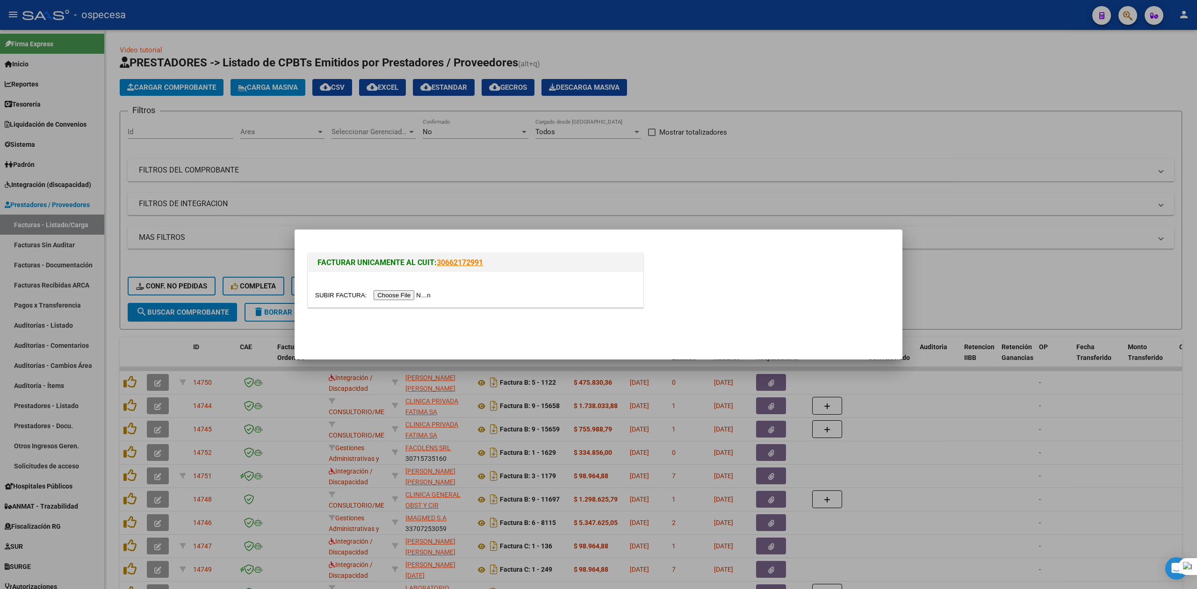
click at [408, 290] on div at bounding box center [475, 295] width 321 height 11
click at [410, 295] on input "file" at bounding box center [374, 295] width 118 height 10
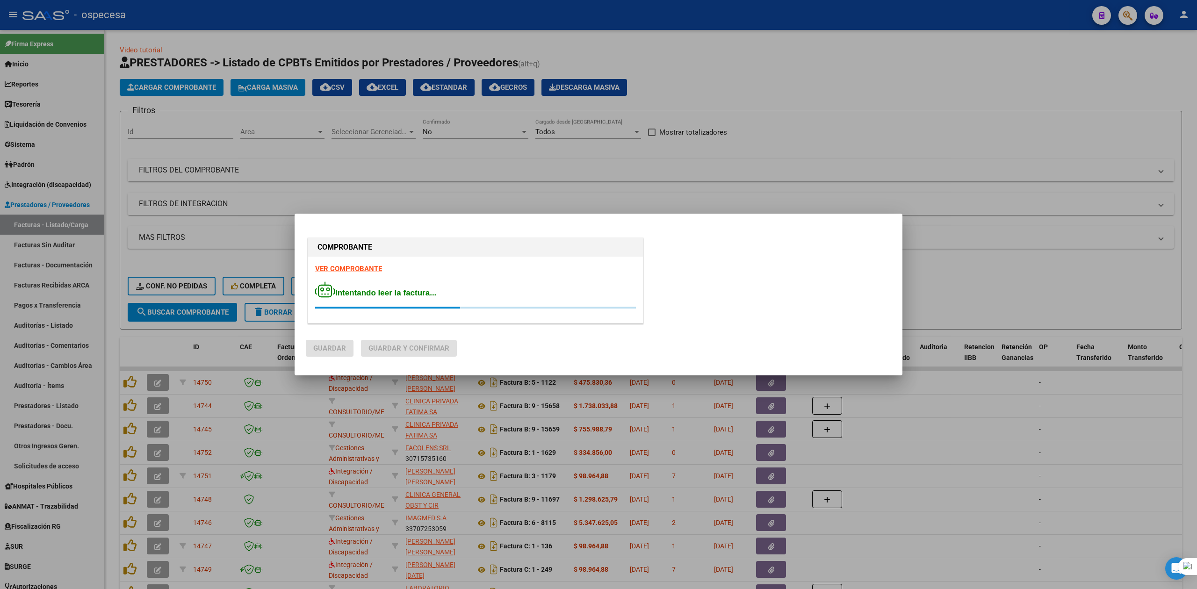
click at [798, 143] on div at bounding box center [598, 294] width 1197 height 589
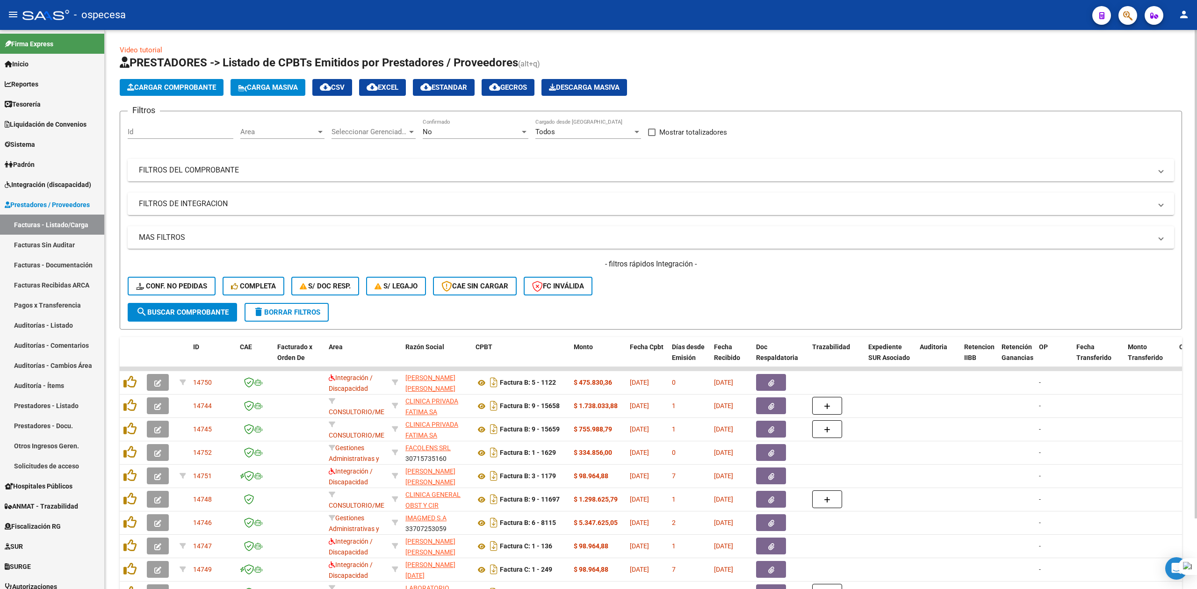
click at [248, 167] on mat-panel-title "FILTROS DEL COMPROBANTE" at bounding box center [645, 170] width 1013 height 10
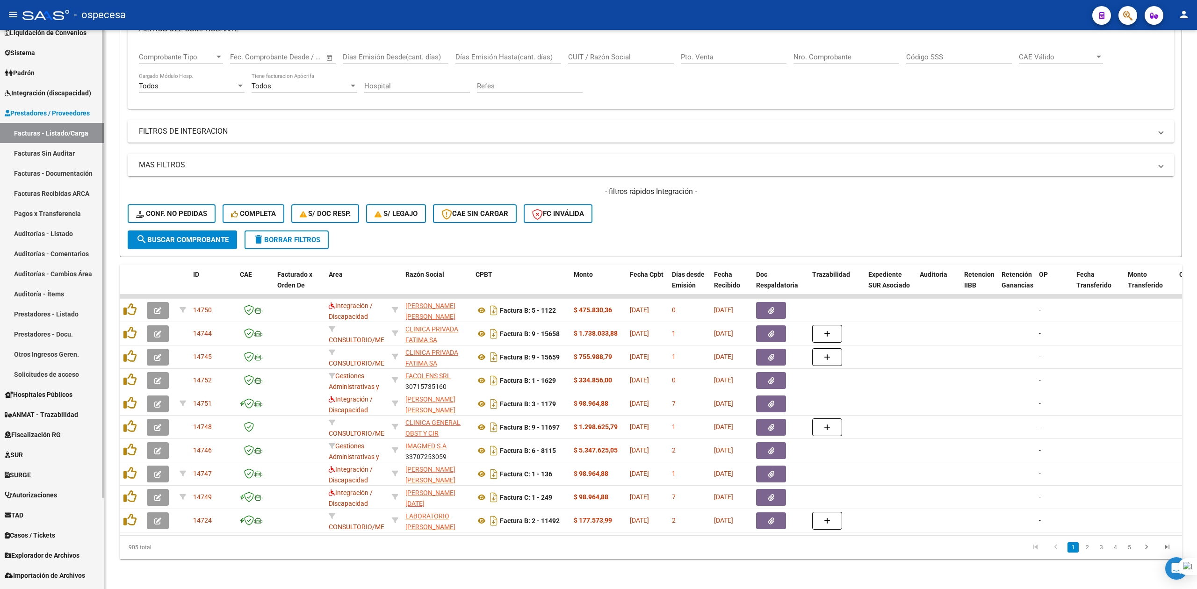
scroll to position [108, 0]
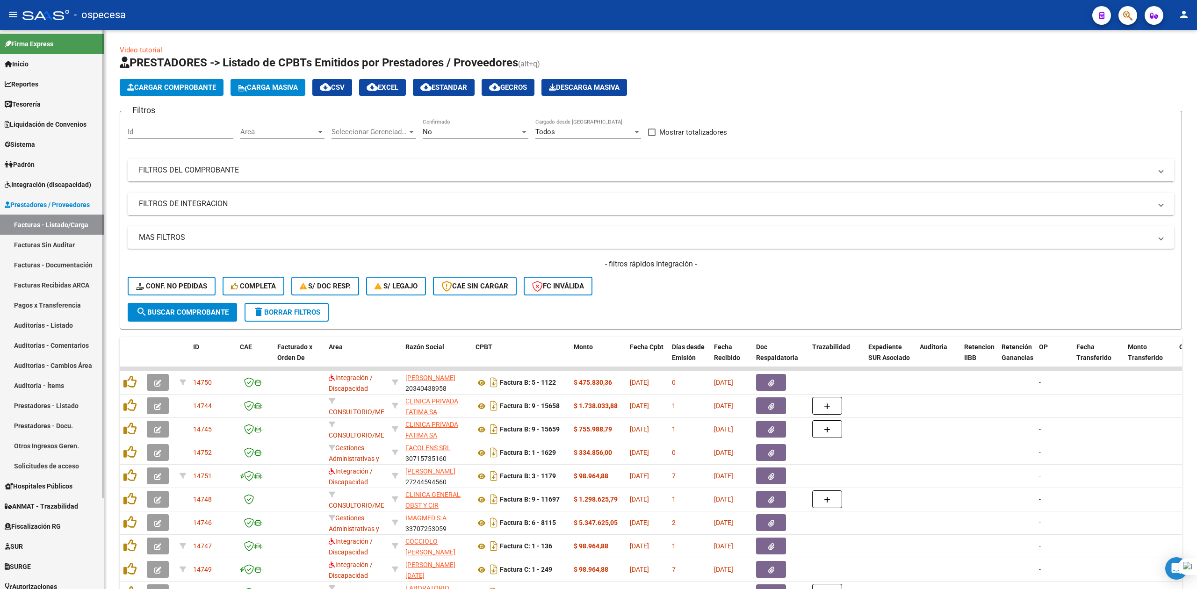
scroll to position [108, 0]
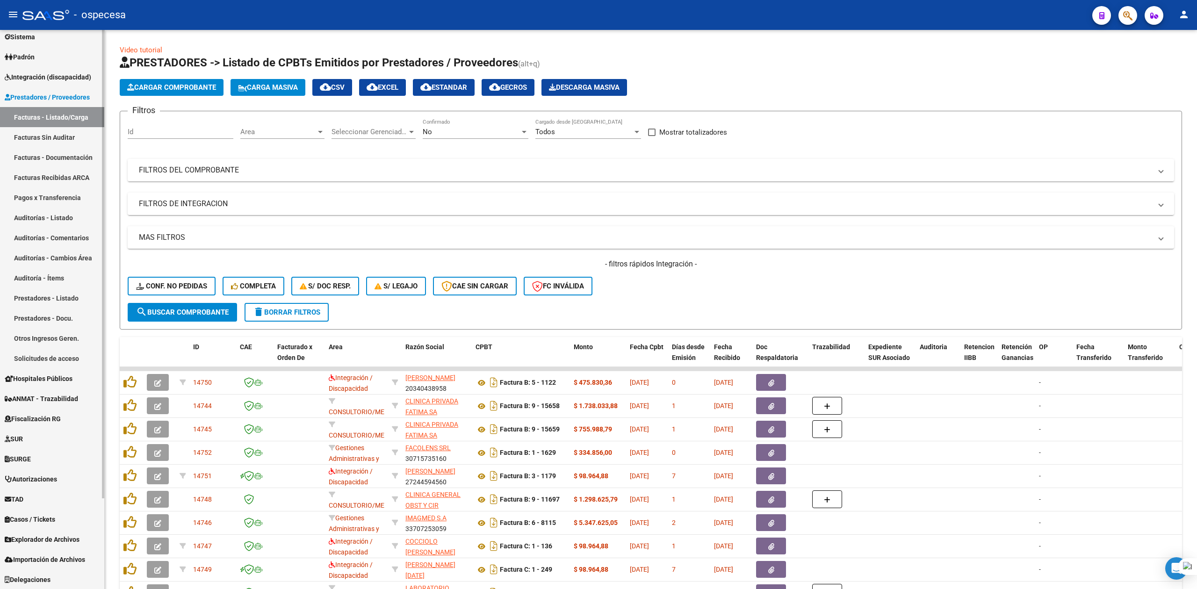
click at [71, 582] on link "Delegaciones" at bounding box center [52, 579] width 104 height 20
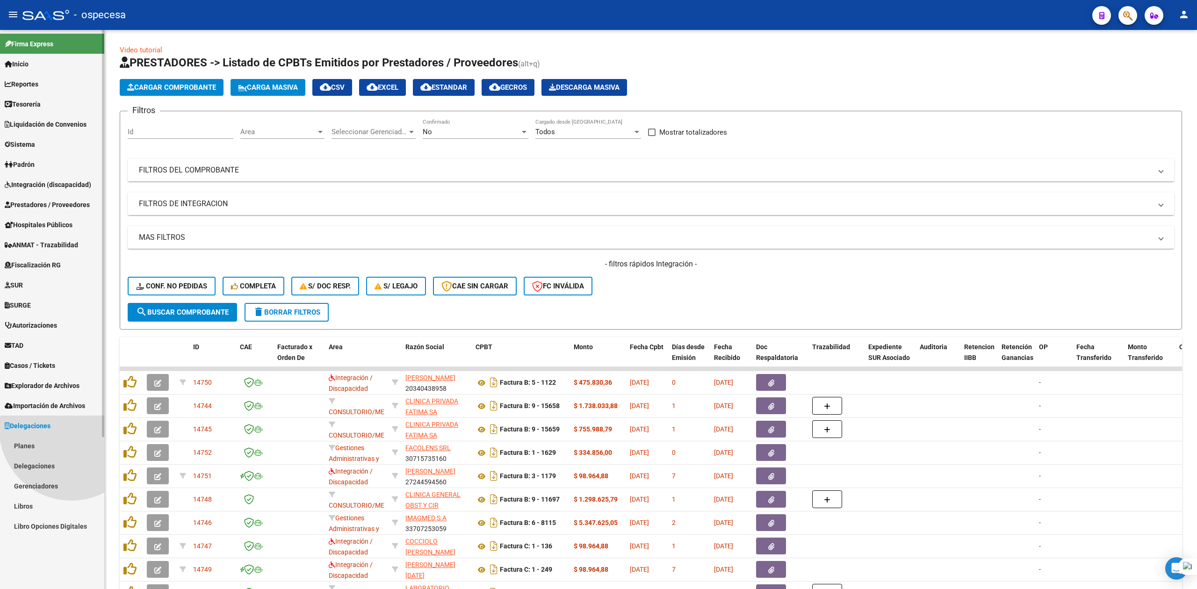
scroll to position [0, 0]
click at [32, 444] on link "Planes" at bounding box center [52, 446] width 104 height 20
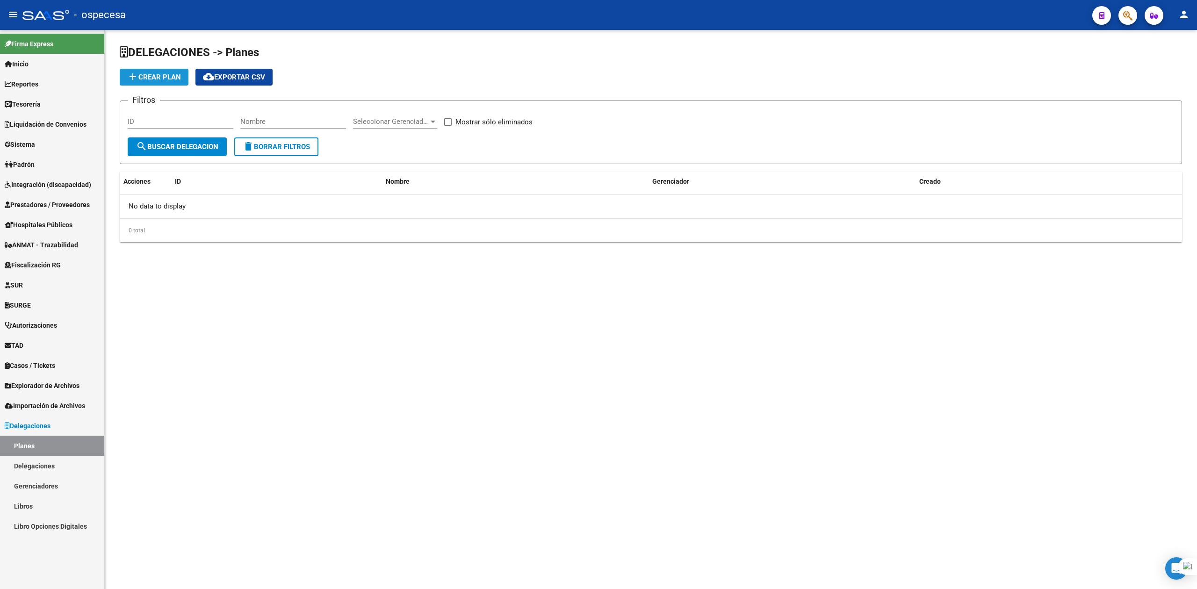
click at [158, 77] on span "add Crear Plan" at bounding box center [154, 77] width 54 height 8
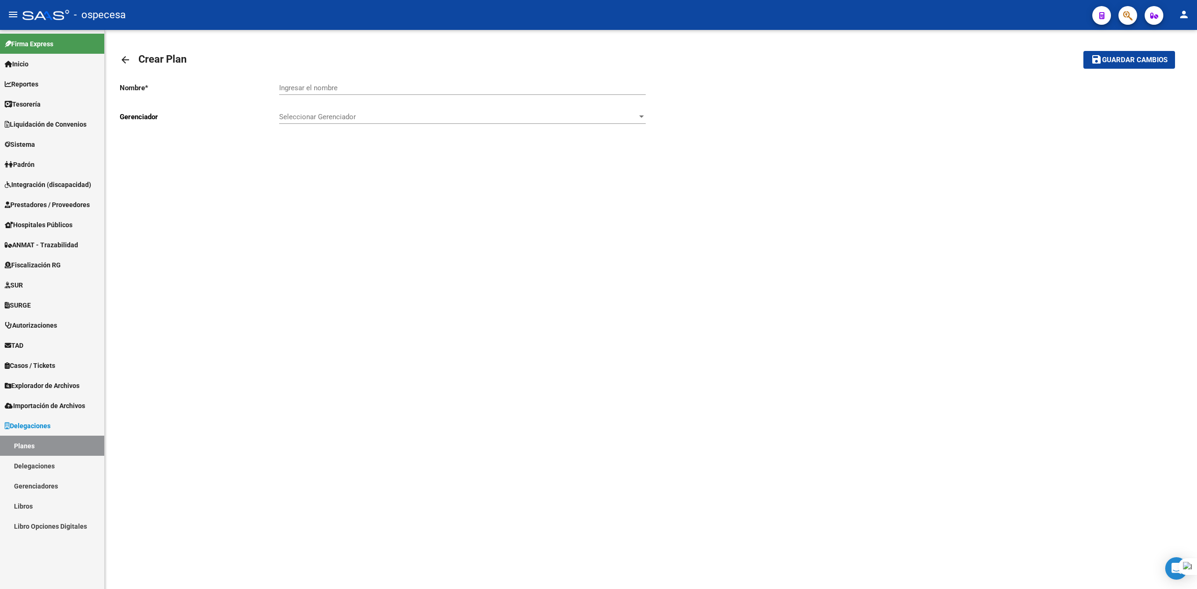
click at [360, 88] on input "Ingresar el nombre" at bounding box center [462, 88] width 367 height 8
type input "NARANJA"
click at [369, 115] on span "Seleccionar Gerenciador" at bounding box center [458, 117] width 358 height 8
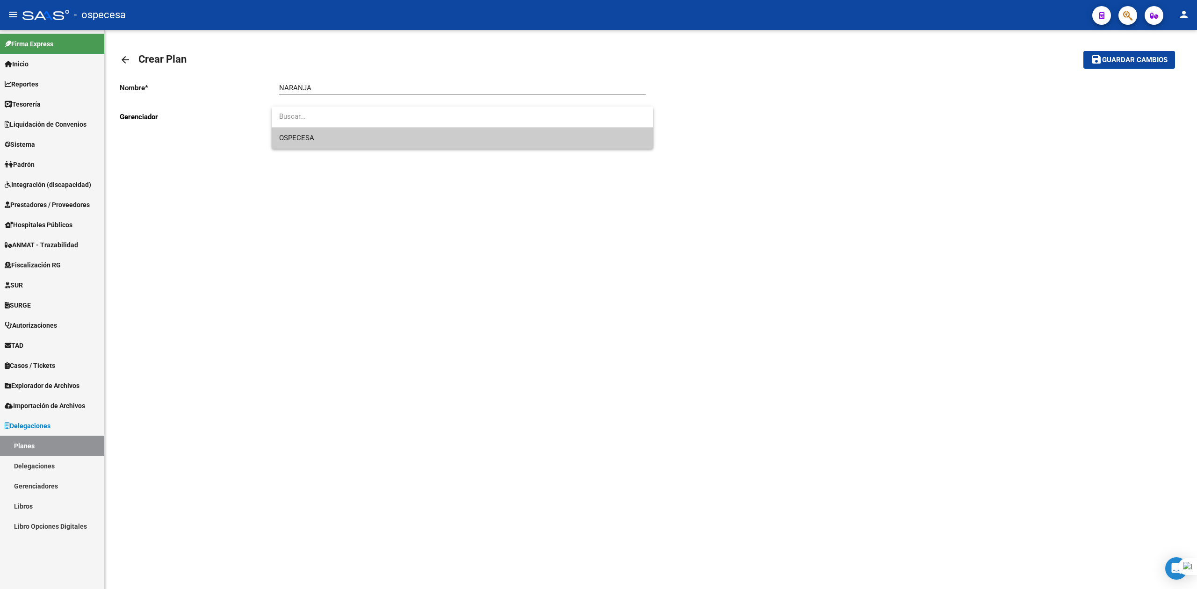
click at [352, 137] on span "OSPECESA" at bounding box center [462, 138] width 367 height 21
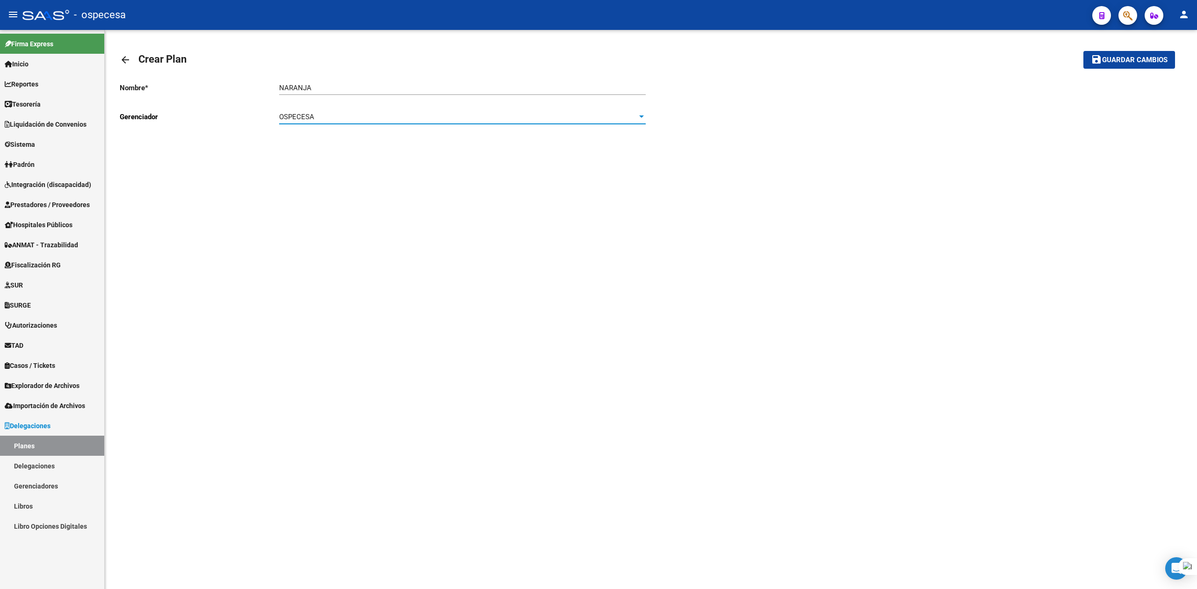
click at [1104, 57] on span "Guardar cambios" at bounding box center [1134, 60] width 65 height 8
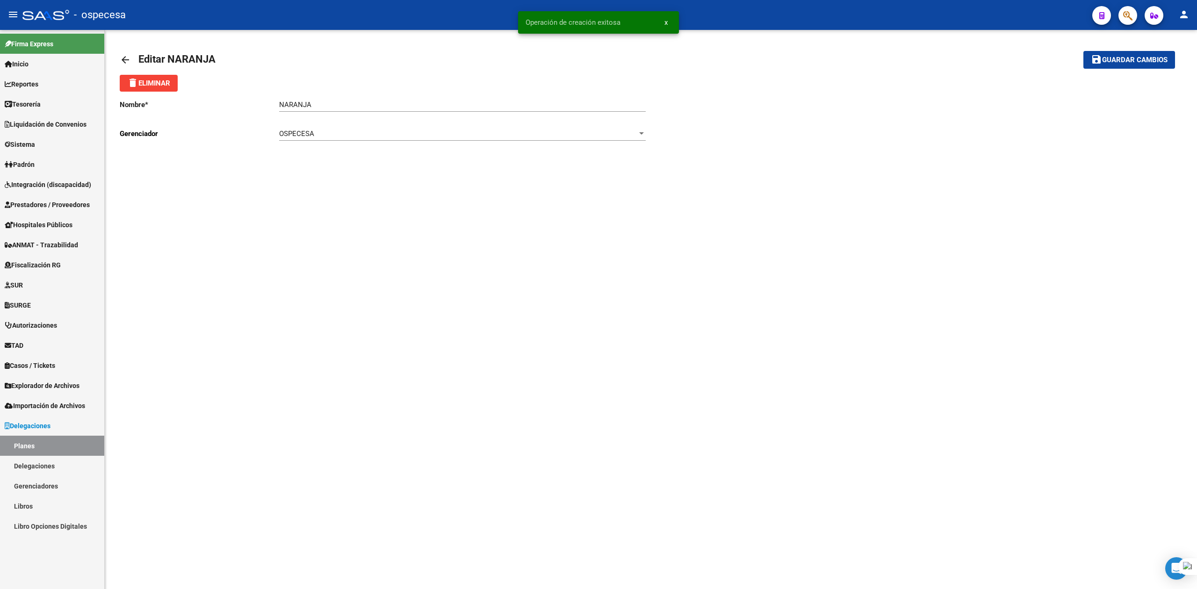
click at [126, 55] on mat-icon "arrow_back" at bounding box center [125, 59] width 11 height 11
click at [302, 88] on input "Ingresar el nombre" at bounding box center [462, 88] width 367 height 8
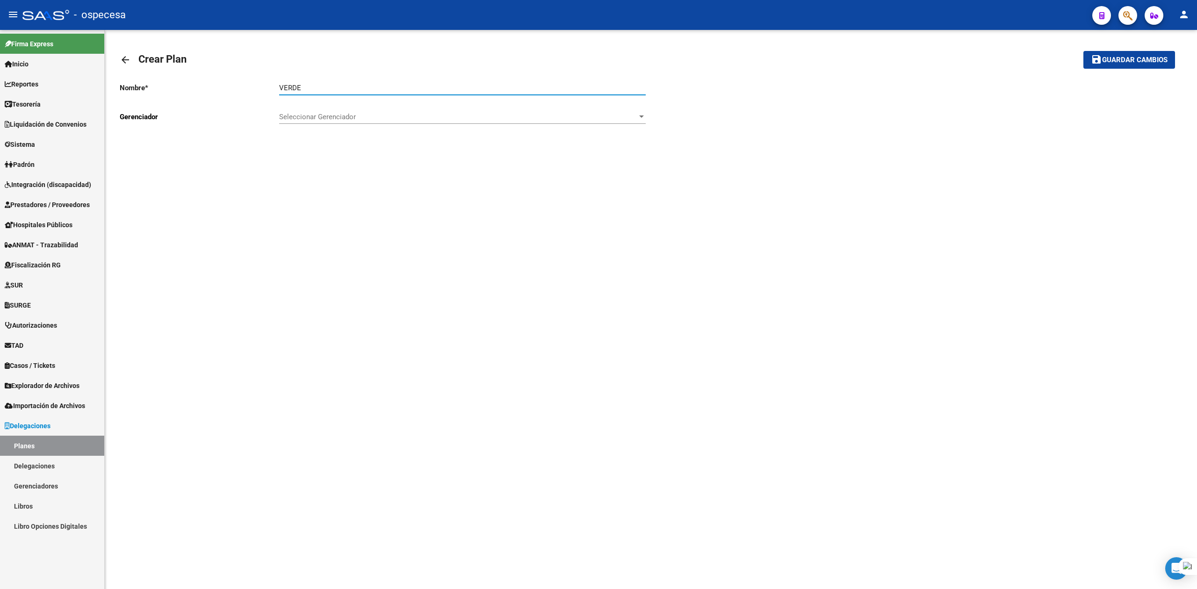
type input "VERDE"
click at [360, 118] on span "Seleccionar Gerenciador" at bounding box center [458, 117] width 358 height 8
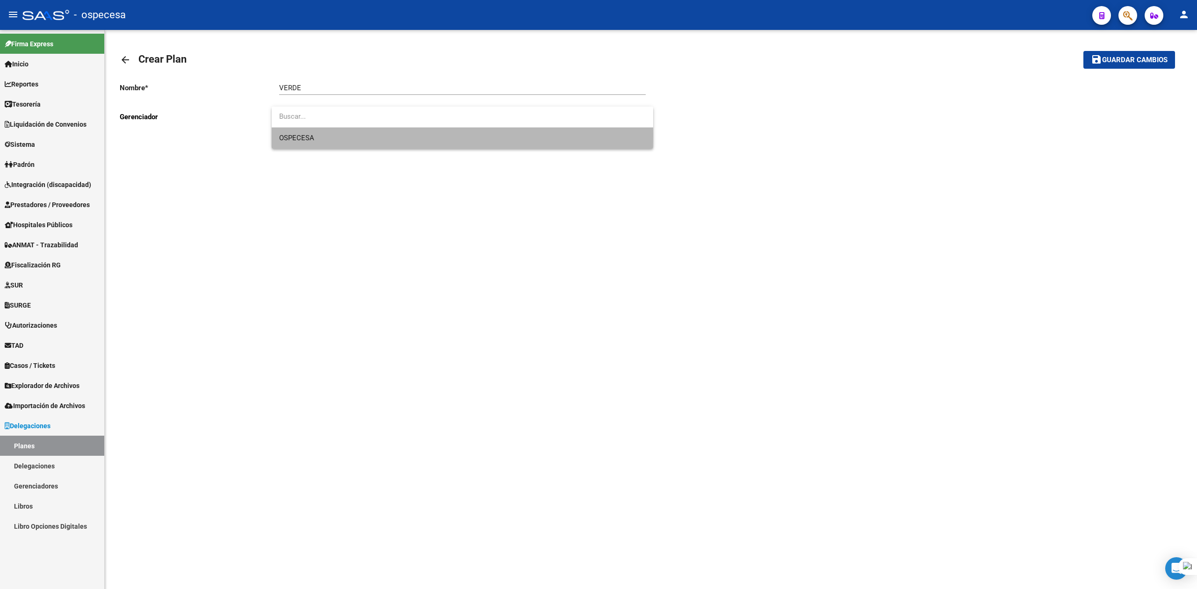
click at [352, 135] on span "OSPECESA" at bounding box center [462, 138] width 367 height 21
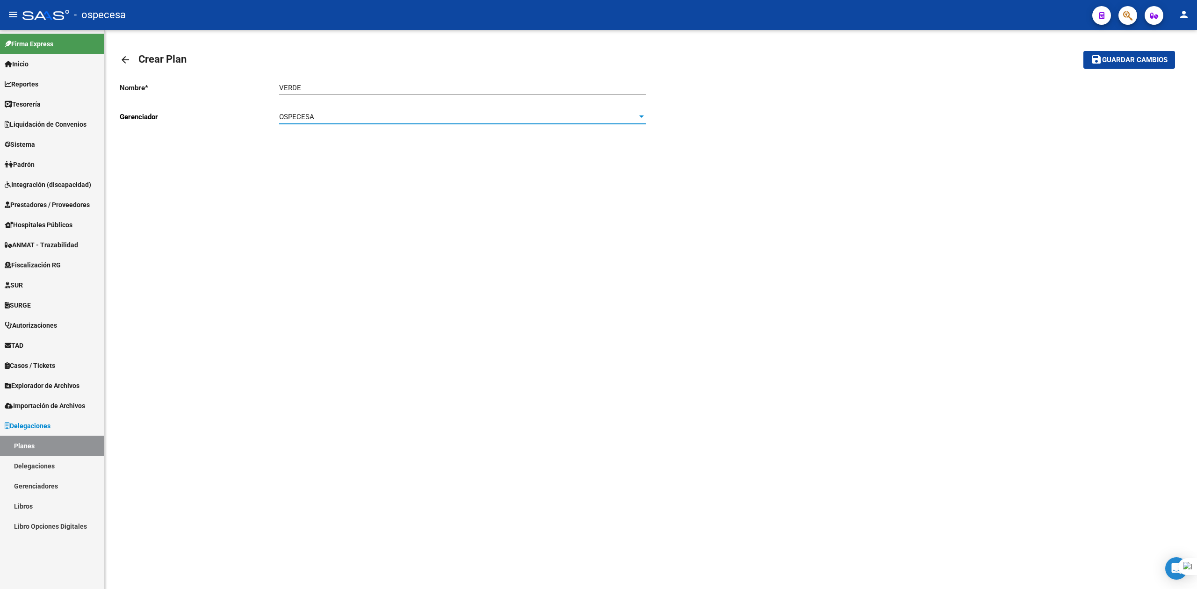
click at [1142, 63] on span "Guardar cambios" at bounding box center [1134, 60] width 65 height 8
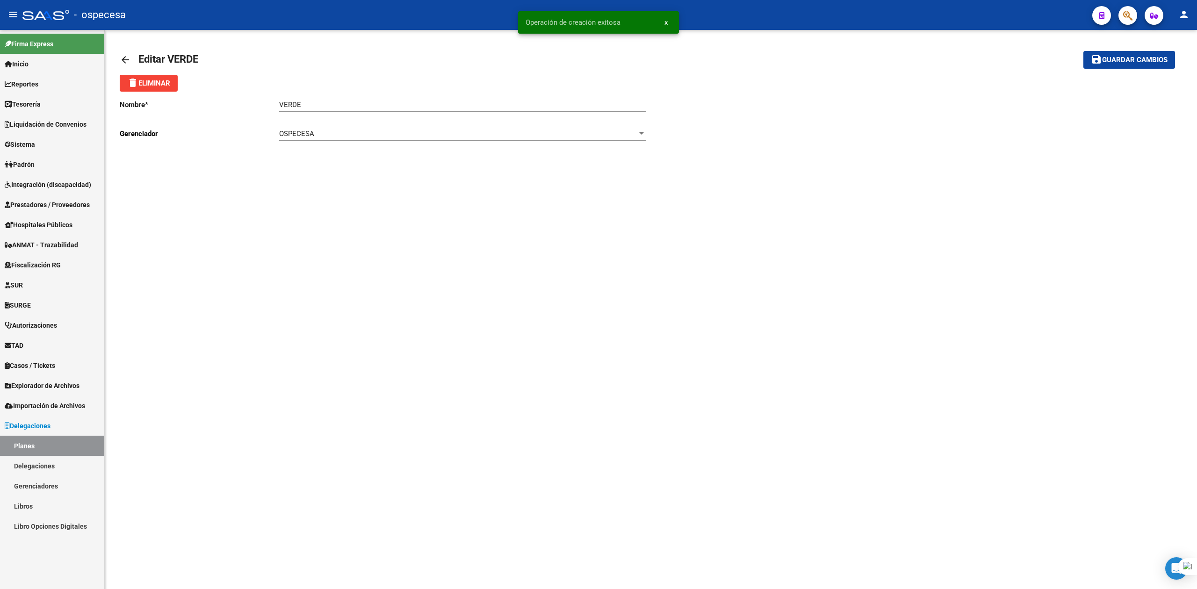
click at [320, 101] on input "VERDE" at bounding box center [462, 105] width 367 height 8
click at [123, 59] on mat-icon "arrow_back" at bounding box center [125, 59] width 11 height 11
click at [290, 75] on div "Ingresar el nombre" at bounding box center [462, 85] width 367 height 20
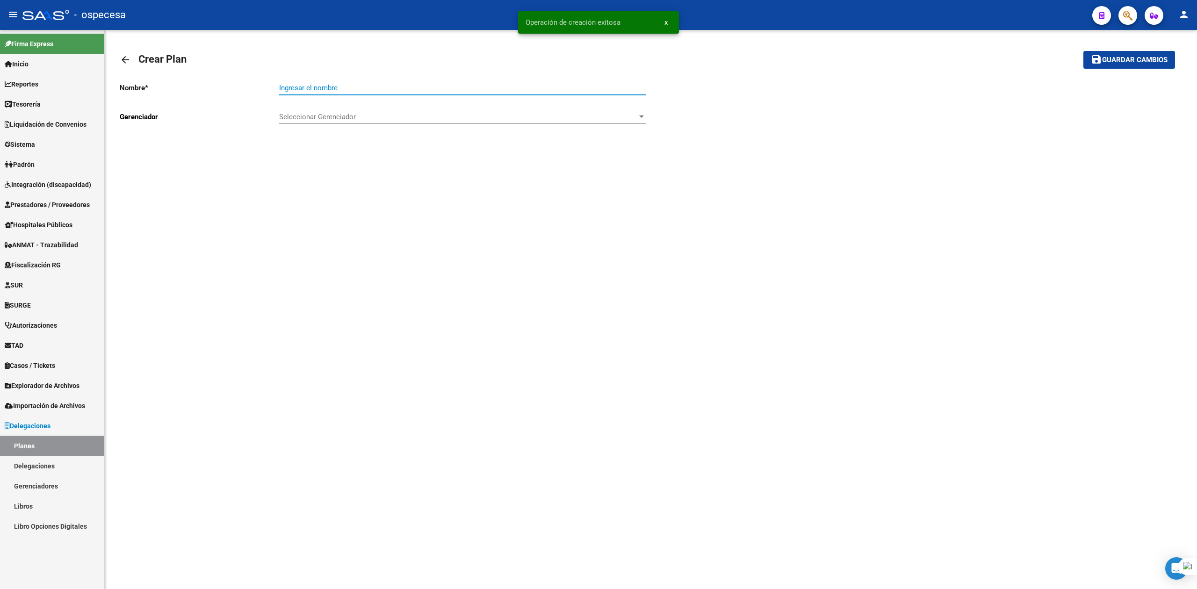
click at [293, 89] on input "Ingresar el nombre" at bounding box center [462, 88] width 367 height 8
type input "CELESTE"
click at [291, 122] on div "Seleccionar Gerenciador Seleccionar Gerenciador" at bounding box center [462, 114] width 367 height 20
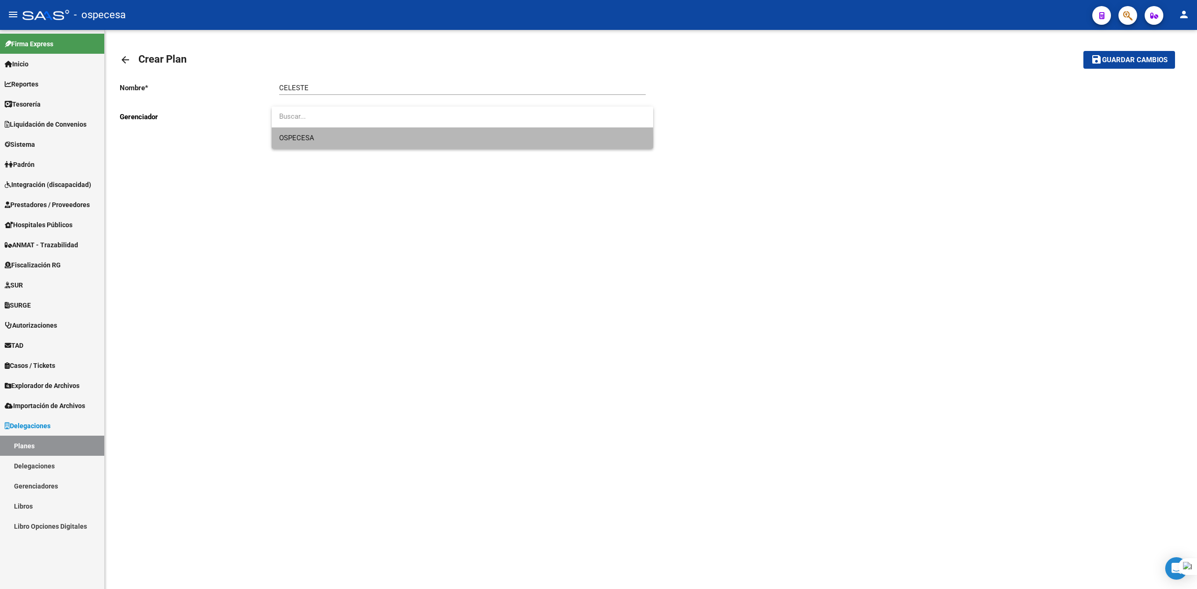
click at [323, 139] on span "OSPECESA" at bounding box center [462, 138] width 367 height 21
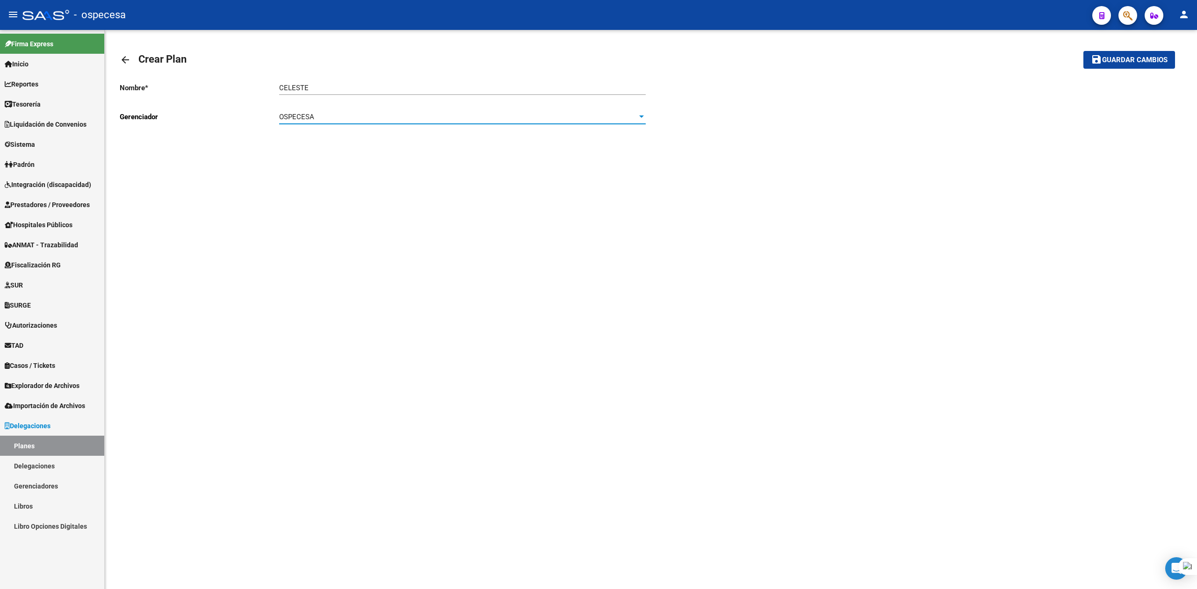
click at [1129, 53] on button "save Guardar cambios" at bounding box center [1129, 59] width 92 height 17
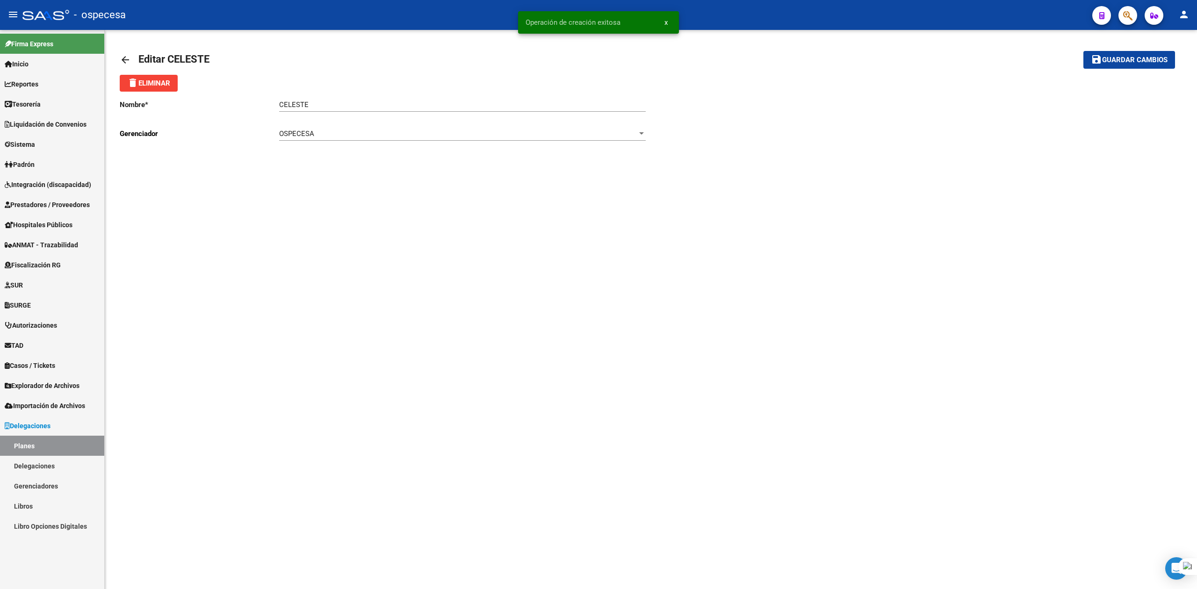
click at [120, 61] on mat-icon "arrow_back" at bounding box center [125, 59] width 11 height 11
click at [299, 92] on div "Ingresar el nombre" at bounding box center [462, 85] width 367 height 20
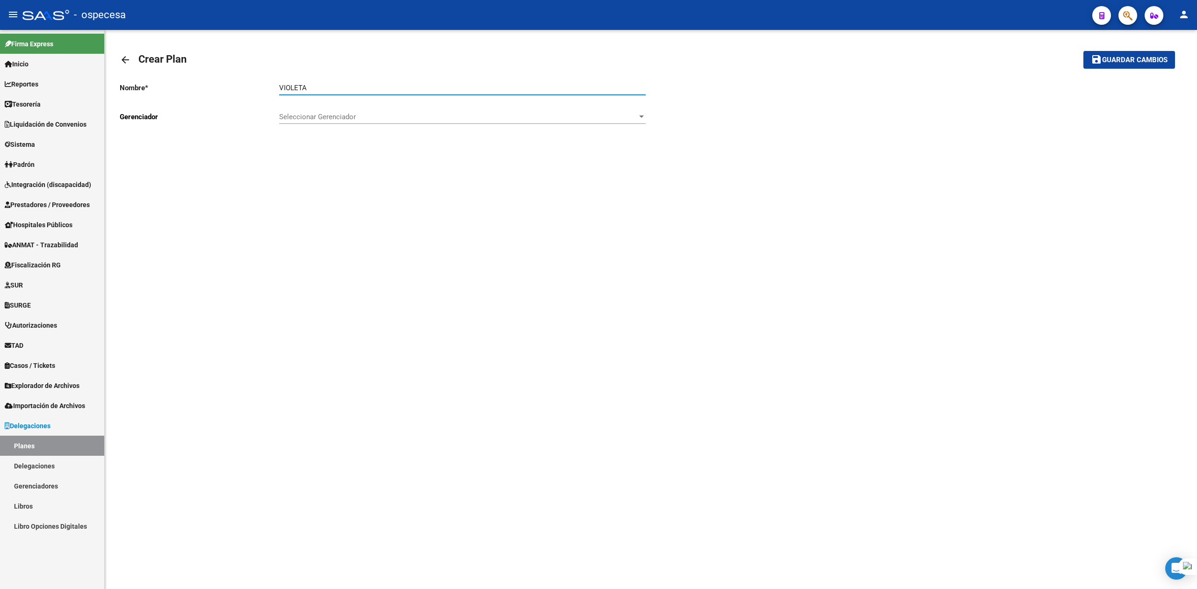
type input "VIOLETA"
click at [317, 108] on div "Seleccionar Gerenciador Seleccionar Gerenciador" at bounding box center [462, 114] width 367 height 20
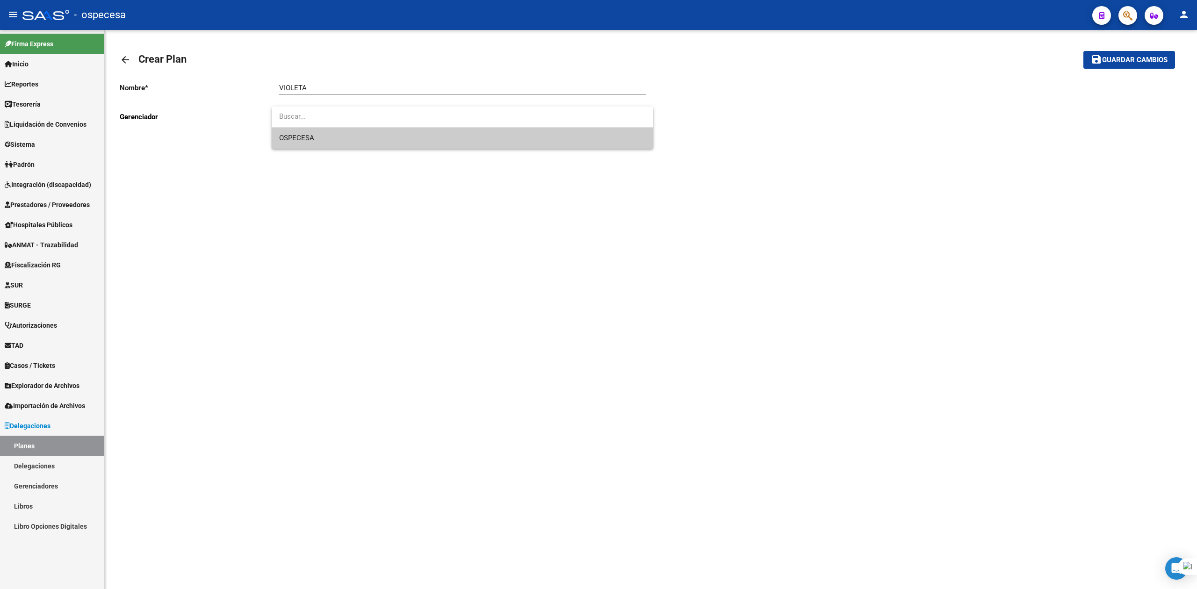
click at [320, 142] on span "OSPECESA" at bounding box center [462, 138] width 367 height 21
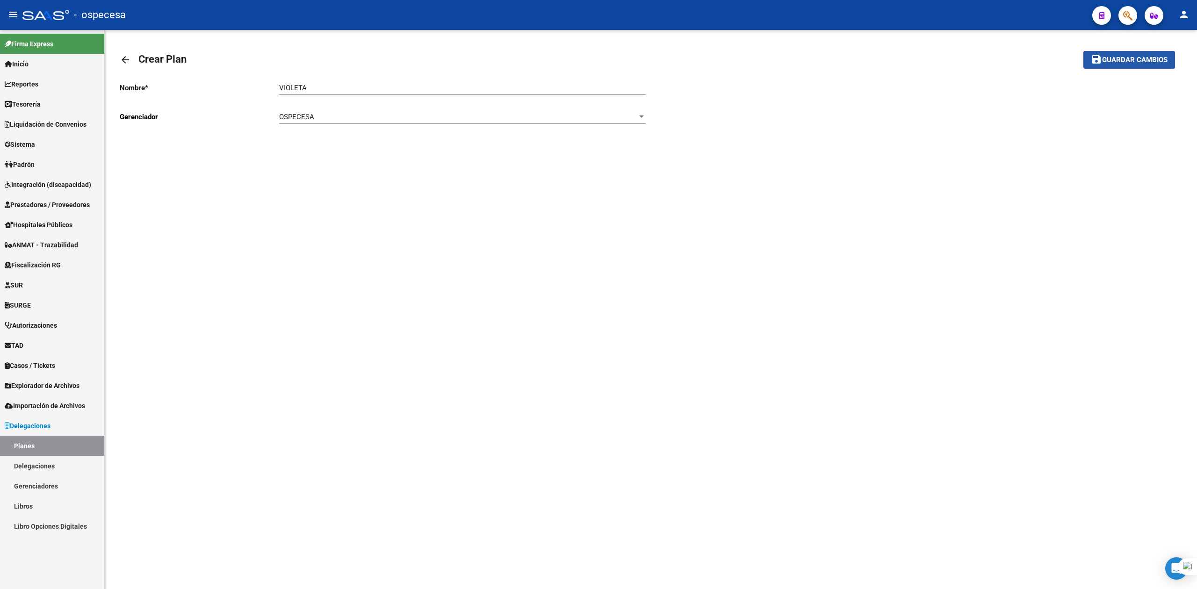
click at [1162, 62] on span "Guardar cambios" at bounding box center [1134, 60] width 65 height 8
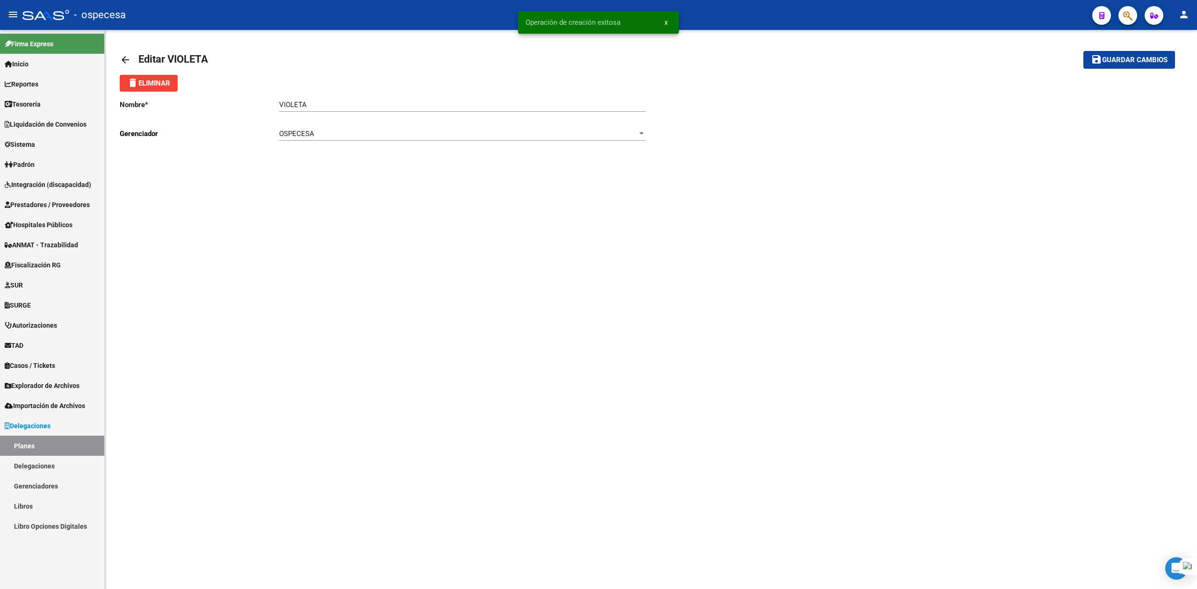
click at [124, 57] on mat-icon "arrow_back" at bounding box center [125, 59] width 11 height 11
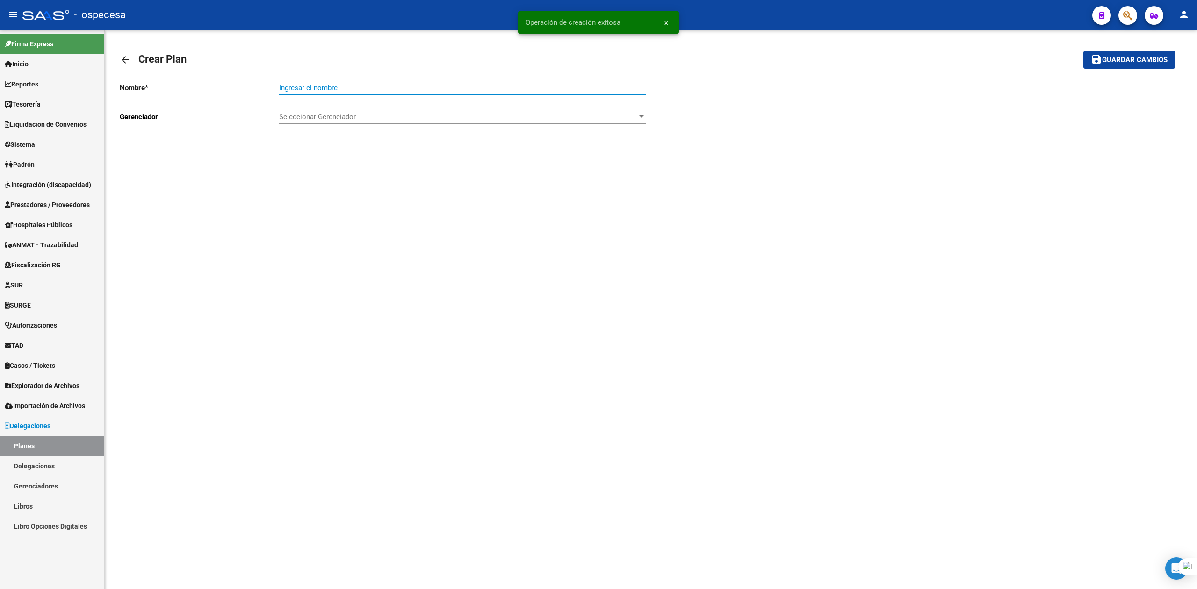
click at [319, 86] on input "Ingresar el nombre" at bounding box center [462, 88] width 367 height 8
type input "GRIS"
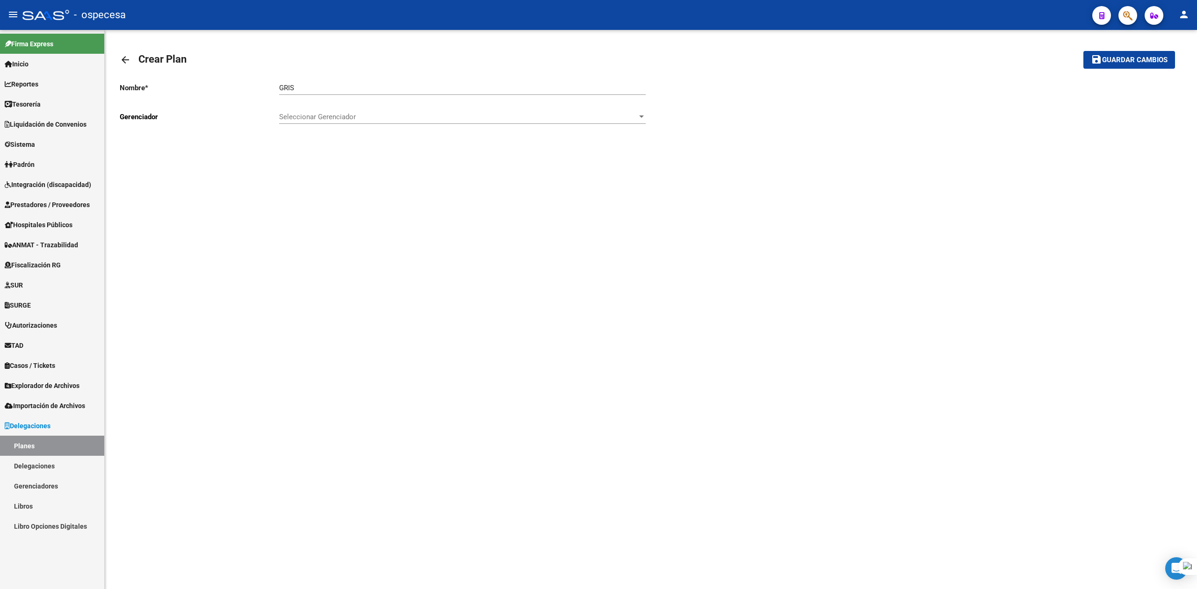
click at [315, 137] on div "arrow_back Crear Plan save Guardar cambios Nombre * GRIS Ingresar el nombre Ger…" at bounding box center [651, 92] width 1092 height 125
click at [316, 124] on div "Seleccionar Gerenciador Seleccionar Gerenciador" at bounding box center [462, 114] width 367 height 20
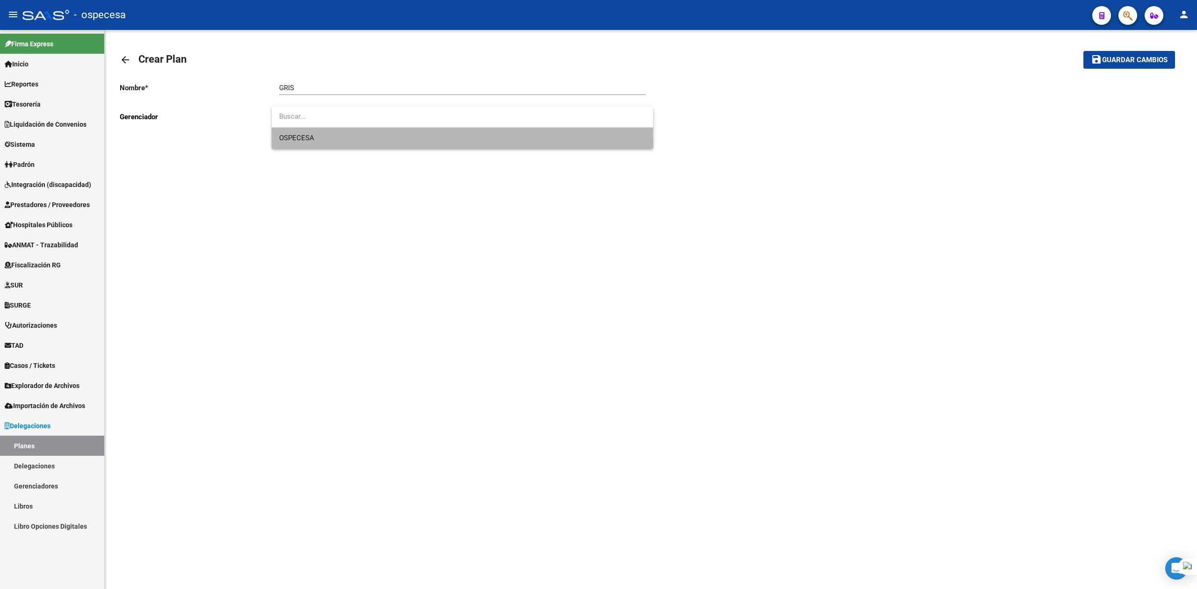
click at [317, 141] on span "OSPECESA" at bounding box center [462, 138] width 367 height 21
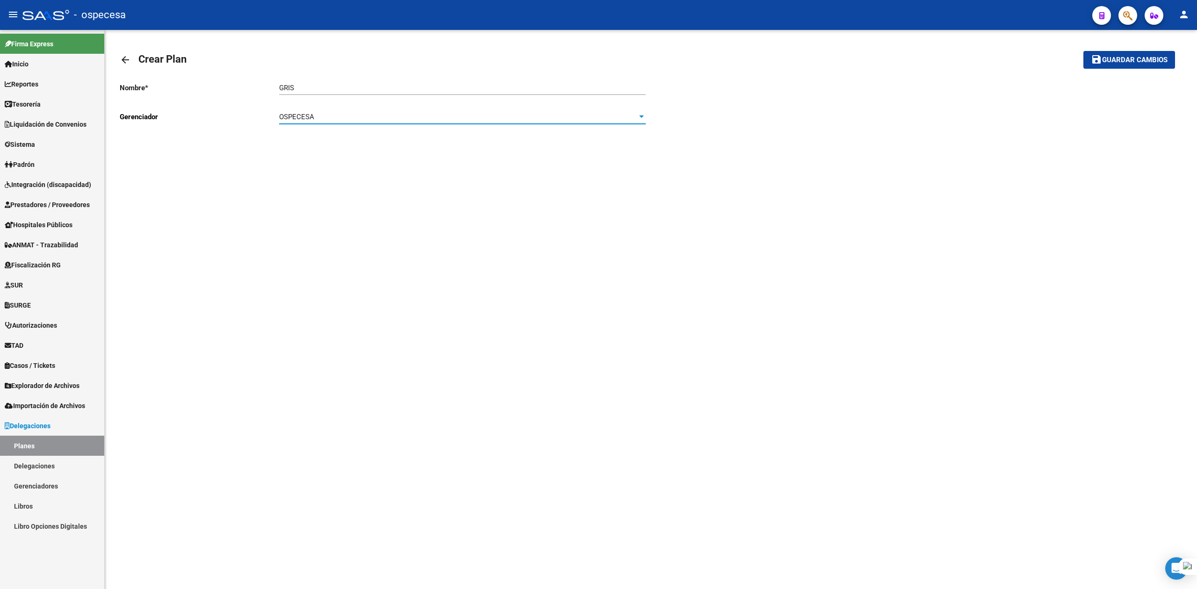
click at [1152, 56] on span "Guardar cambios" at bounding box center [1134, 60] width 65 height 8
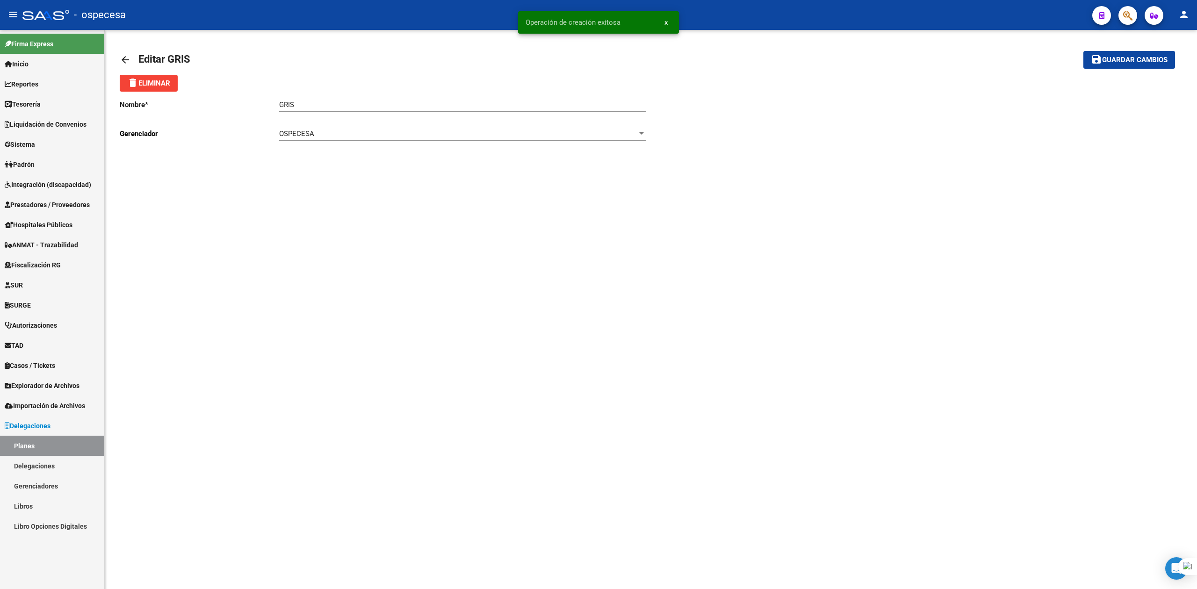
click at [124, 57] on mat-icon "arrow_back" at bounding box center [125, 59] width 11 height 11
click at [122, 57] on mat-icon "arrow_back" at bounding box center [125, 59] width 11 height 11
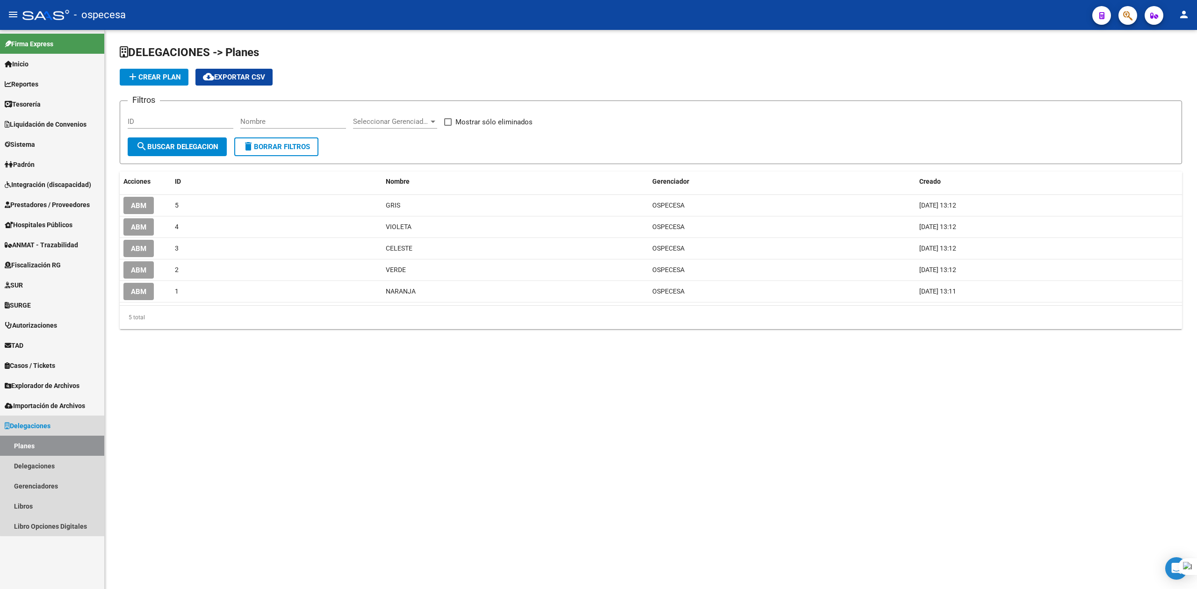
click at [60, 447] on link "Planes" at bounding box center [52, 446] width 104 height 20
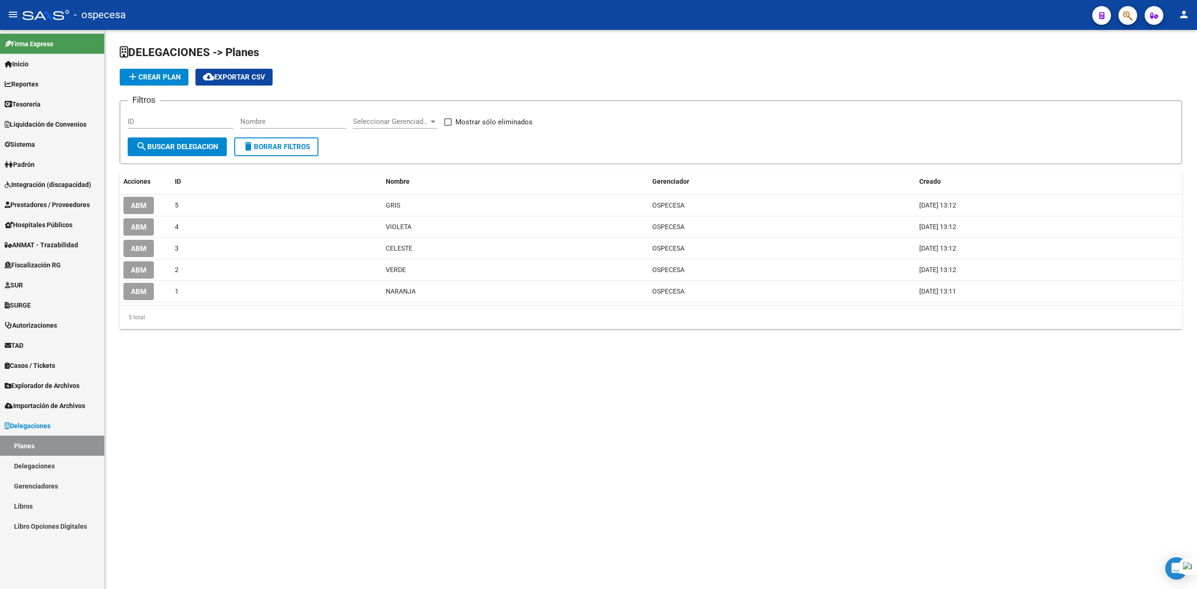
click at [44, 206] on span "Prestadores / Proveedores" at bounding box center [47, 205] width 85 height 10
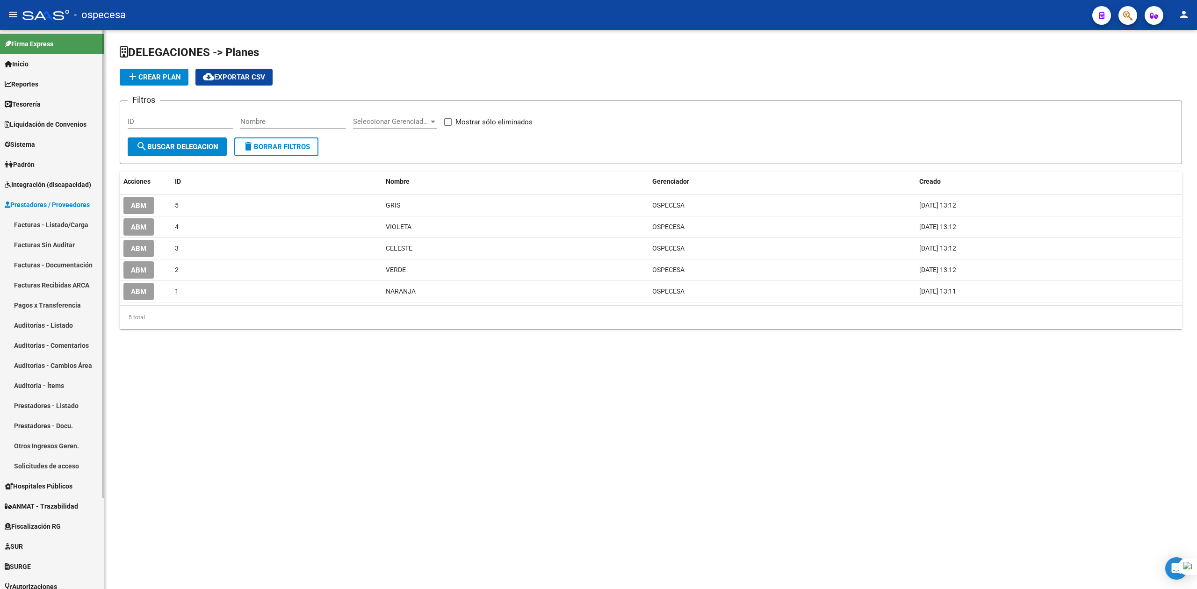
click at [39, 227] on link "Facturas - Listado/Carga" at bounding box center [52, 225] width 104 height 20
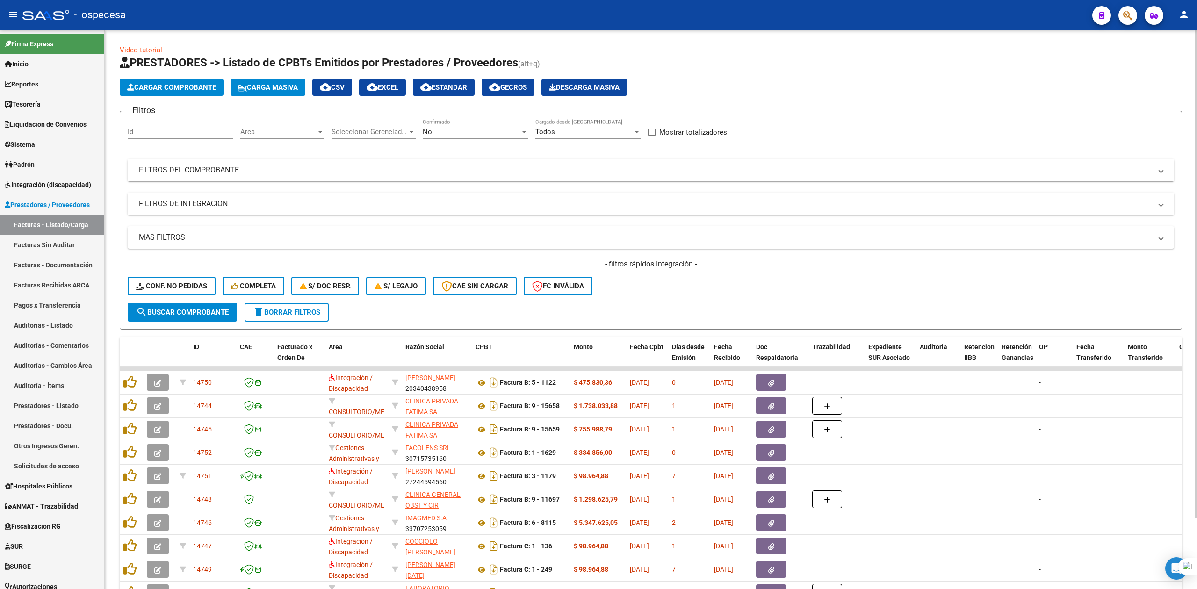
click at [164, 92] on button "Cargar Comprobante" at bounding box center [172, 87] width 104 height 17
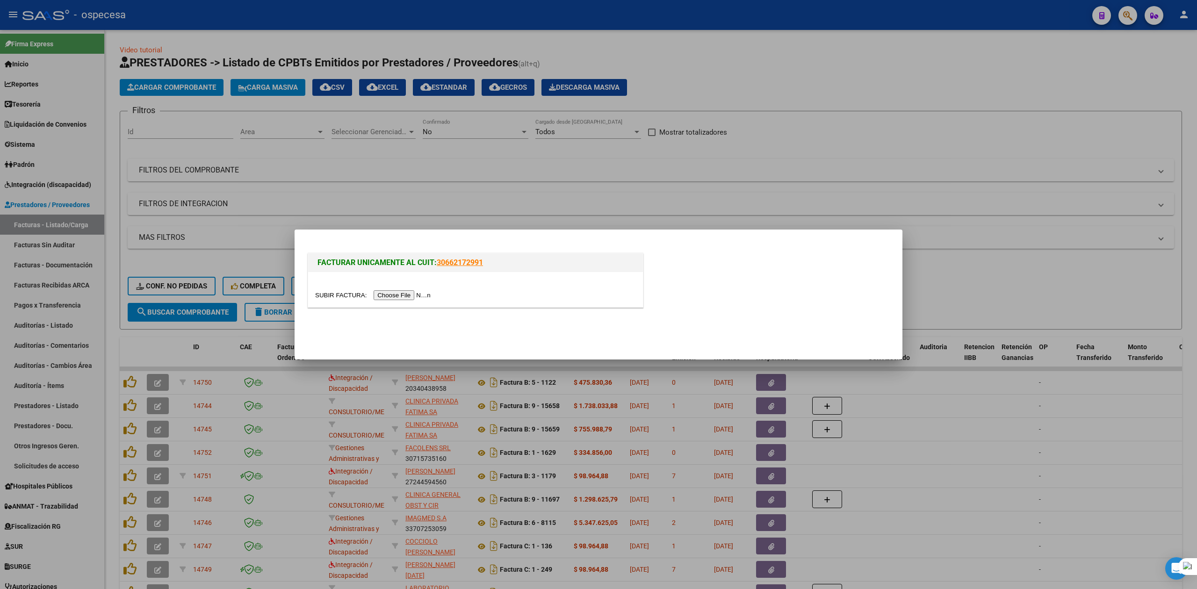
click at [426, 292] on input "file" at bounding box center [374, 295] width 118 height 10
click at [739, 248] on div "FACTURAR UNICAMENTE AL CUIT: 30662172991" at bounding box center [598, 277] width 585 height 72
click at [760, 192] on div at bounding box center [598, 294] width 1197 height 589
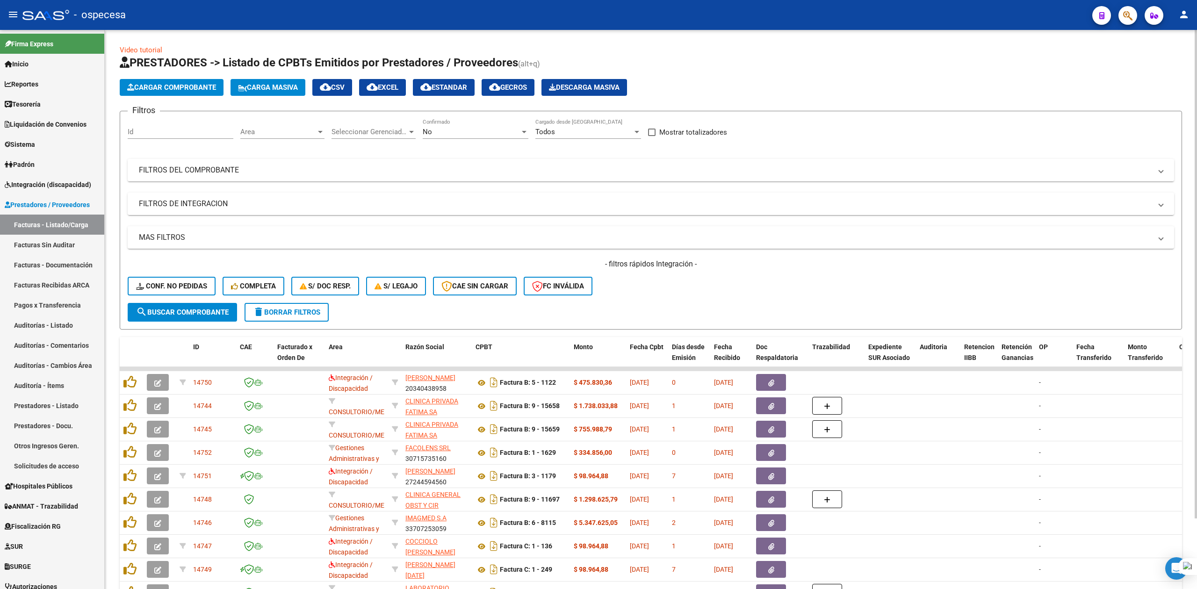
click at [259, 134] on span "Area" at bounding box center [278, 132] width 76 height 8
click at [327, 193] on span "Droguerias" at bounding box center [305, 188] width 131 height 21
click at [395, 137] on div "Seleccionar Gerenciador Seleccionar Gerenciador" at bounding box center [373, 129] width 84 height 20
click at [396, 202] on span "001 - OSPECESA" at bounding box center [385, 195] width 109 height 21
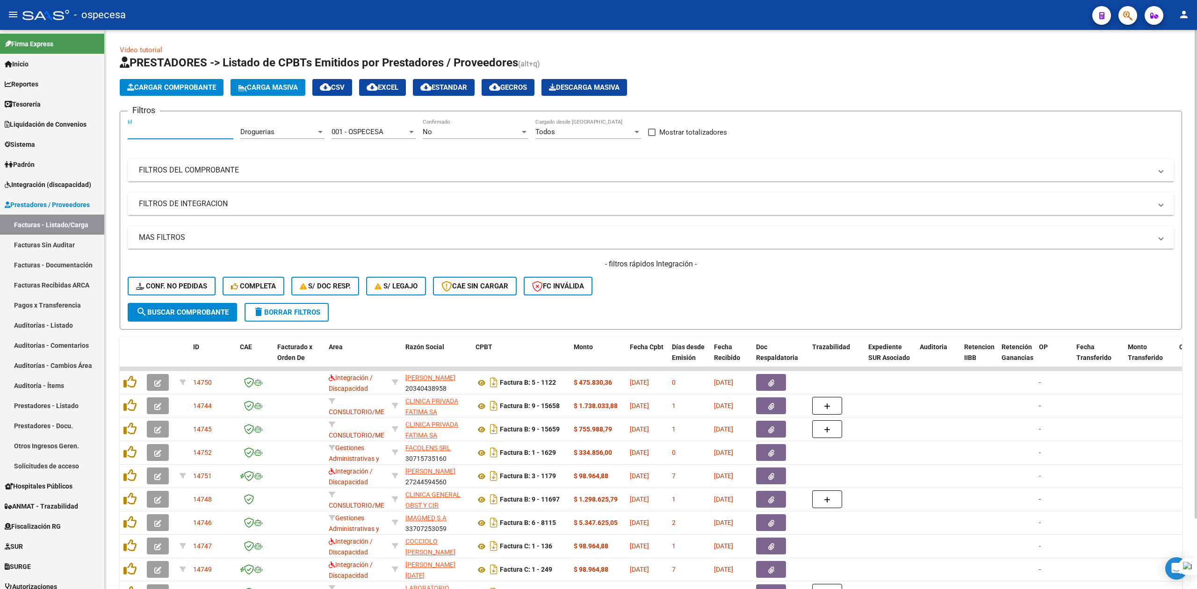
click at [189, 135] on input "Id" at bounding box center [181, 132] width 106 height 8
